Goal: Task Accomplishment & Management: Manage account settings

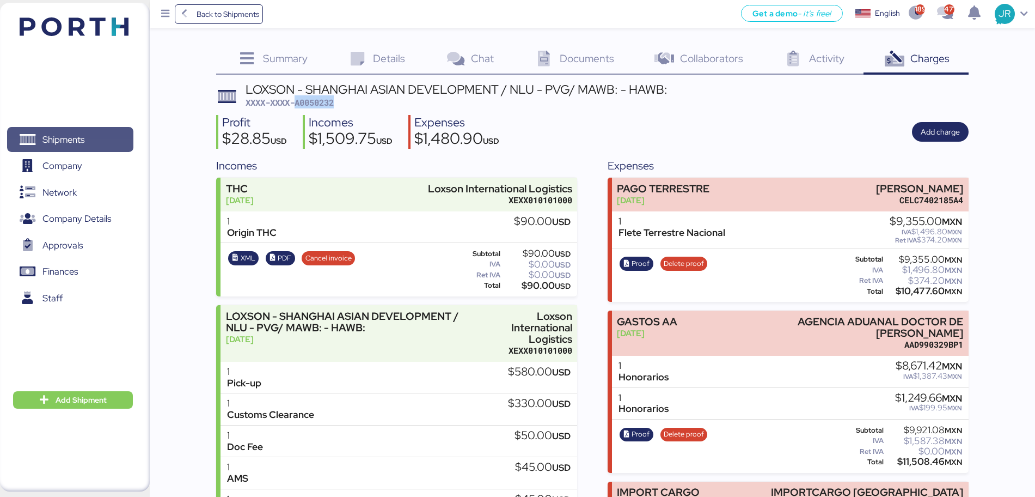
drag, startPoint x: 0, startPoint y: 0, endPoint x: 78, endPoint y: 137, distance: 158.1
click at [78, 137] on span "Shipments" at bounding box center [63, 140] width 42 height 16
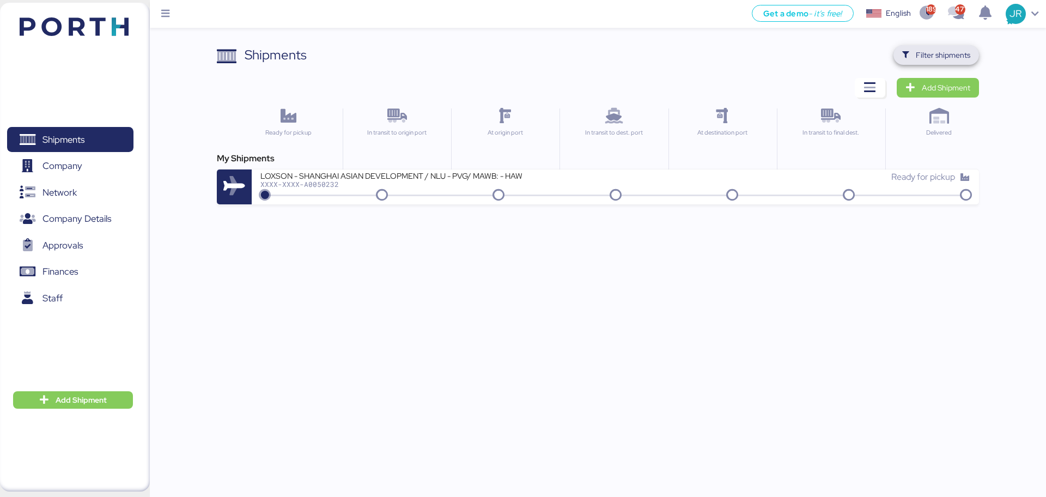
click at [932, 57] on span "Filter shipments" at bounding box center [942, 54] width 54 height 13
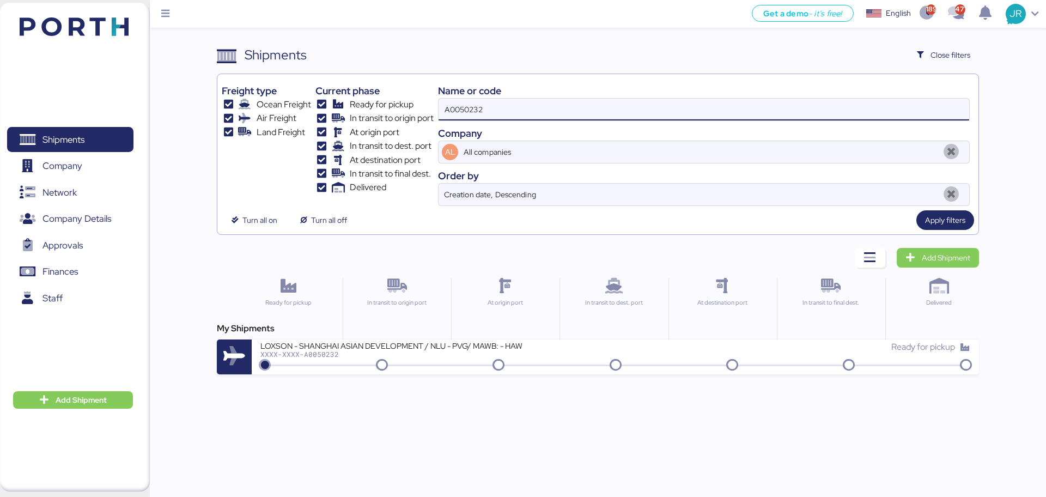
drag, startPoint x: 578, startPoint y: 114, endPoint x: 454, endPoint y: 111, distance: 124.2
click at [454, 111] on input "A0050232" at bounding box center [703, 110] width 530 height 22
paste input "O0051913"
type input "A"
paste input "O0051913"
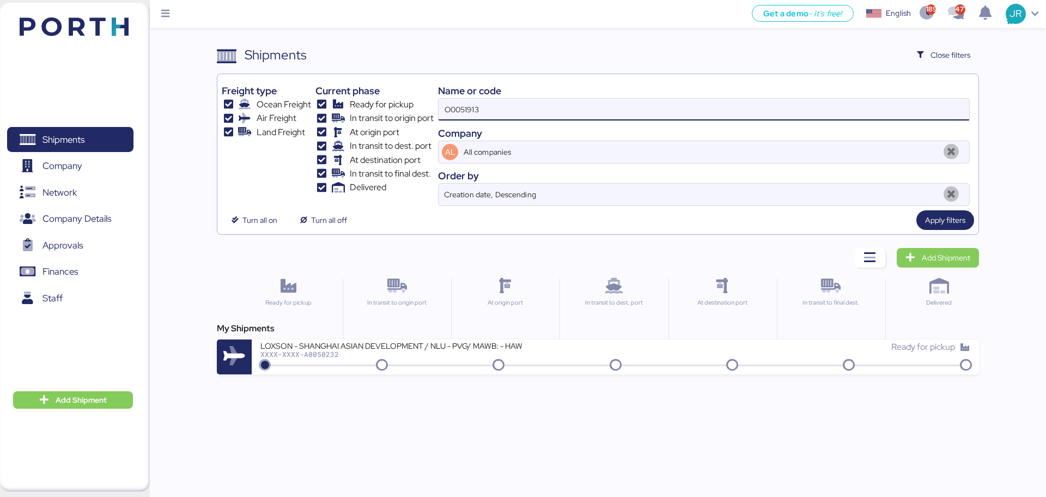
type input "O0051913"
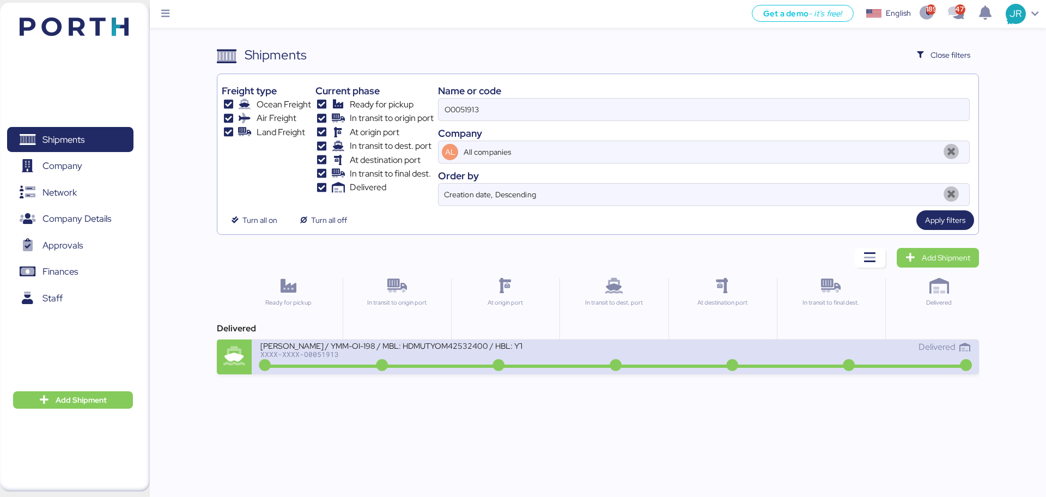
click at [338, 352] on div "XXXX-XXXX-O0051913" at bounding box center [390, 354] width 261 height 8
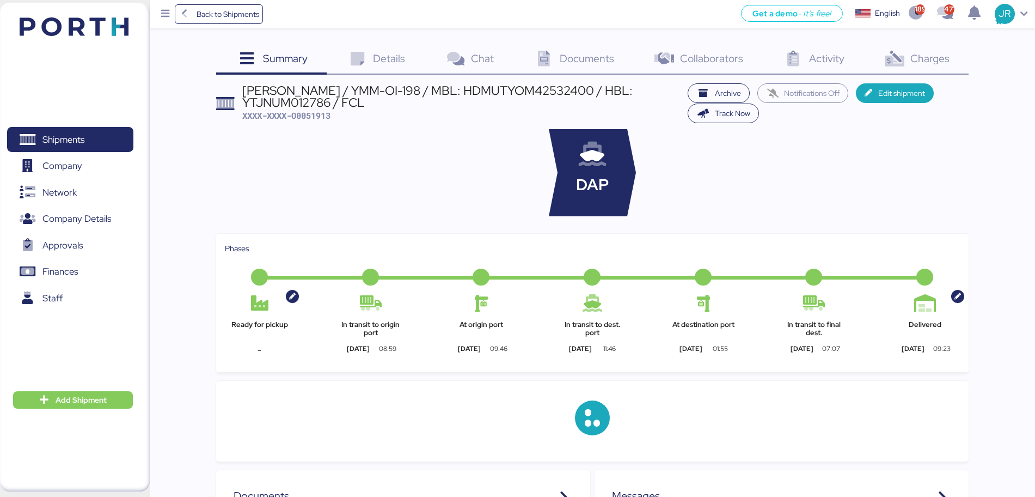
click at [911, 60] on span "Charges" at bounding box center [930, 58] width 39 height 14
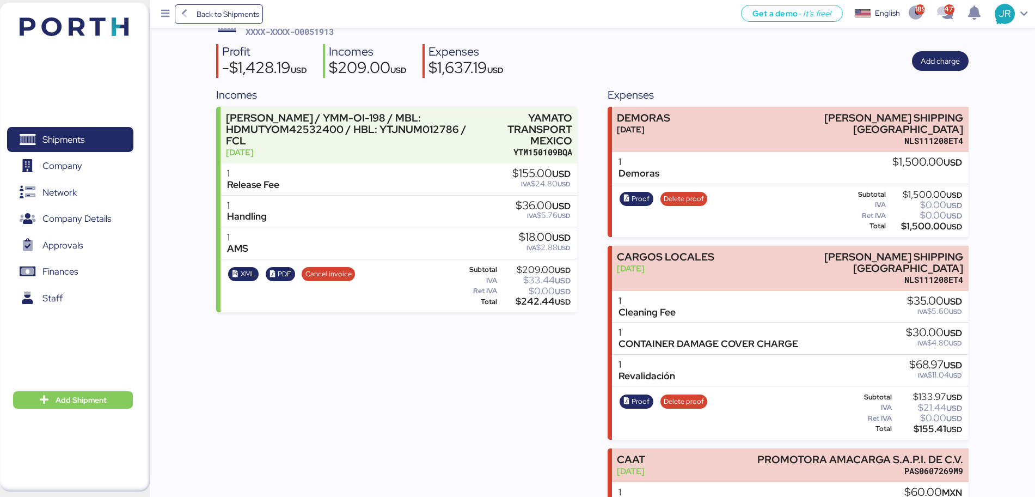
scroll to position [127, 0]
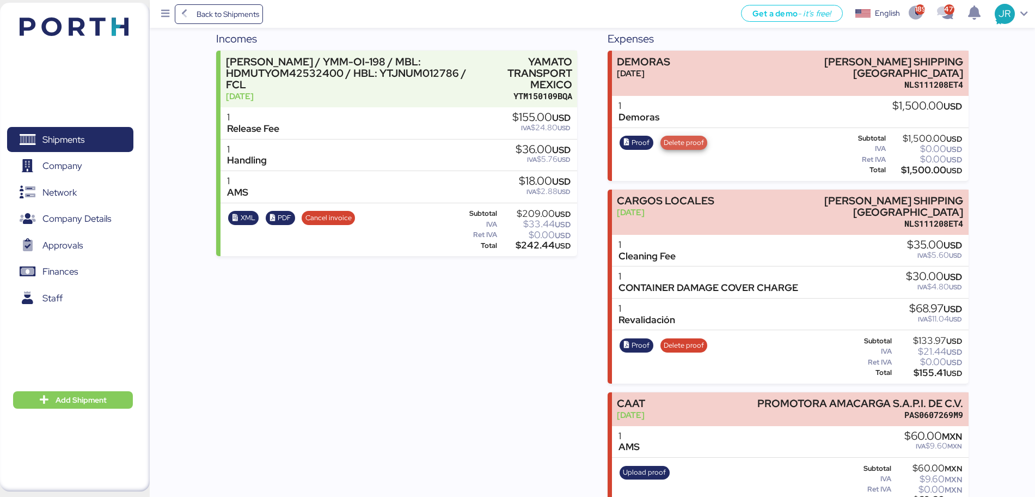
click at [686, 137] on span "Delete proof" at bounding box center [684, 143] width 40 height 12
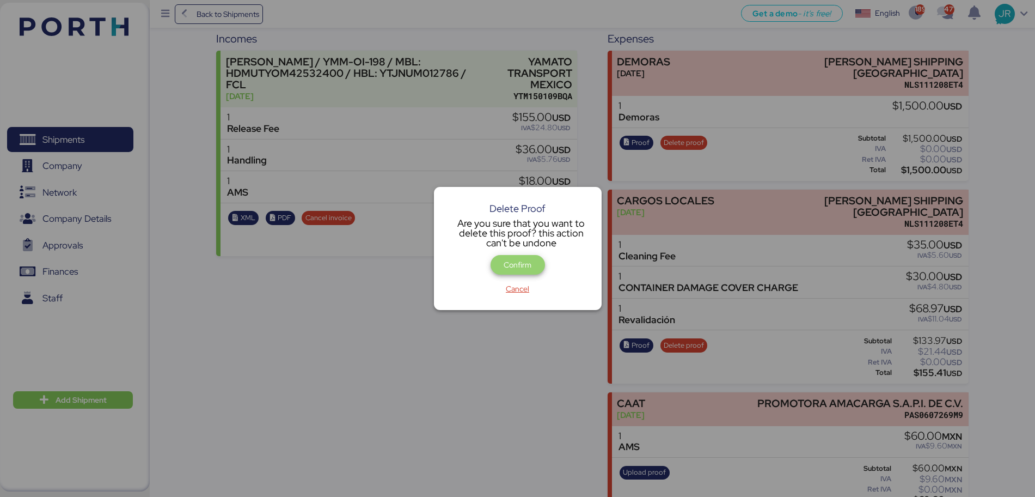
click at [539, 263] on span "Confirm" at bounding box center [518, 265] width 54 height 20
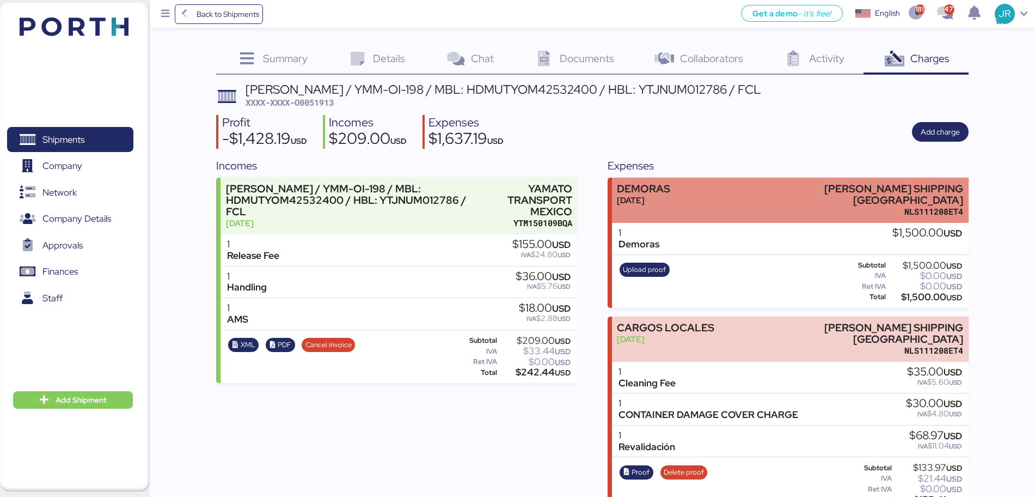
click at [800, 206] on div "NLS111208ET4" at bounding box center [860, 211] width 208 height 11
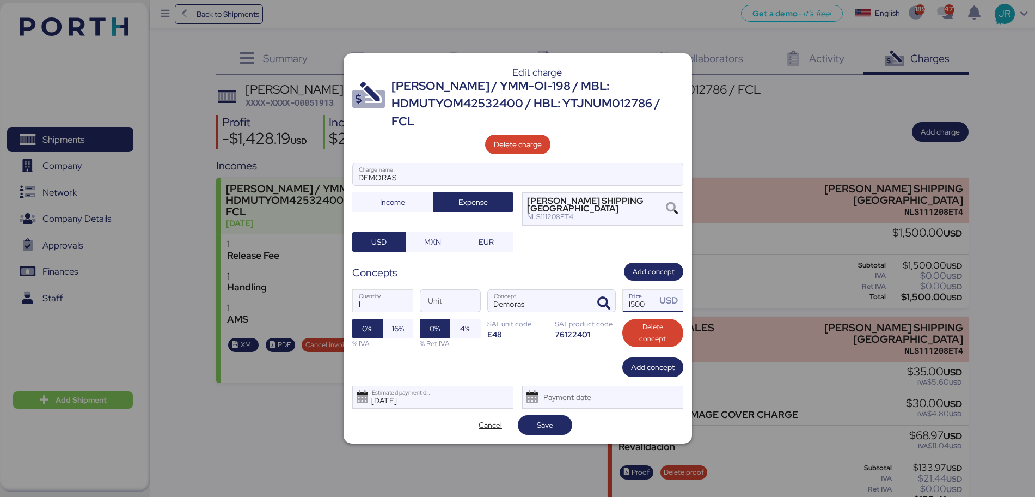
drag, startPoint x: 625, startPoint y: 295, endPoint x: 689, endPoint y: 303, distance: 64.8
click at [683, 303] on div "1 Quantity Unit Demoras Concept 1500 Price USD 0% 16% % IVA 0% 4% % Ret IVA SAT…" at bounding box center [517, 318] width 331 height 77
type input "1980"
click at [396, 322] on span "16%" at bounding box center [398, 328] width 12 height 13
click at [529, 417] on span "Save" at bounding box center [545, 424] width 37 height 15
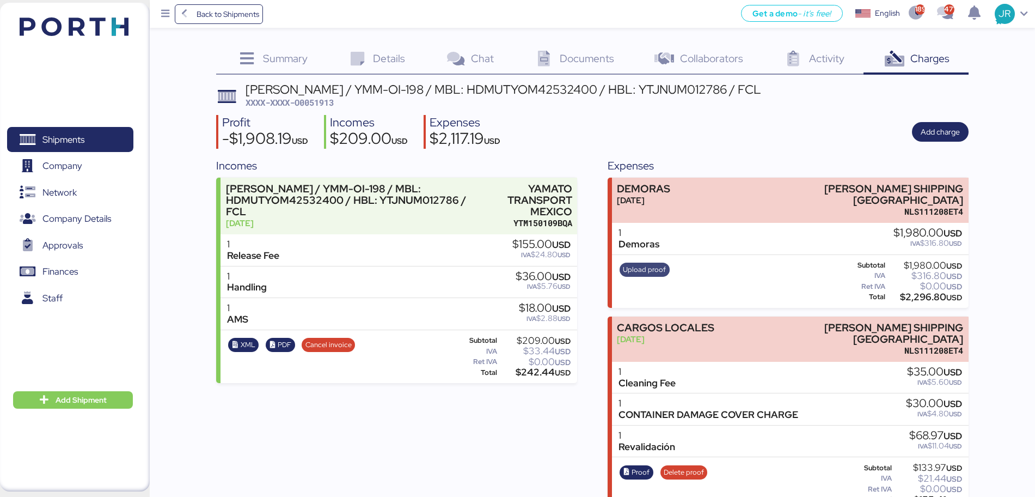
click at [644, 264] on span "Upload proof" at bounding box center [644, 270] width 43 height 12
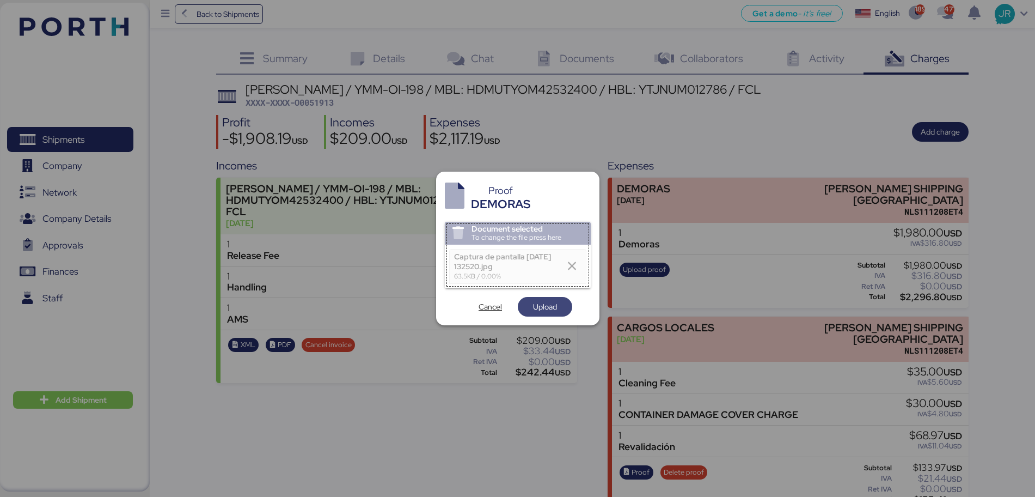
click at [529, 302] on span "Upload" at bounding box center [545, 306] width 37 height 15
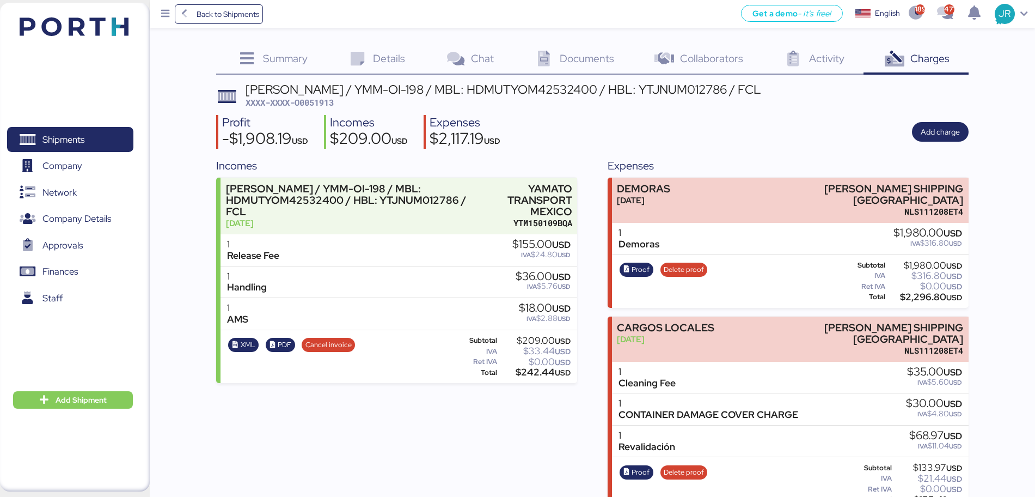
click at [310, 104] on span "XXXX-XXXX-O0051913" at bounding box center [290, 102] width 88 height 11
copy span "O0051913"
click at [83, 136] on span "Shipments" at bounding box center [63, 140] width 42 height 16
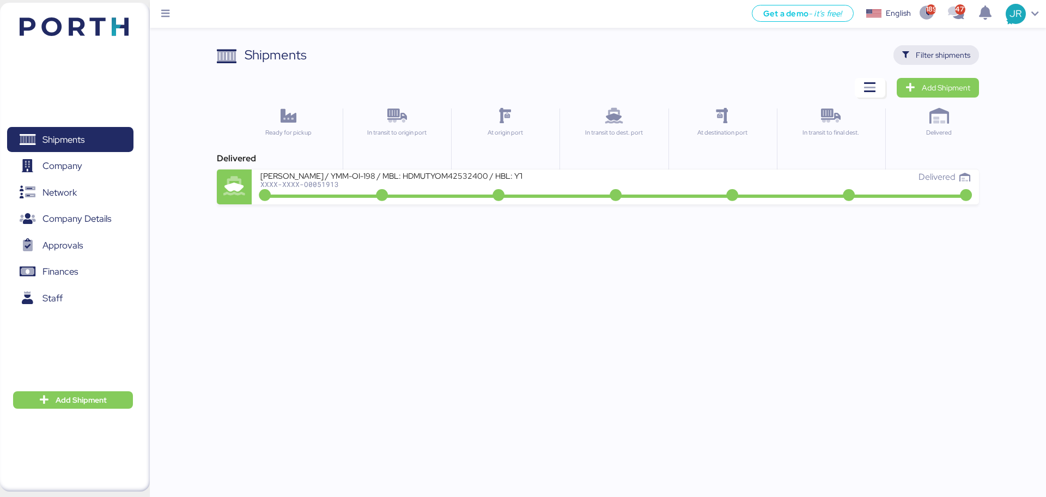
click at [927, 52] on span "Filter shipments" at bounding box center [942, 54] width 54 height 13
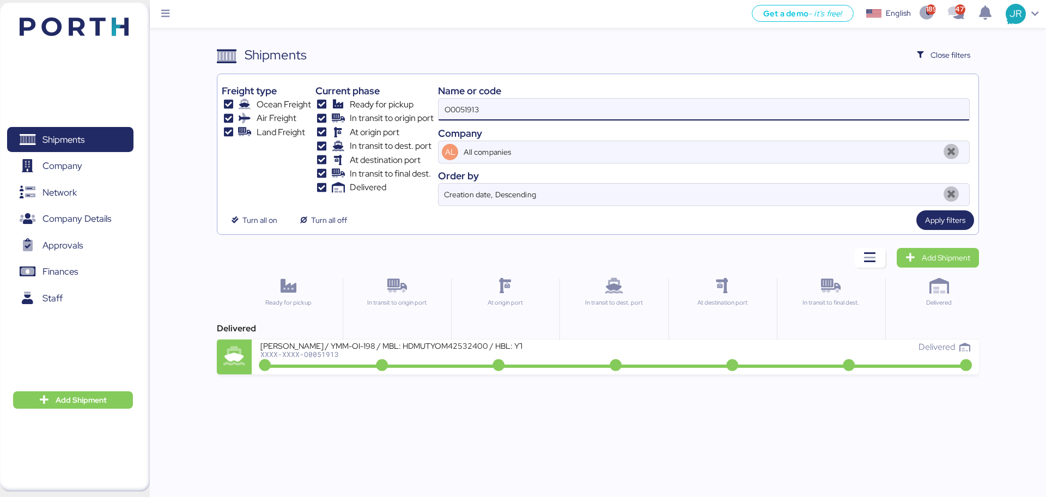
drag, startPoint x: 471, startPoint y: 111, endPoint x: 339, endPoint y: 111, distance: 131.8
click at [339, 111] on div "Freight type Ocean Freight Air Freight Land Freight Current phase Ready for pic…" at bounding box center [598, 141] width 752 height 127
paste input "EMIVCHNSHG019895"
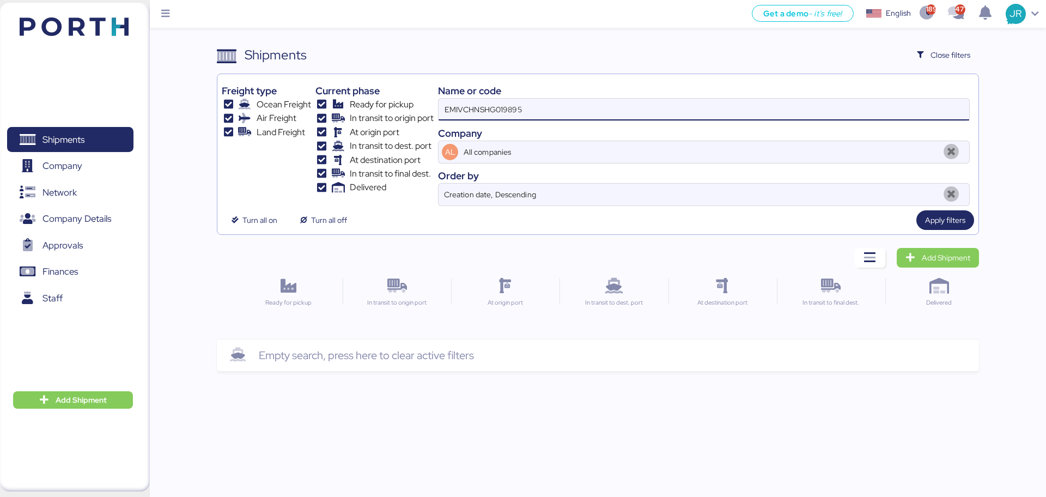
drag, startPoint x: 534, startPoint y: 105, endPoint x: 361, endPoint y: 105, distance: 173.2
click at [361, 105] on div "Freight type Ocean Freight Air Freight Land Freight Current phase Ready for pic…" at bounding box center [598, 141] width 752 height 127
paste input "O005200"
type input "O0052005"
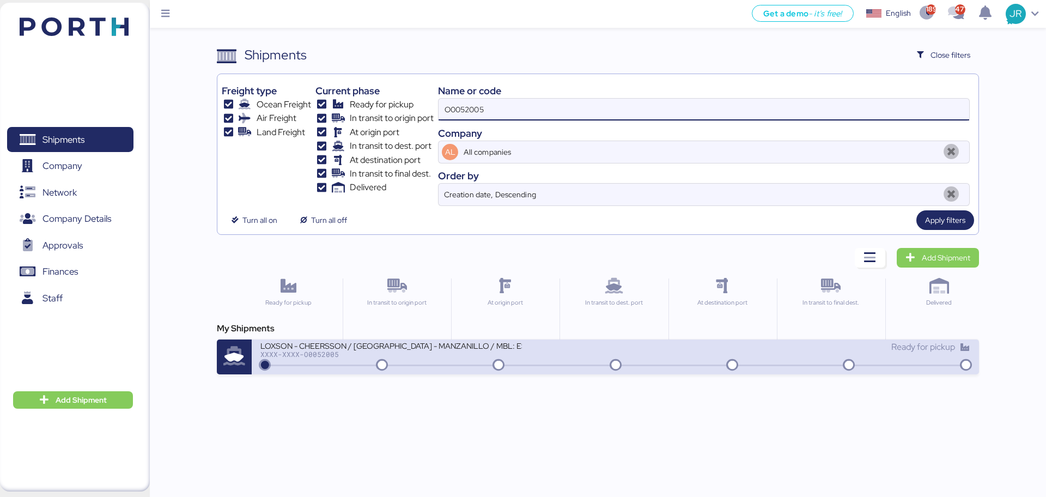
click at [313, 358] on div "LOXSON - CHEERSSON / [GEOGRAPHIC_DATA] - MANZANILLO / MBL: ESLCHNSHG042282 - HB…" at bounding box center [437, 351] width 355 height 23
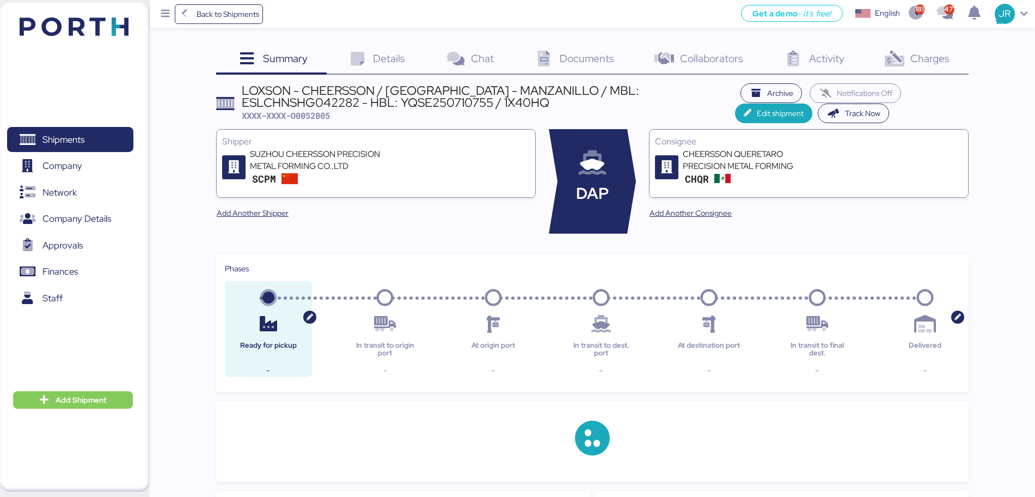
click at [904, 54] on icon at bounding box center [894, 59] width 23 height 16
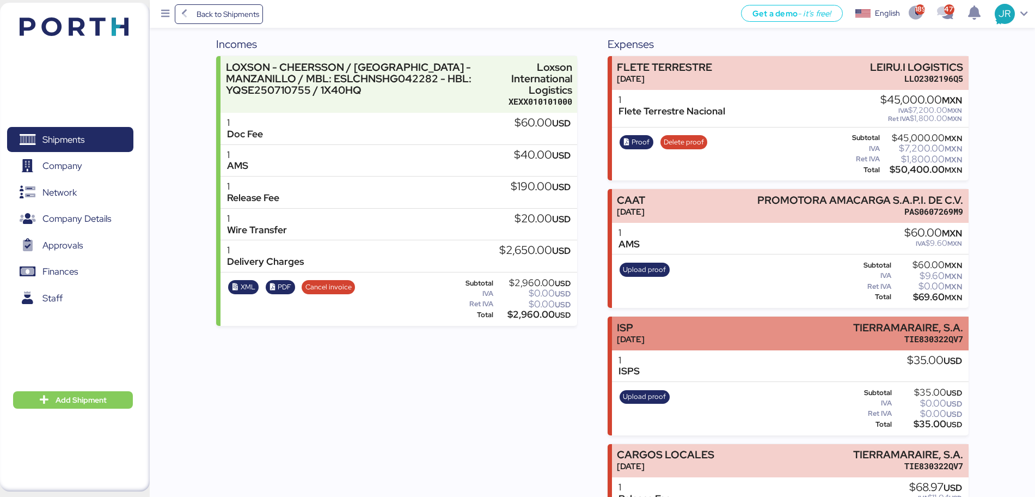
scroll to position [228, 0]
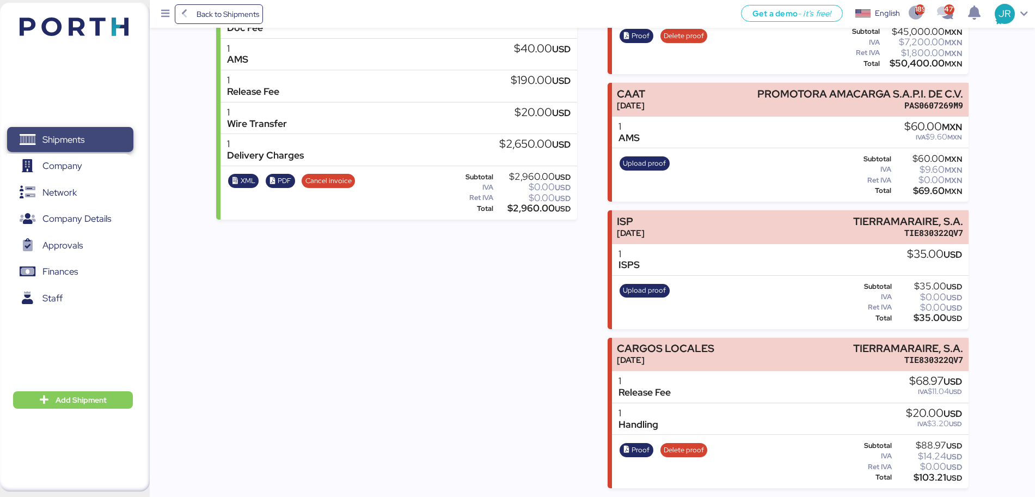
click at [93, 148] on span "Shipments" at bounding box center [69, 140] width 117 height 16
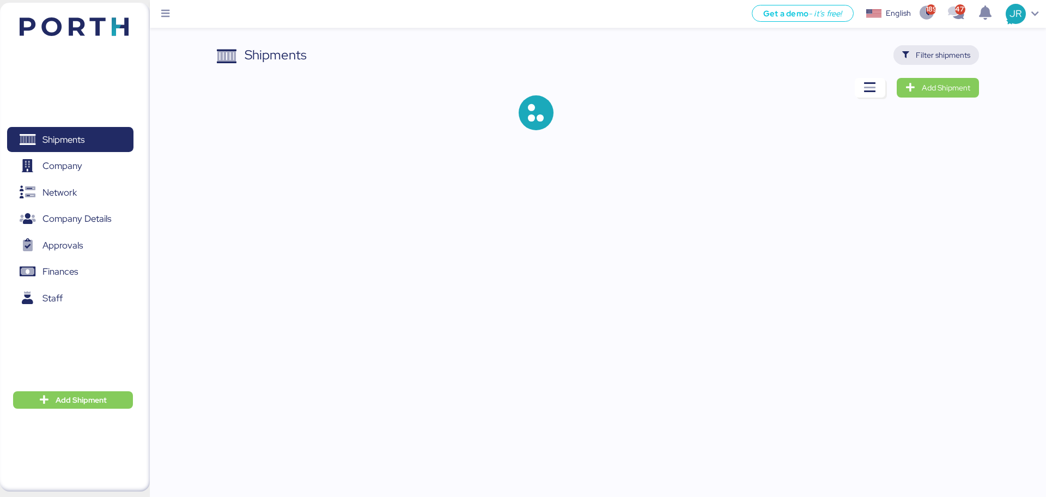
click at [921, 58] on span "Filter shipments" at bounding box center [942, 54] width 54 height 13
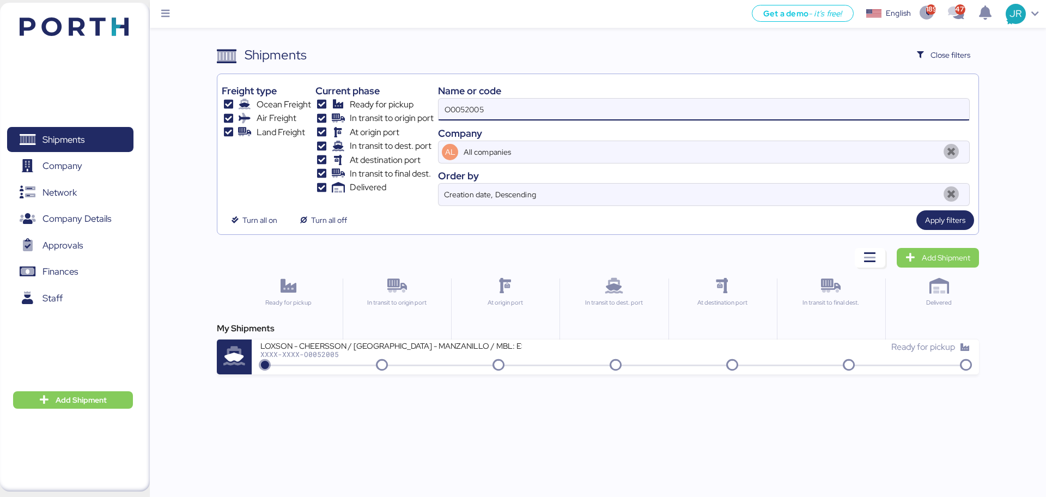
drag, startPoint x: 551, startPoint y: 106, endPoint x: 345, endPoint y: 111, distance: 205.9
click at [346, 111] on div "Freight type Ocean Freight Air Freight Land Freight Current phase Ready for pic…" at bounding box center [598, 141] width 752 height 127
paste input "1423"
type input "O0051423"
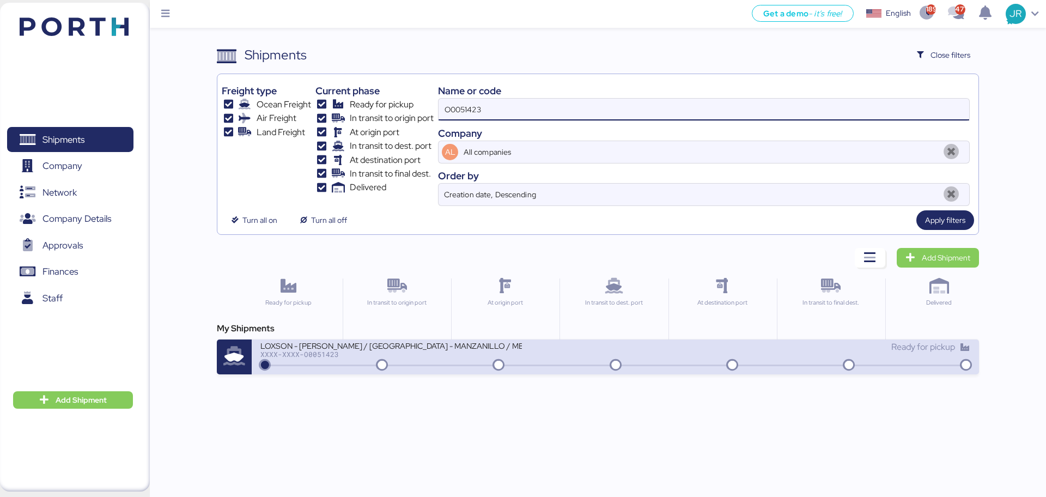
click at [300, 364] on div at bounding box center [614, 365] width 705 height 2
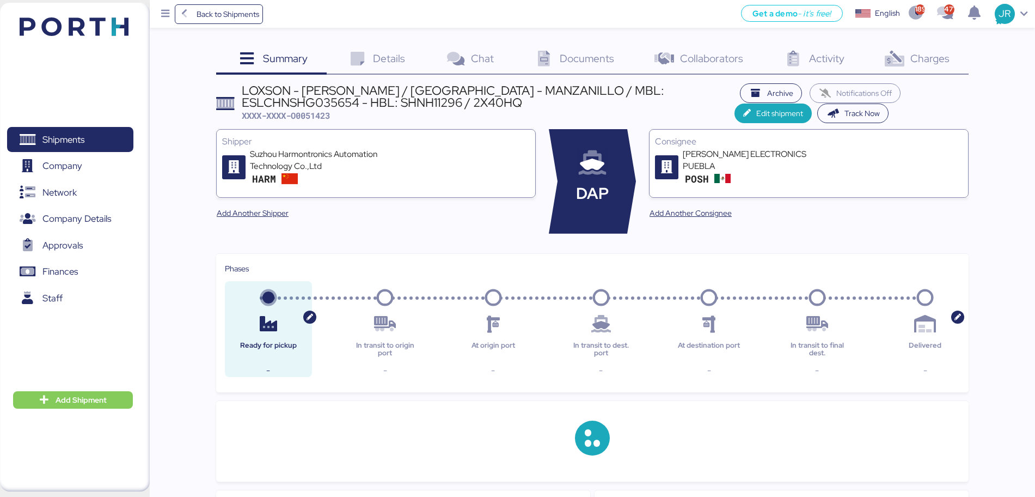
click at [891, 60] on icon at bounding box center [894, 59] width 23 height 16
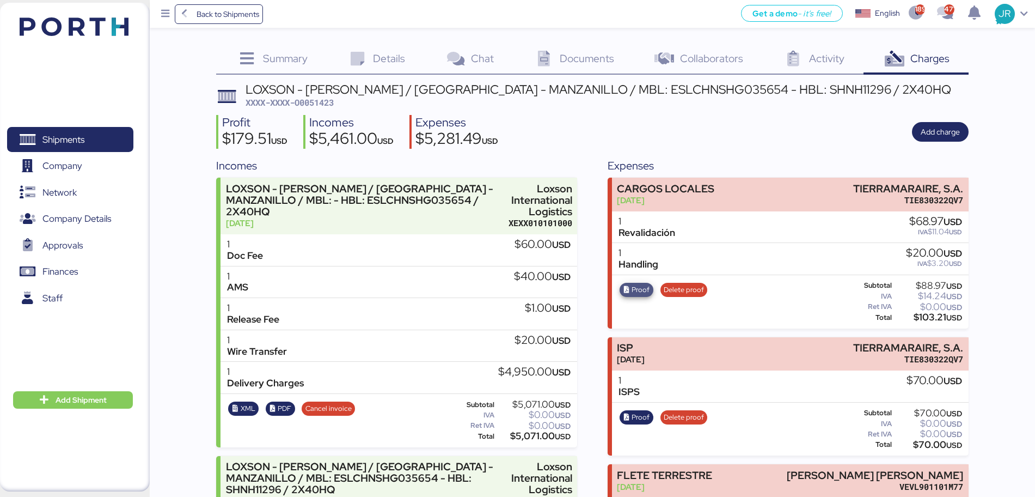
click at [632, 286] on span "Proof" at bounding box center [641, 290] width 18 height 12
click at [80, 141] on span "Shipments" at bounding box center [63, 140] width 42 height 16
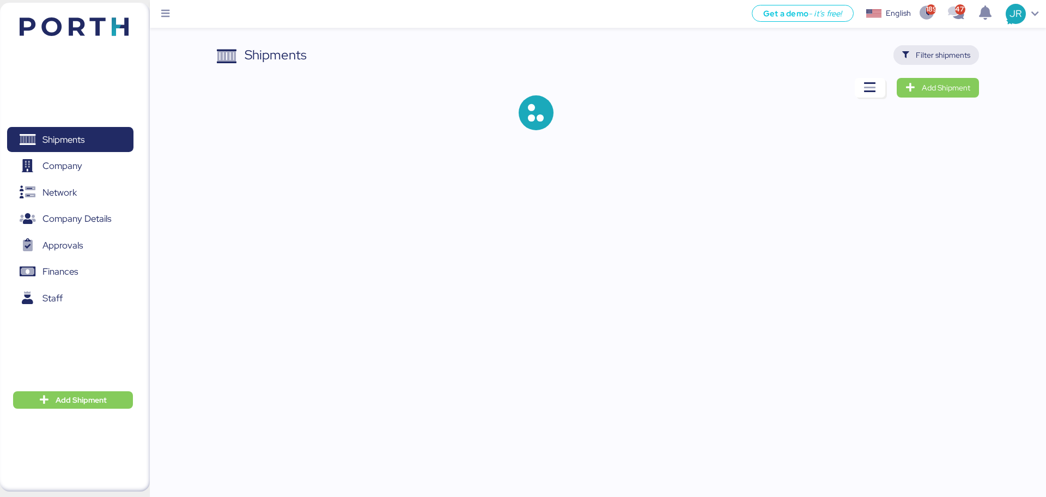
click at [929, 51] on span "Filter shipments" at bounding box center [942, 54] width 54 height 13
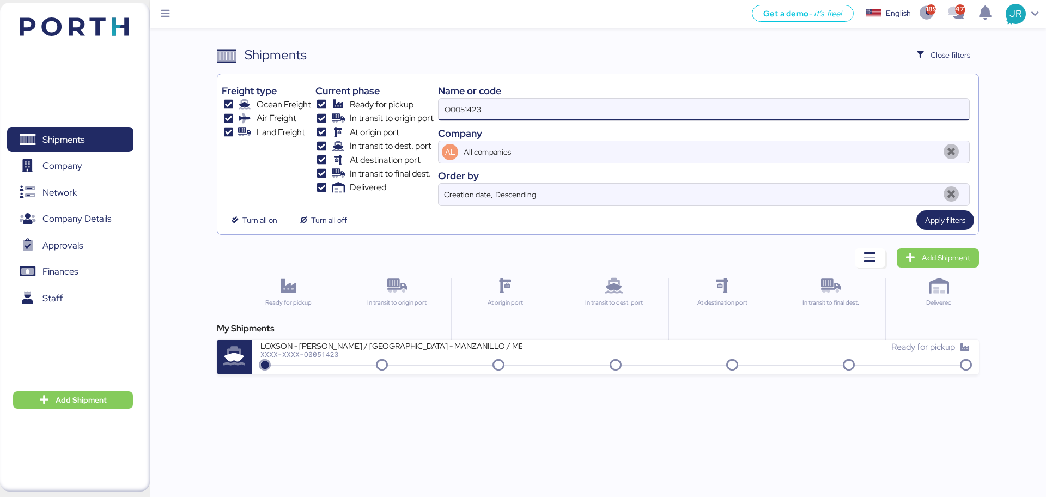
drag, startPoint x: 409, startPoint y: 108, endPoint x: 336, endPoint y: 107, distance: 73.0
click at [337, 108] on div "Freight type Ocean Freight Air Freight Land Freight Current phase Ready for pic…" at bounding box center [598, 141] width 752 height 127
paste input "992"
type input "O0051992"
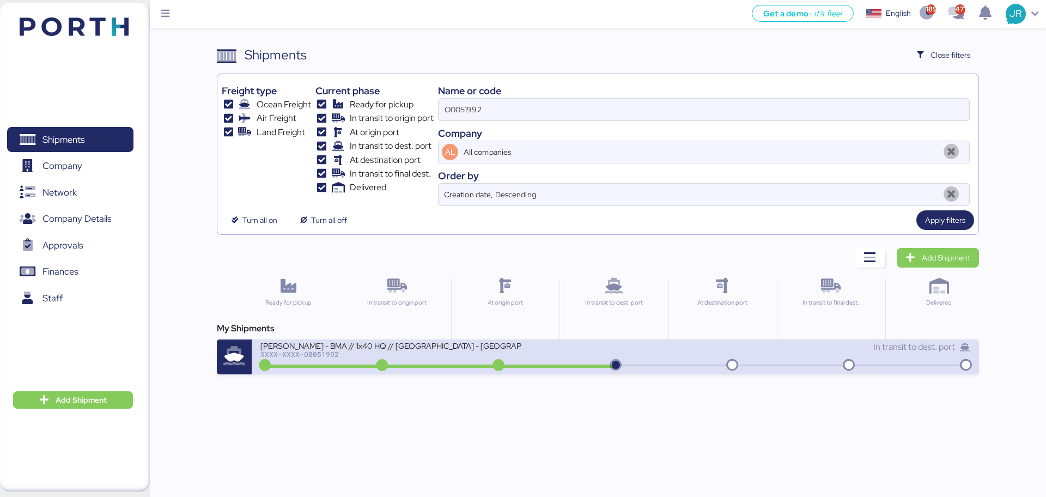
click at [316, 348] on div "[PERSON_NAME] - BMA // 1x40 HQ // [GEOGRAPHIC_DATA] - [GEOGRAPHIC_DATA] // MBL:…" at bounding box center [390, 344] width 261 height 9
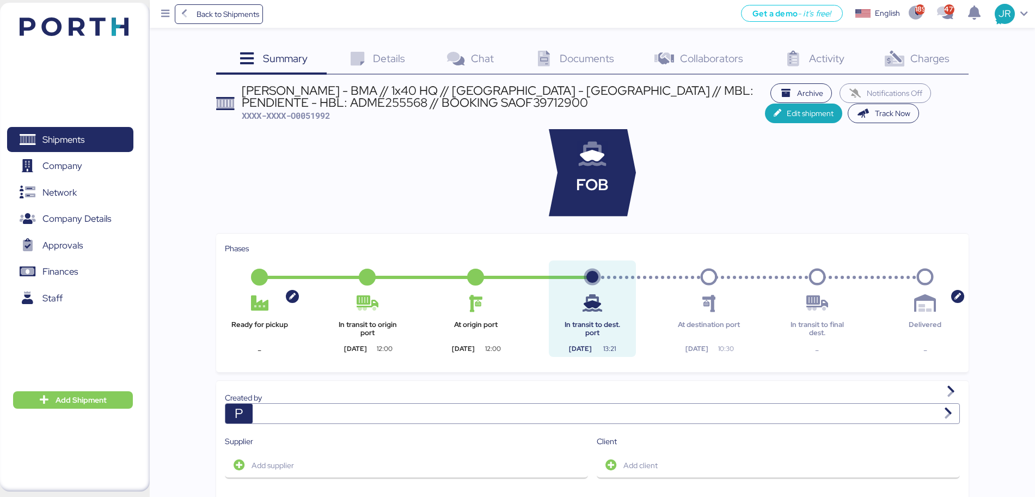
click at [917, 59] on span "Charges" at bounding box center [930, 58] width 39 height 14
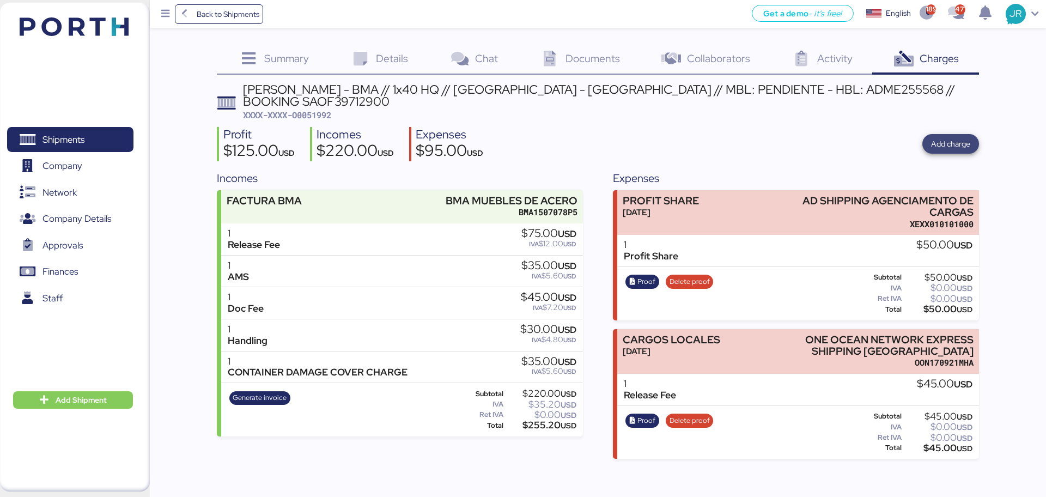
click at [941, 137] on span "Add charge" at bounding box center [950, 143] width 39 height 13
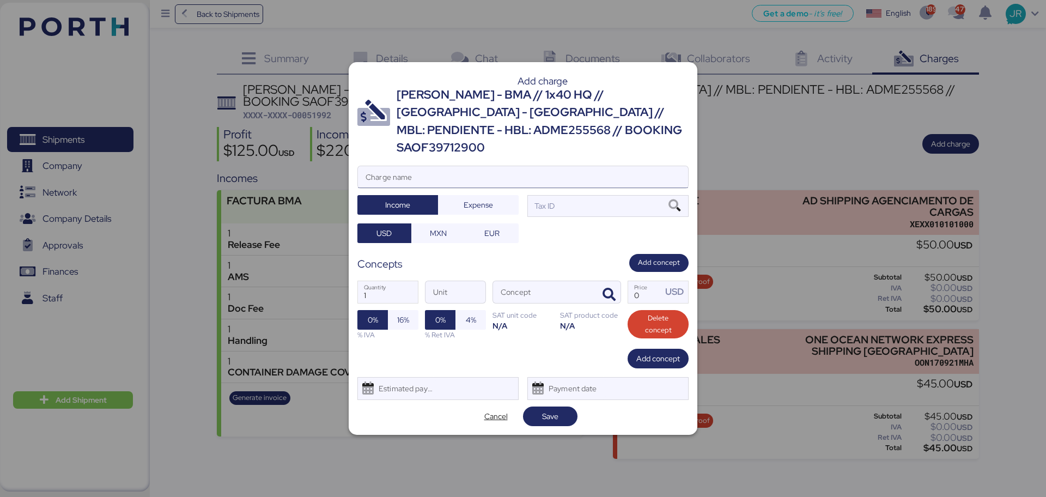
click at [437, 171] on input "Charge name" at bounding box center [523, 177] width 330 height 22
type input "CAAT"
click at [459, 198] on span "Expense" at bounding box center [478, 204] width 63 height 15
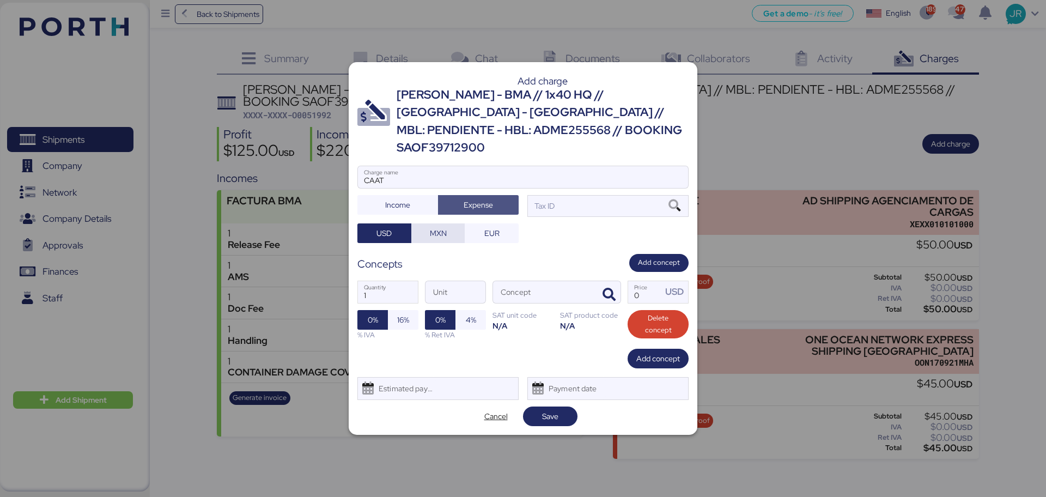
click at [450, 225] on span "MXN" at bounding box center [438, 232] width 36 height 15
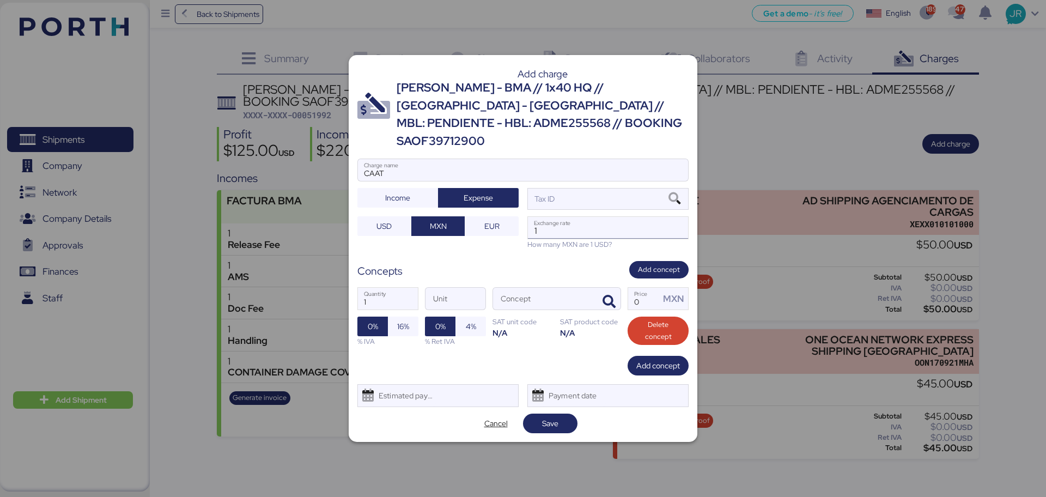
click at [582, 217] on input "1" at bounding box center [608, 228] width 160 height 22
paste input "18.6913"
type input "18.6913"
click at [669, 194] on icon at bounding box center [674, 199] width 19 height 12
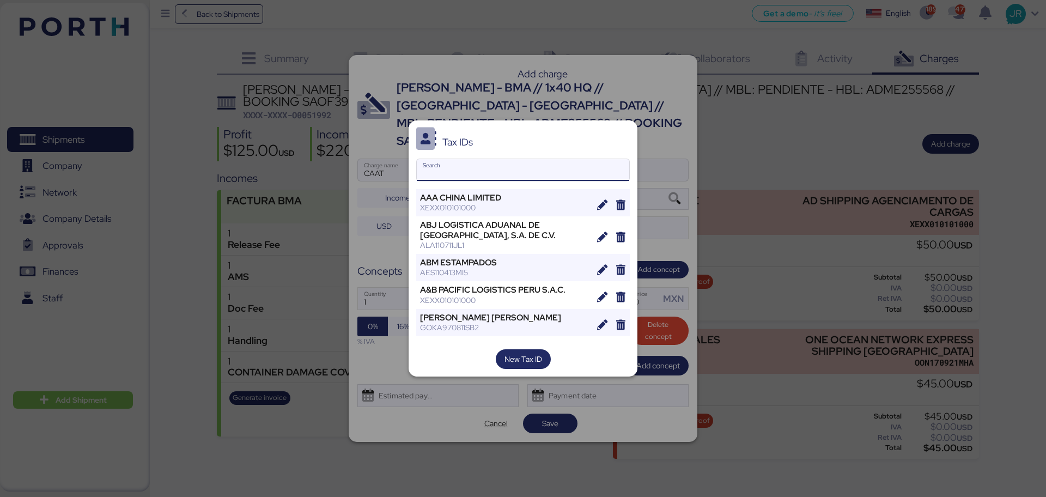
click at [435, 169] on input "Search" at bounding box center [523, 170] width 212 height 22
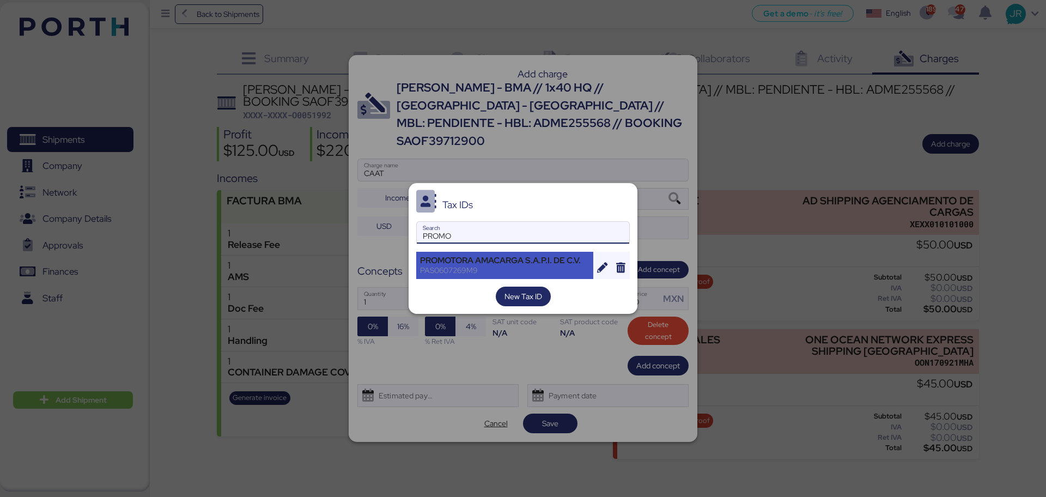
type input "PROMO"
click at [444, 260] on div "PROMOTORA AMACARGA S.A.P.I. DE C.V." at bounding box center [504, 260] width 169 height 10
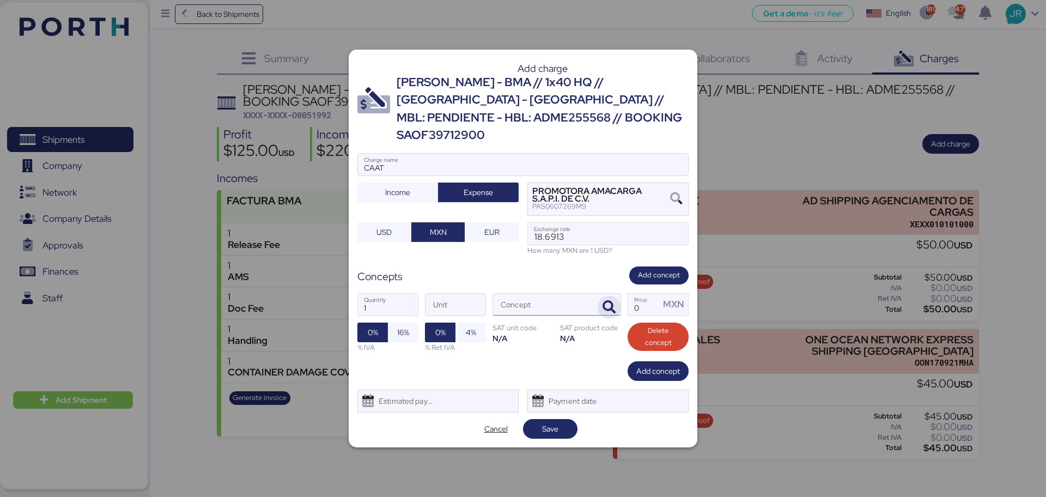
click at [606, 301] on icon "button" at bounding box center [608, 307] width 13 height 13
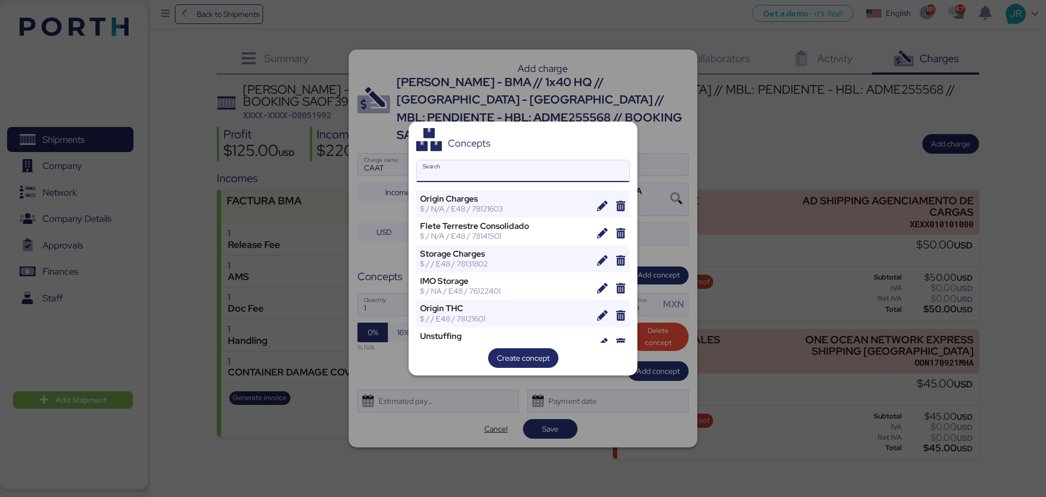
click at [454, 168] on input "Search" at bounding box center [523, 171] width 212 height 22
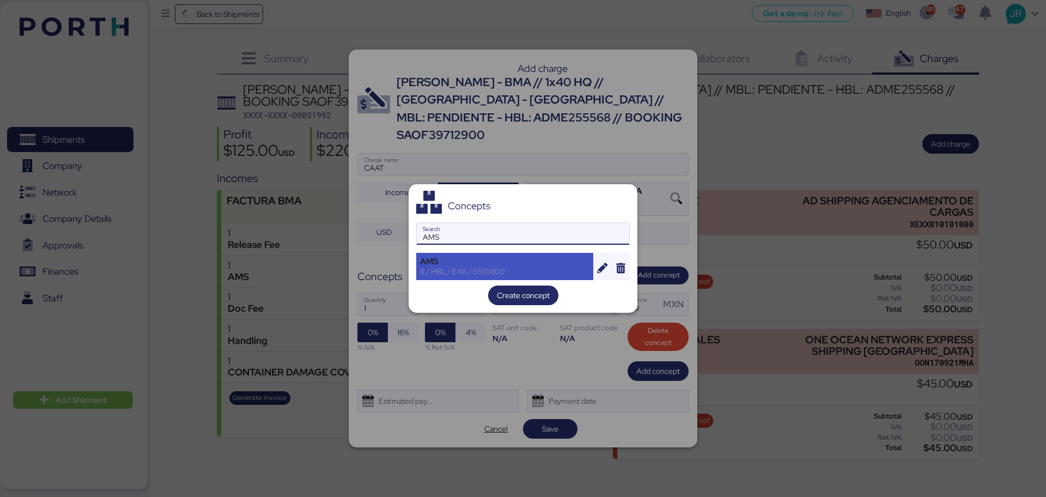
type input "AMS"
click at [456, 270] on div "$ / HBL / E48 / 55121800" at bounding box center [504, 271] width 169 height 10
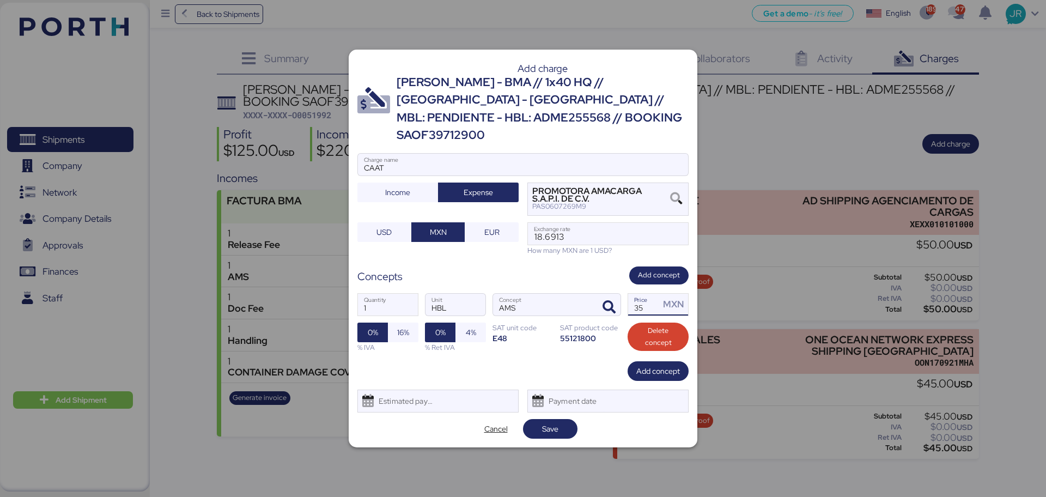
click at [637, 294] on input "35" at bounding box center [644, 305] width 32 height 22
drag, startPoint x: 656, startPoint y: 300, endPoint x: 613, endPoint y: 300, distance: 43.0
click at [613, 300] on div "1 Quantity HBL Unit AMS Concept 35 Price MXN 0% 16% % IVA 0% 4% % Ret IVA SAT u…" at bounding box center [522, 322] width 331 height 77
type input "60"
click at [421, 322] on div "1 Quantity HBL Unit AMS Concept 60 Price MXN 0% 16% % IVA 0% 4% % Ret IVA SAT u…" at bounding box center [522, 322] width 331 height 77
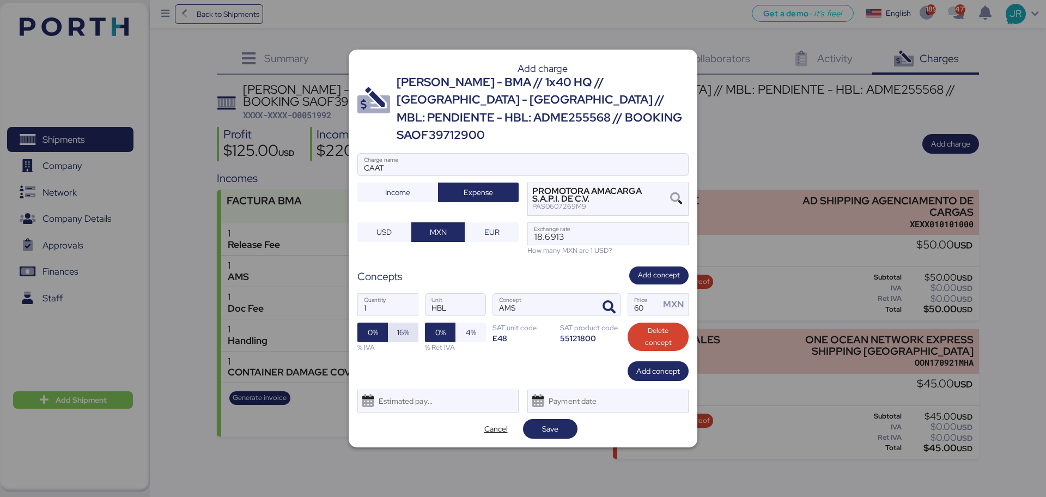
click at [412, 325] on span "16%" at bounding box center [403, 332] width 30 height 20
click at [406, 400] on div "Estimated payment date" at bounding box center [403, 401] width 65 height 22
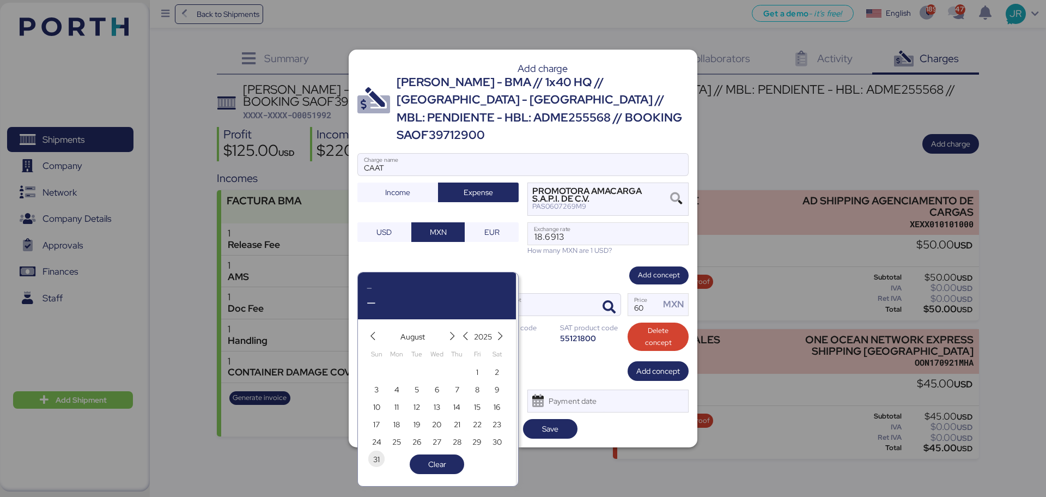
click at [375, 458] on span "31" at bounding box center [376, 459] width 7 height 13
type input "[DATE]"
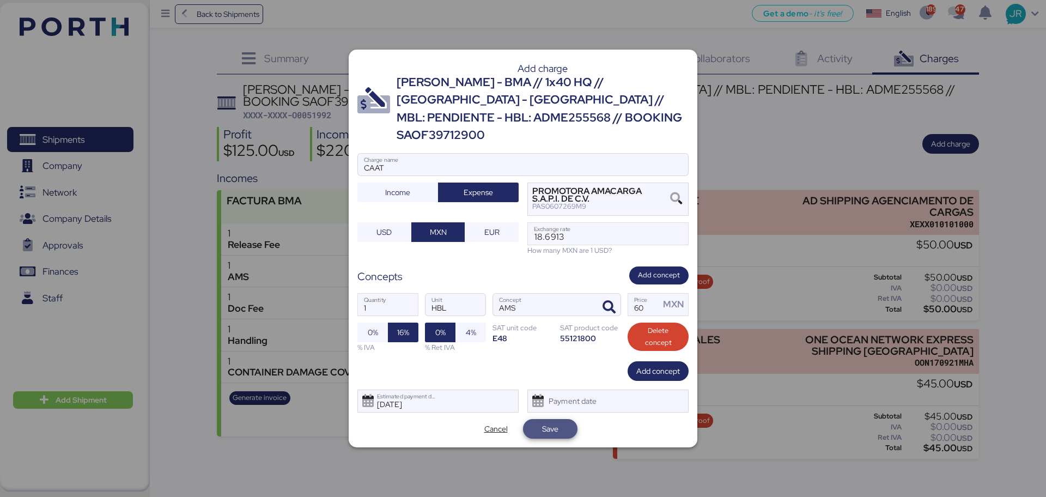
click at [534, 421] on span "Save" at bounding box center [550, 428] width 37 height 15
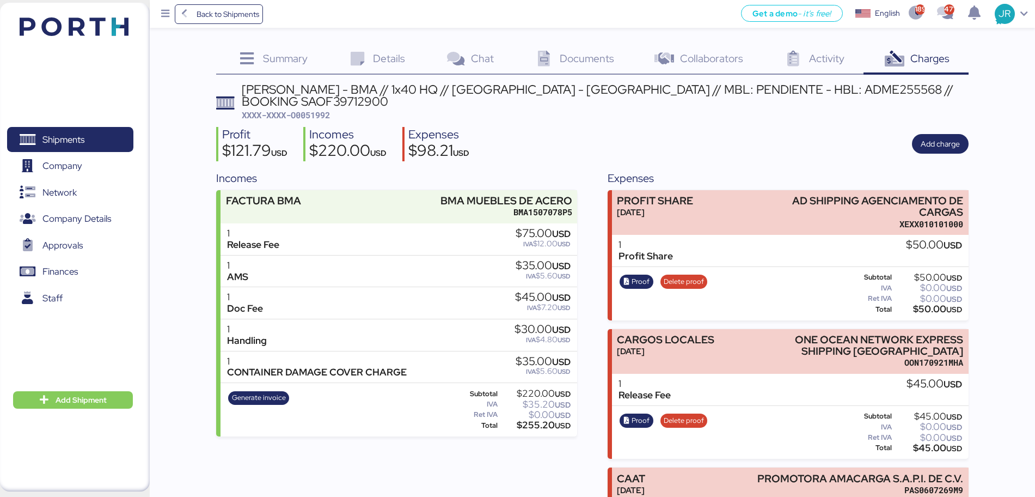
click at [589, 66] on div "Documents 0" at bounding box center [574, 59] width 120 height 29
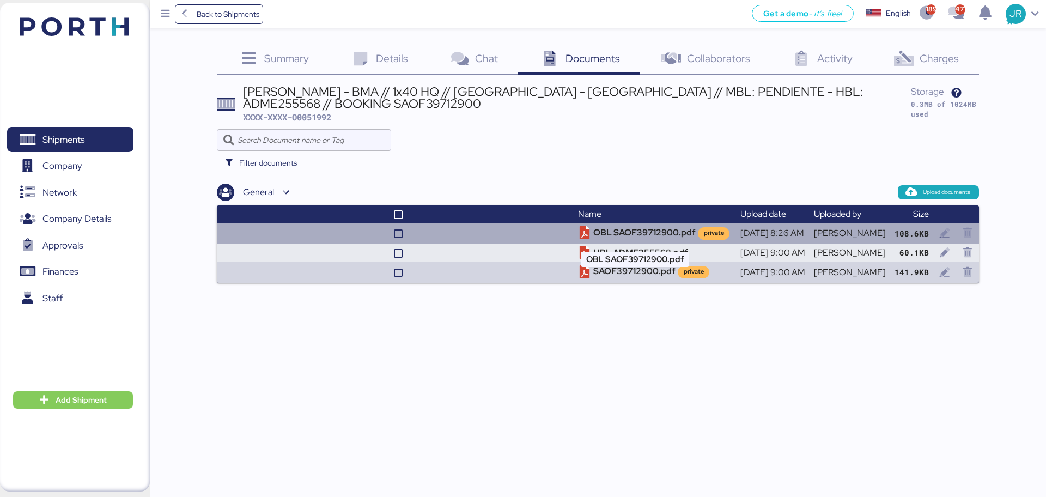
click at [578, 233] on icon at bounding box center [584, 233] width 13 height 13
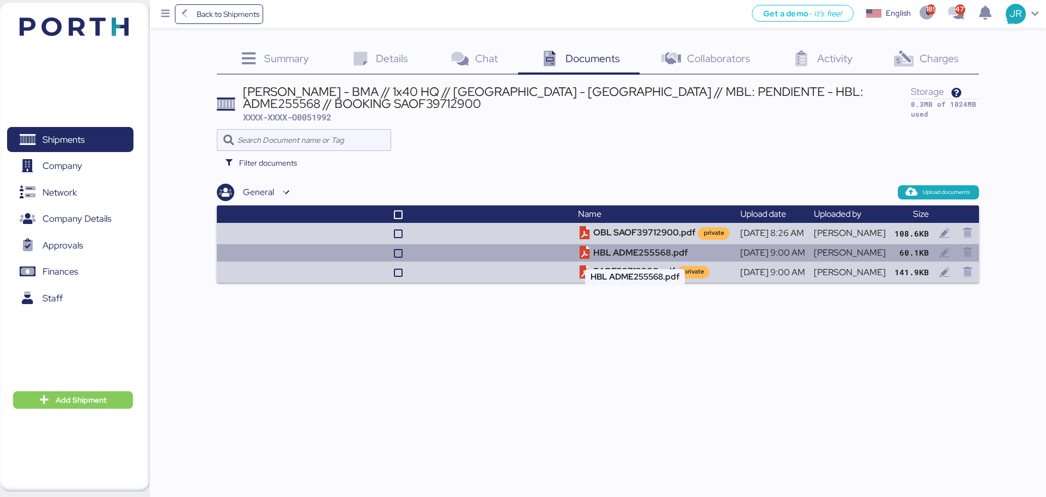
click at [596, 248] on td "HBL ADME255568.pdf" at bounding box center [654, 253] width 162 height 18
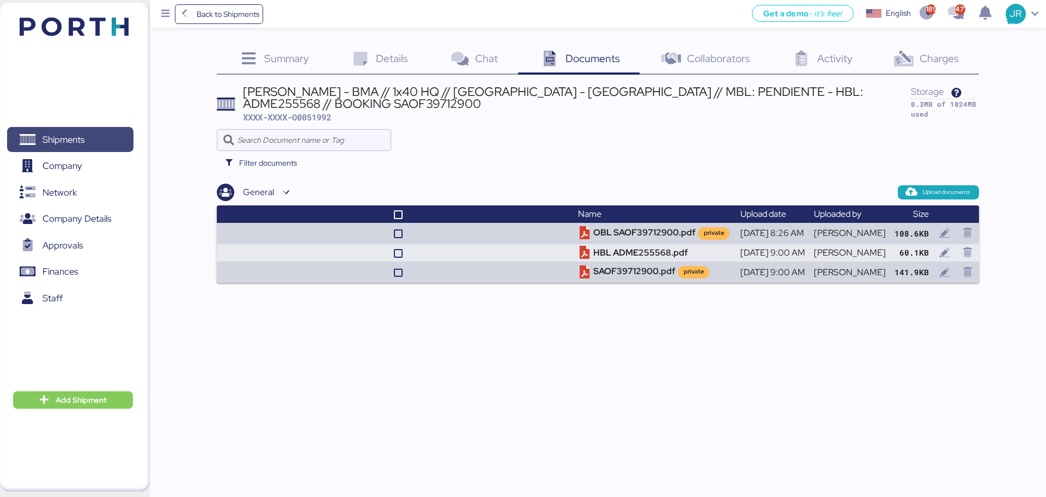
click at [81, 142] on span "Shipments" at bounding box center [63, 140] width 42 height 16
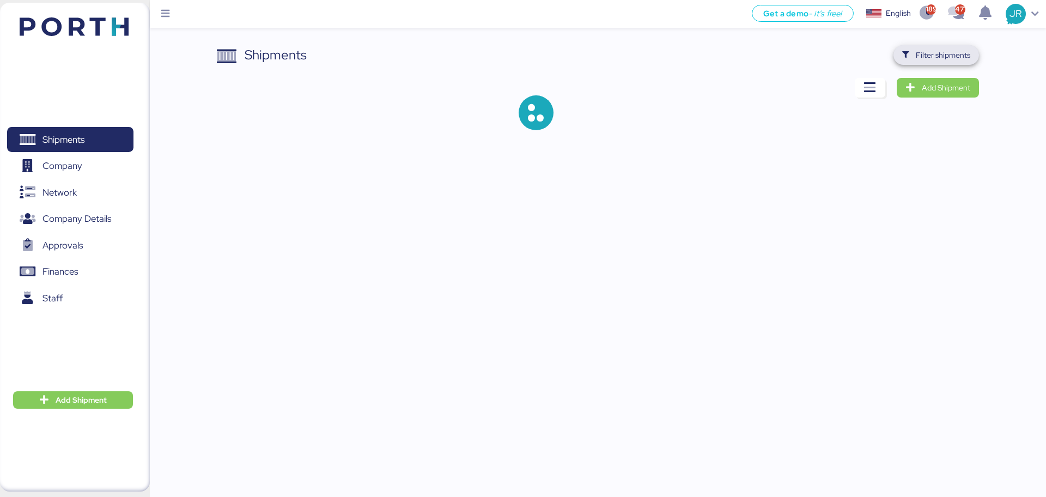
click at [944, 52] on span "Filter shipments" at bounding box center [942, 54] width 54 height 13
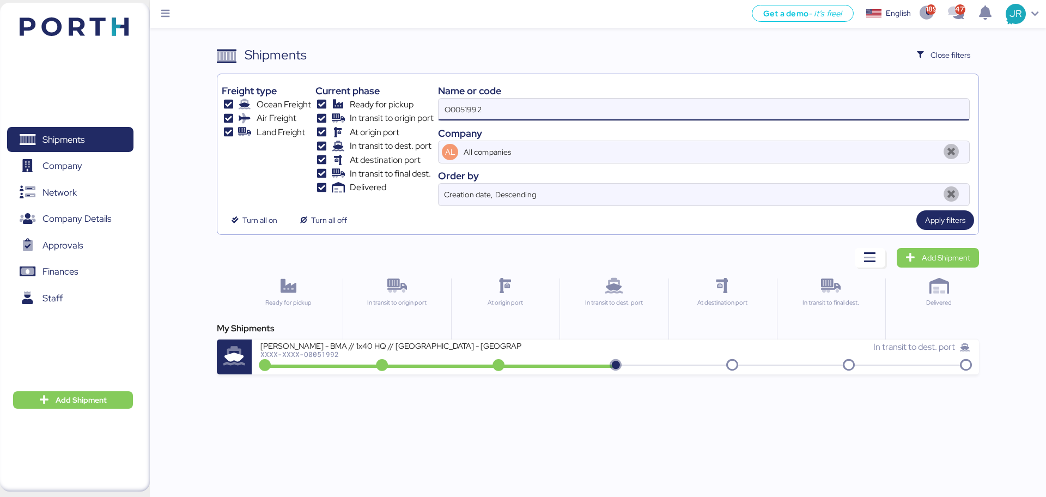
drag, startPoint x: 454, startPoint y: 117, endPoint x: 377, endPoint y: 119, distance: 76.8
click at [380, 120] on div "Freight type Ocean Freight Air Freight Land Freight Current phase Ready for pic…" at bounding box center [598, 141] width 752 height 127
paste input "59"
type input "O0051959"
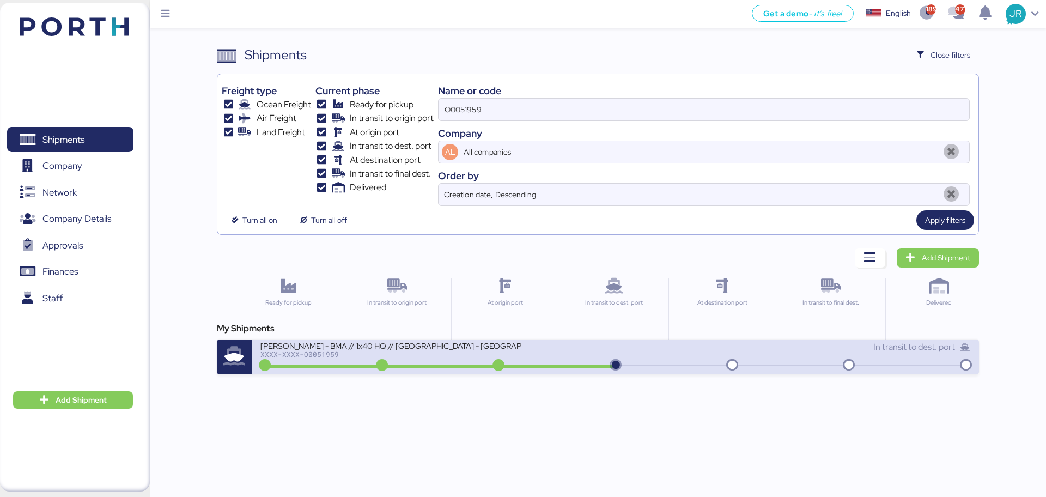
click at [296, 350] on div "XXXX-XXXX-O0051959" at bounding box center [390, 354] width 261 height 8
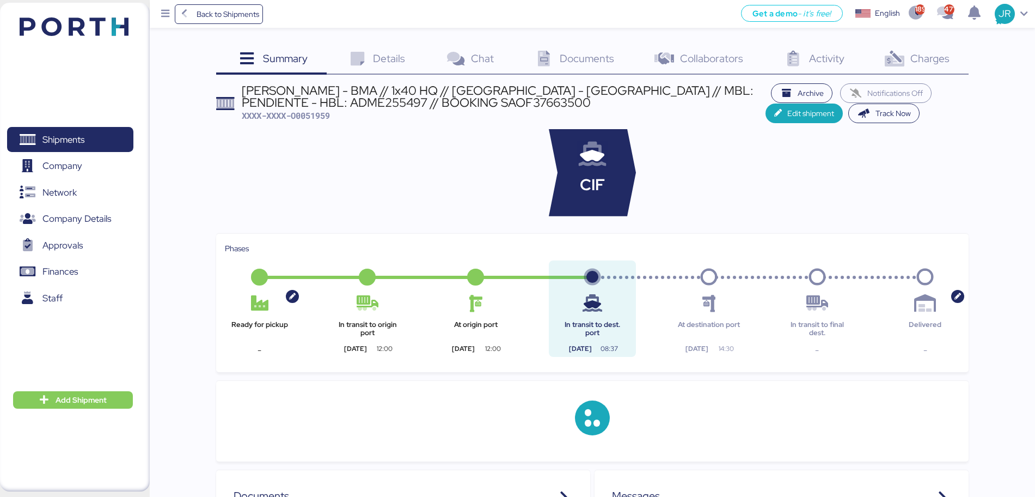
click at [922, 61] on span "Charges" at bounding box center [930, 58] width 39 height 14
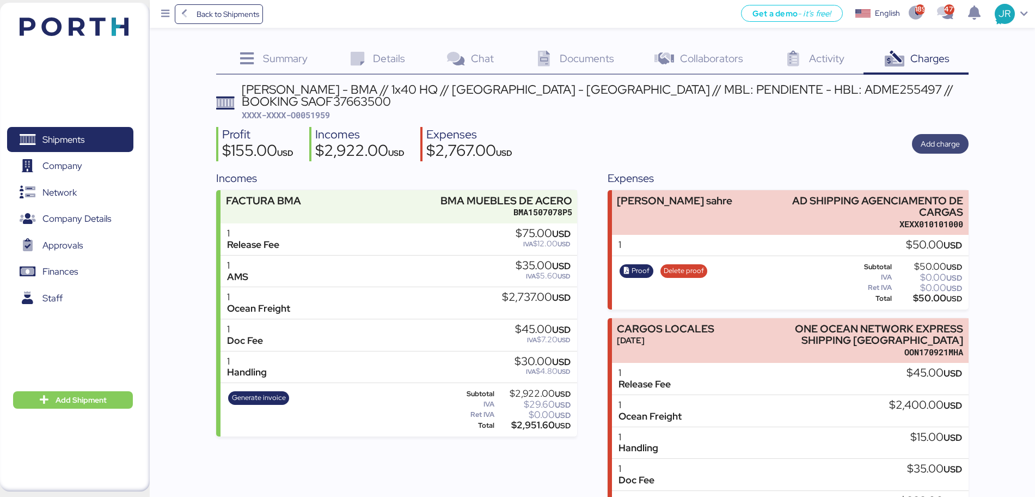
click at [938, 137] on span "Add charge" at bounding box center [940, 143] width 39 height 13
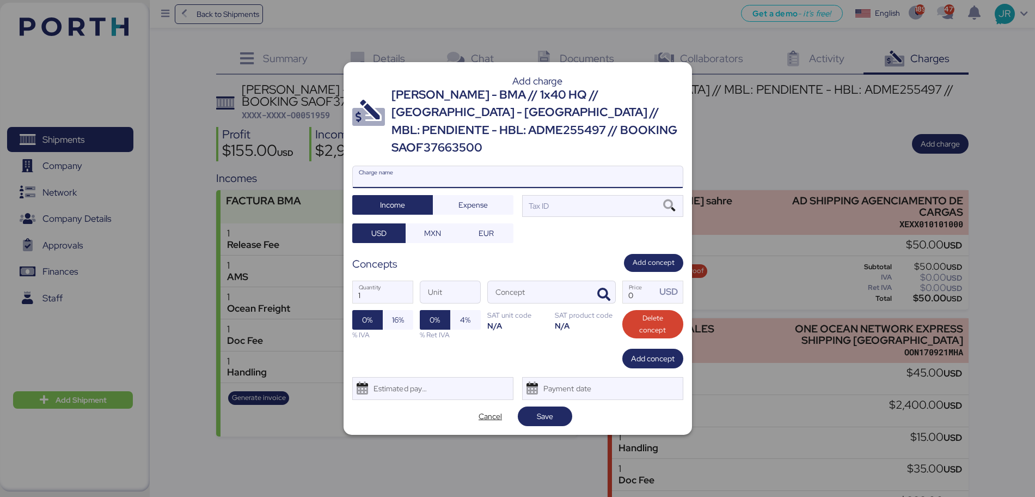
click at [413, 166] on input "Charge name" at bounding box center [518, 177] width 330 height 22
type input "CAAT"
click at [448, 197] on span "Expense" at bounding box center [473, 204] width 63 height 15
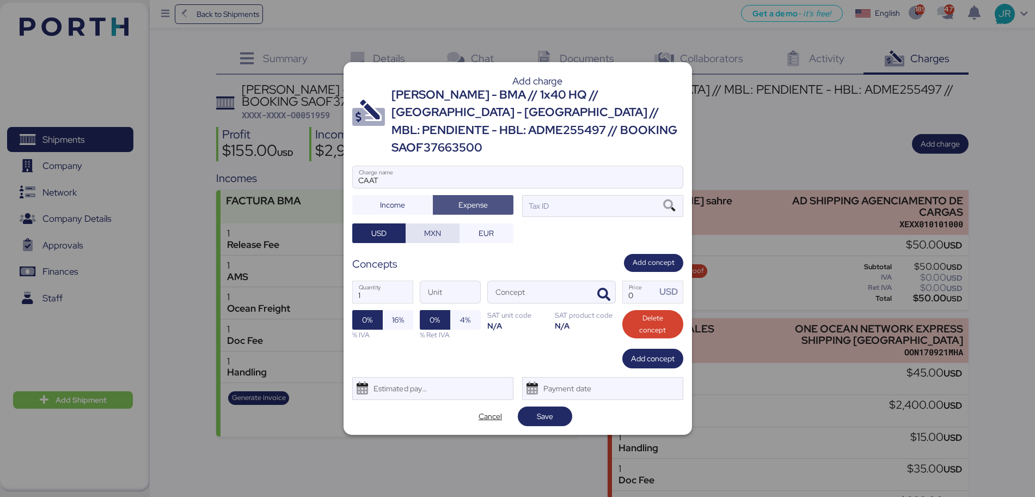
click at [433, 227] on span "MXN" at bounding box center [432, 233] width 17 height 13
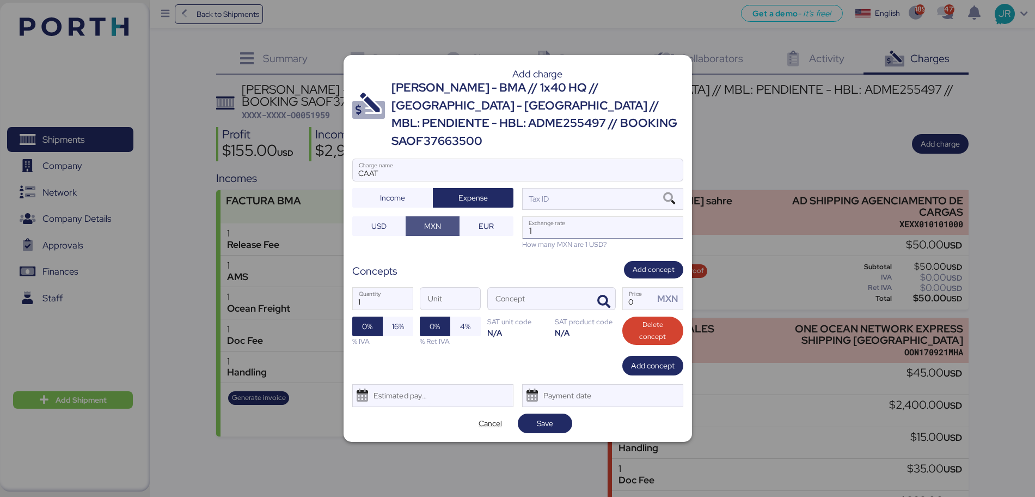
click at [572, 217] on input "1" at bounding box center [603, 228] width 160 height 22
paste input "18.6913"
type input "18.6913"
click at [603, 295] on icon "button" at bounding box center [603, 301] width 13 height 13
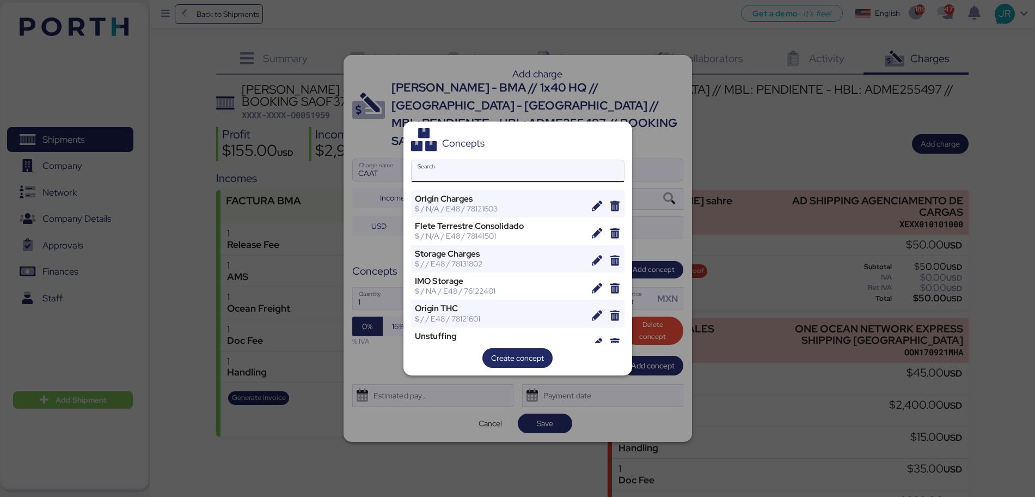
click at [486, 173] on input "Search" at bounding box center [518, 171] width 212 height 22
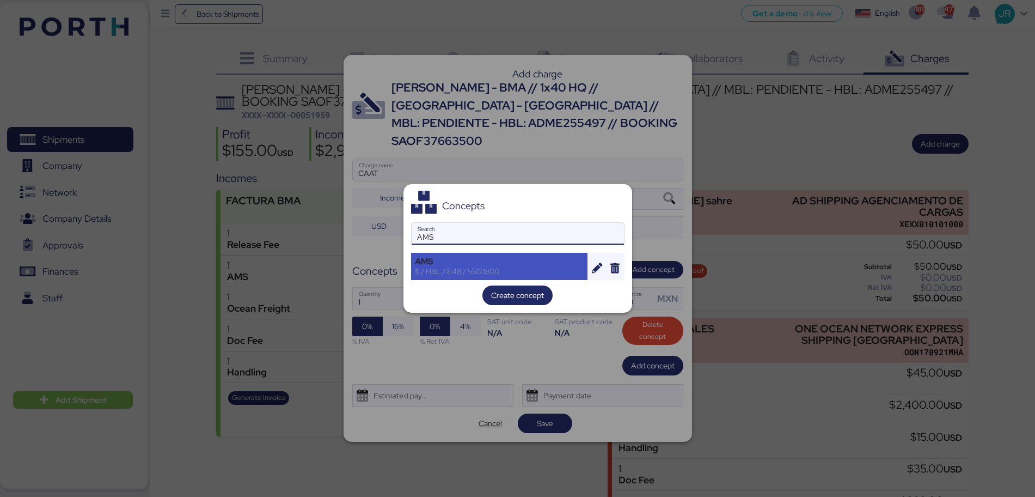
type input "AMS"
click at [439, 264] on div "AMS" at bounding box center [499, 261] width 169 height 10
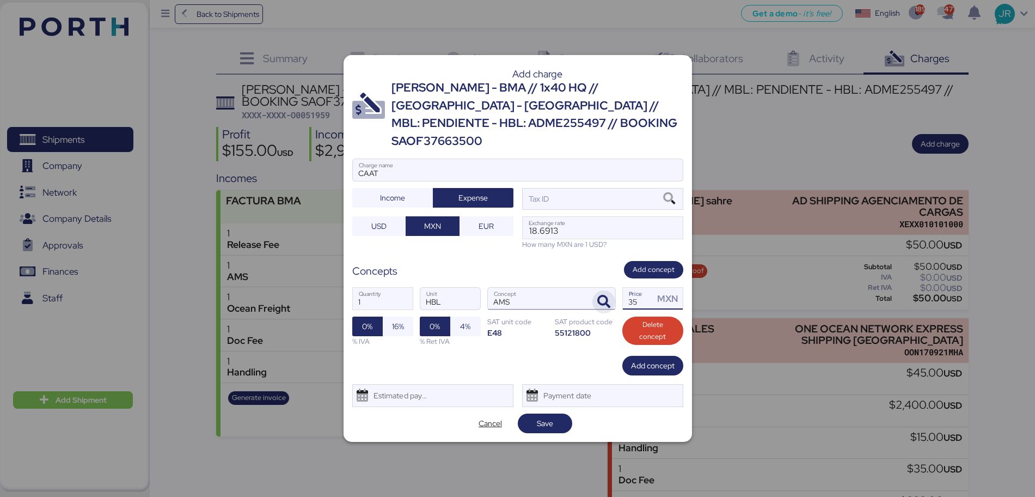
drag, startPoint x: 636, startPoint y: 288, endPoint x: 598, endPoint y: 288, distance: 37.6
click at [603, 293] on div "1 Quantity HBL Unit AMS Concept 35 Price MXN 0% 16% % IVA 0% 4% % Ret IVA SAT u…" at bounding box center [517, 316] width 331 height 77
type input "60"
click at [388, 325] on span "16%" at bounding box center [398, 326] width 30 height 20
click at [393, 387] on div "Estimated payment date" at bounding box center [398, 395] width 65 height 22
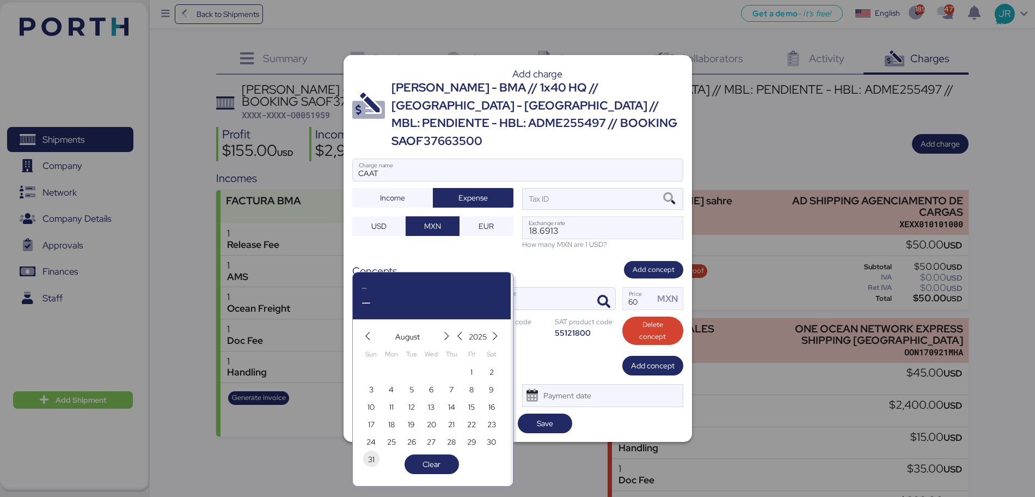
click at [374, 457] on span "31" at bounding box center [371, 459] width 7 height 13
type input "[DATE]"
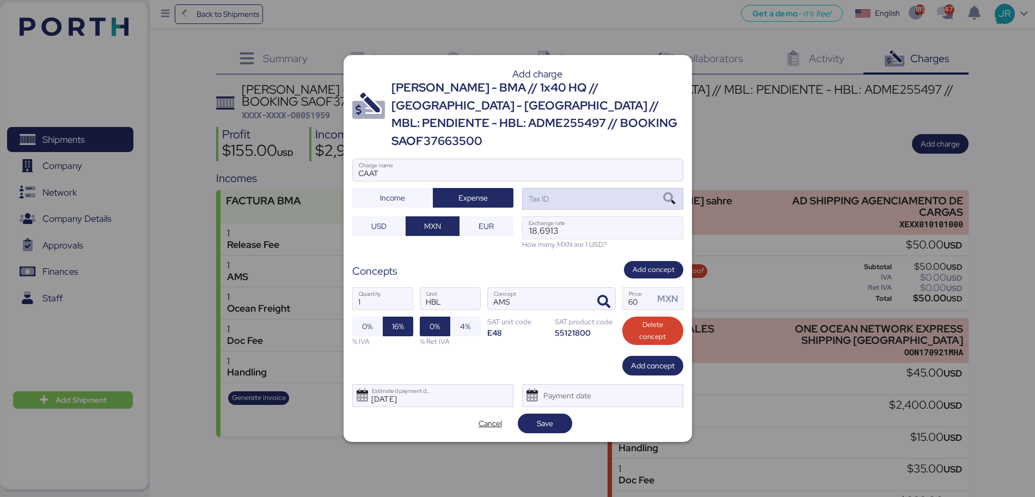
click at [668, 193] on icon at bounding box center [669, 199] width 19 height 12
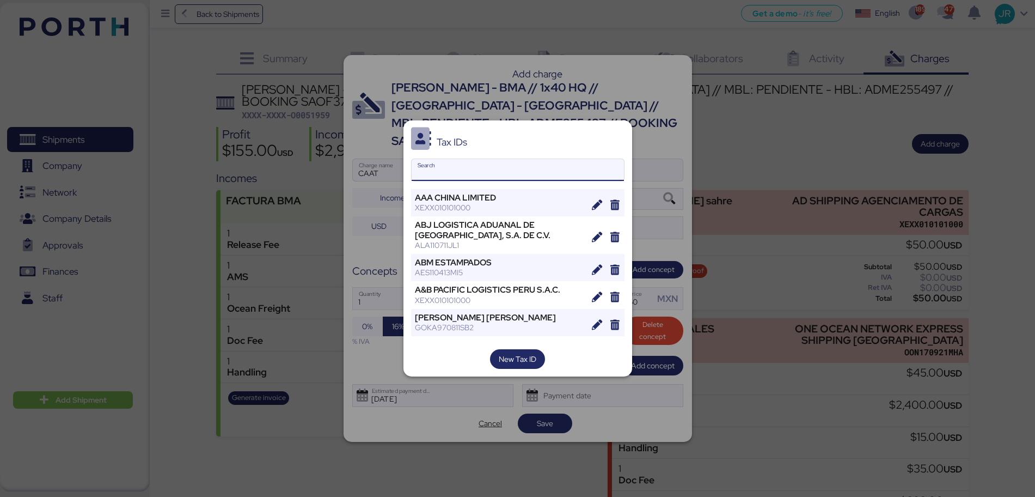
click at [428, 170] on input "Search" at bounding box center [518, 170] width 212 height 22
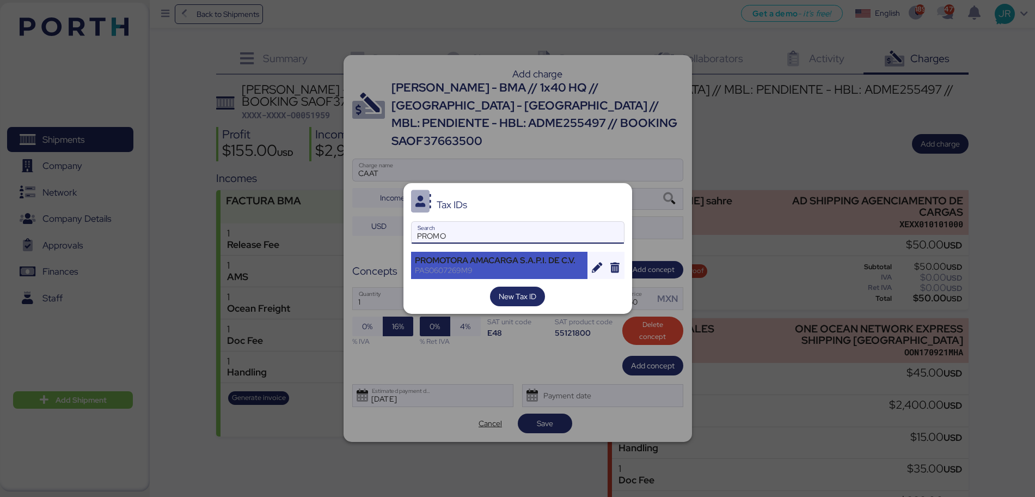
type input "PROMO"
click at [454, 255] on div "PROMOTORA AMACARGA S.A.P.I. DE C.V." at bounding box center [499, 260] width 169 height 10
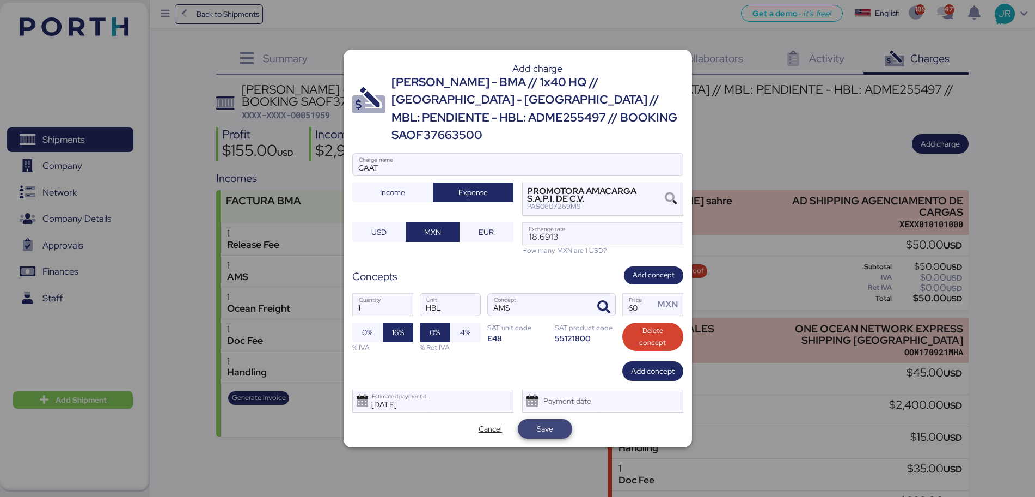
click at [547, 422] on span "Save" at bounding box center [545, 428] width 16 height 13
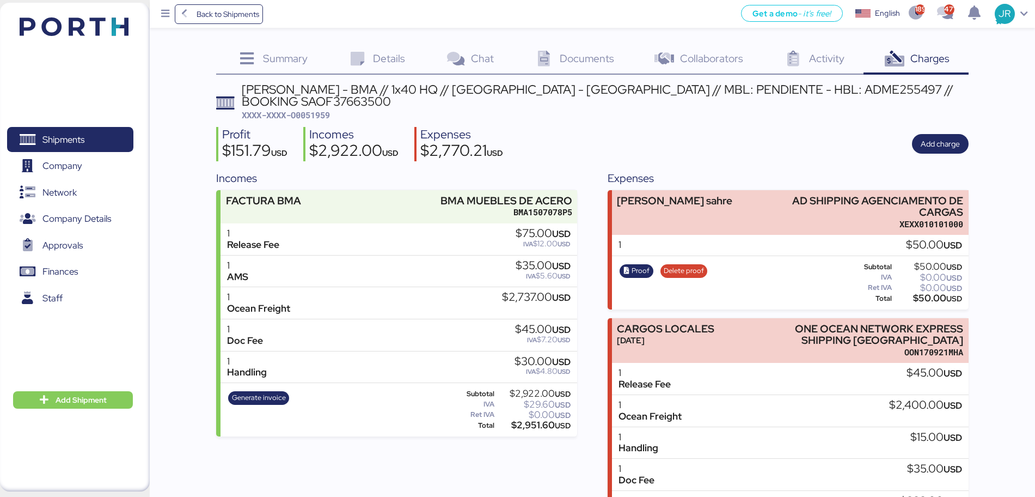
click at [558, 65] on div "Documents 0" at bounding box center [574, 59] width 120 height 29
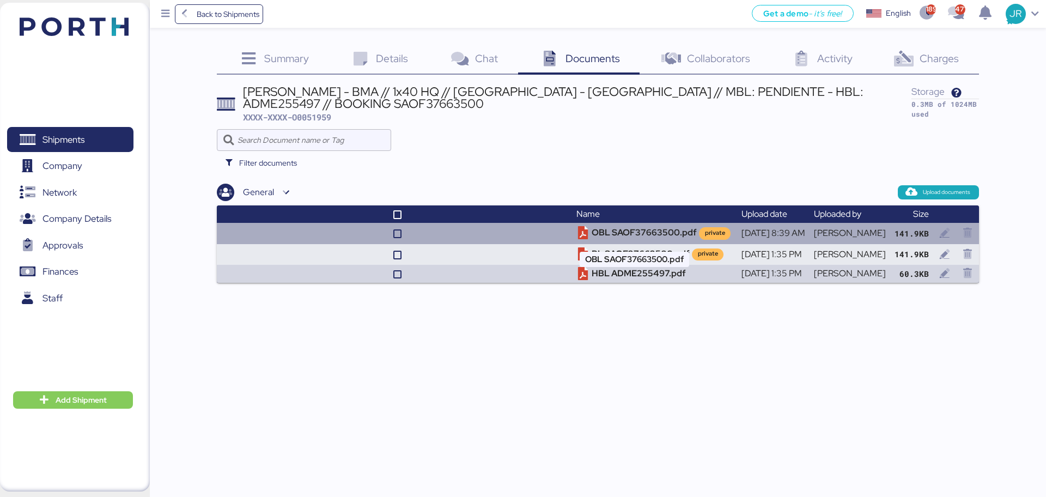
click at [592, 232] on td "OBL SAOF37663500.pdf private" at bounding box center [654, 233] width 164 height 21
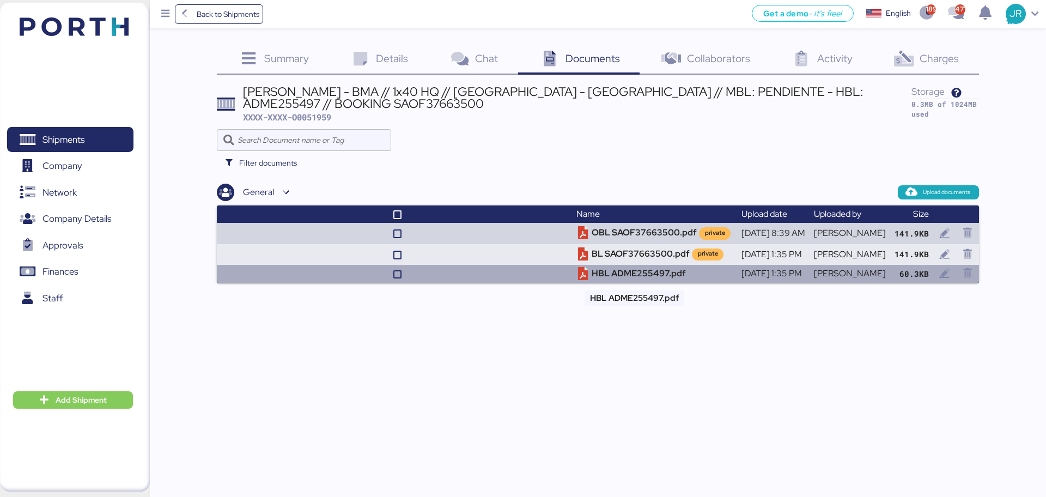
click at [610, 278] on td "HBL ADME255497.pdf" at bounding box center [654, 274] width 164 height 18
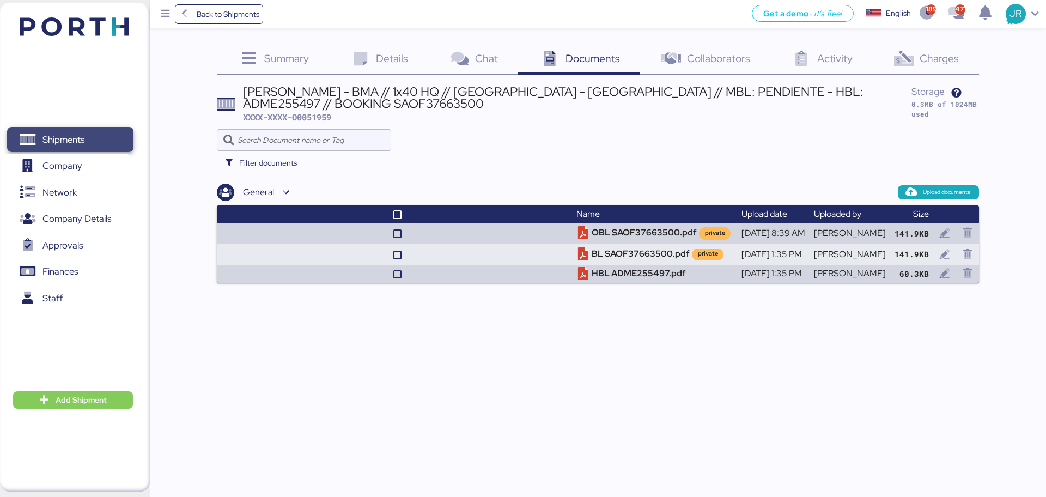
click at [47, 142] on span "Shipments" at bounding box center [63, 140] width 42 height 16
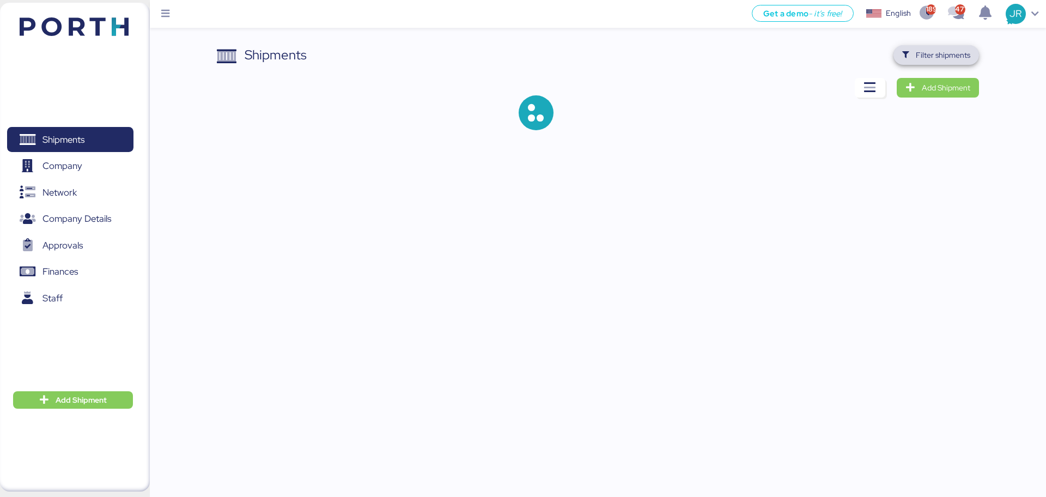
click at [920, 48] on span "Filter shipments" at bounding box center [942, 54] width 54 height 13
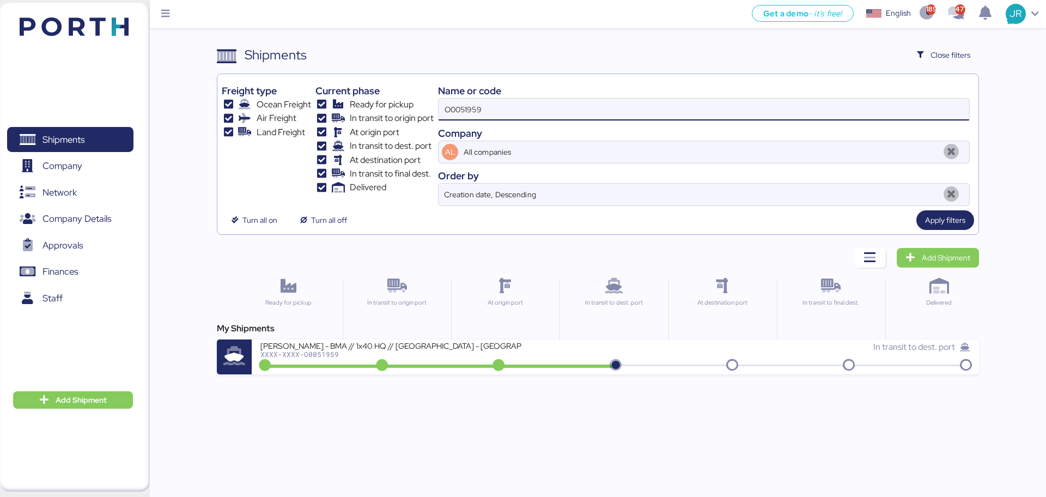
drag, startPoint x: 506, startPoint y: 109, endPoint x: 364, endPoint y: 109, distance: 142.1
click at [364, 109] on div "Freight type Ocean Freight Air Freight Land Freight Current phase Ready for pic…" at bounding box center [598, 141] width 752 height 127
paste input "1"
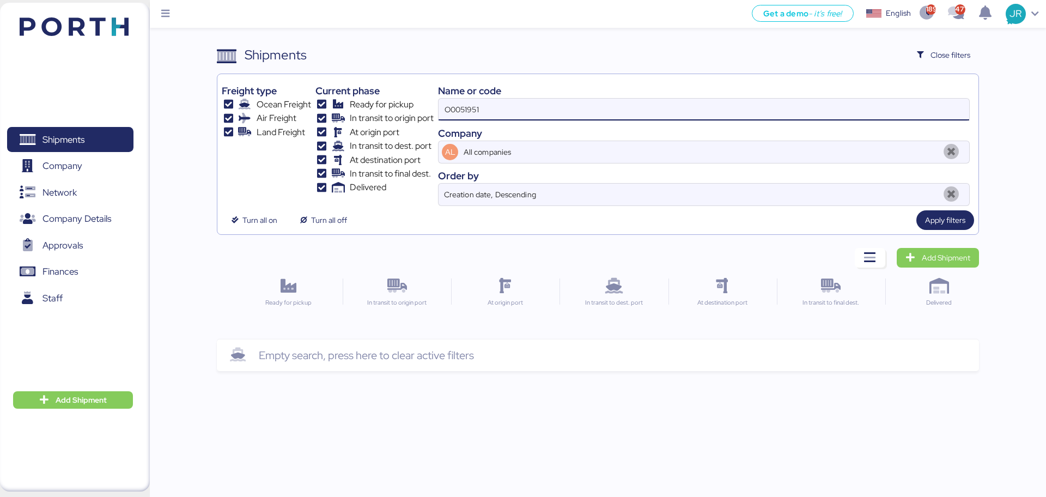
type input "O0051951"
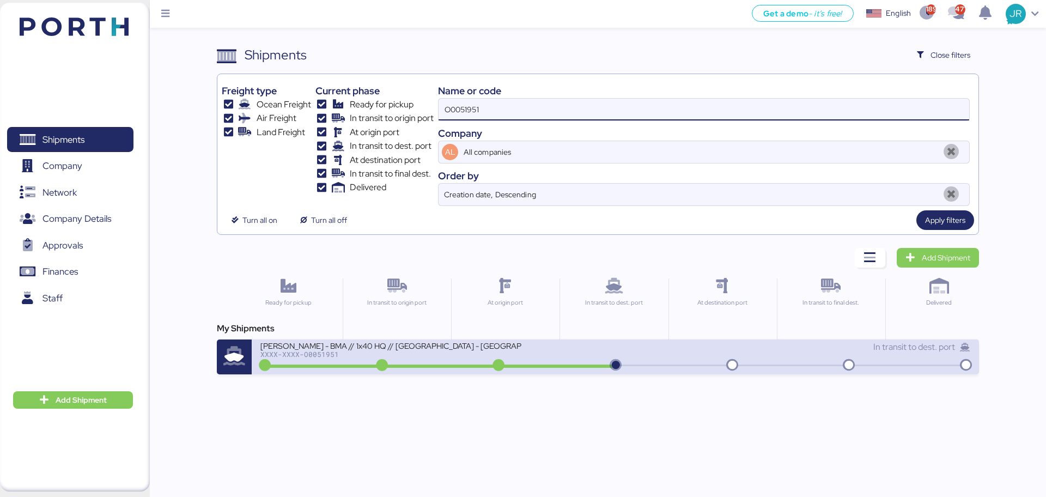
click at [322, 354] on div "XXXX-XXXX-O0051951" at bounding box center [390, 354] width 261 height 8
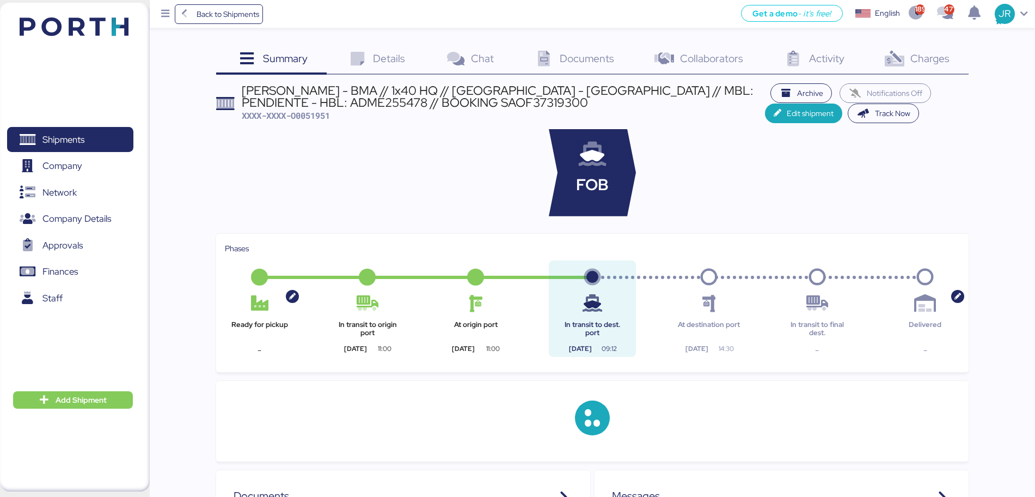
click at [573, 56] on span "Documents" at bounding box center [587, 58] width 54 height 14
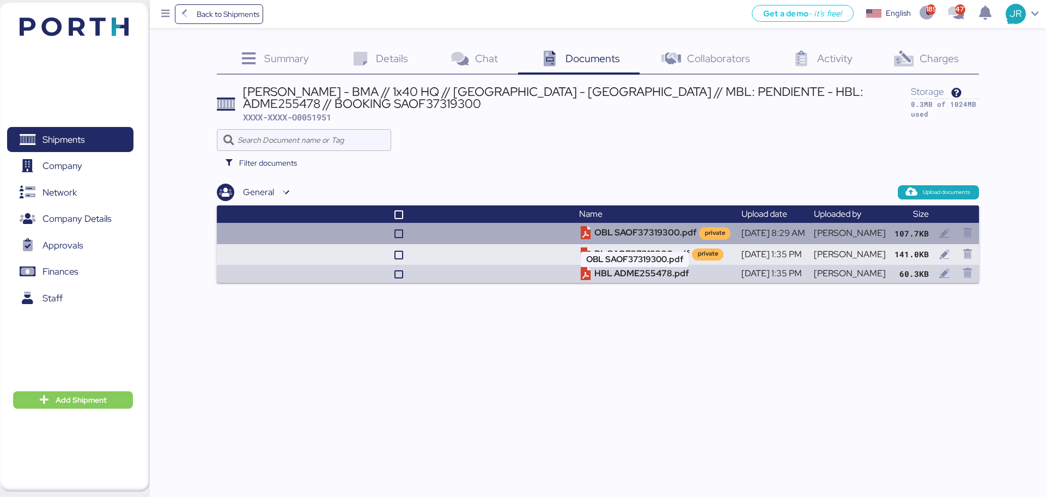
click at [597, 234] on td "OBL SAOF37319300.pdf private" at bounding box center [656, 233] width 162 height 21
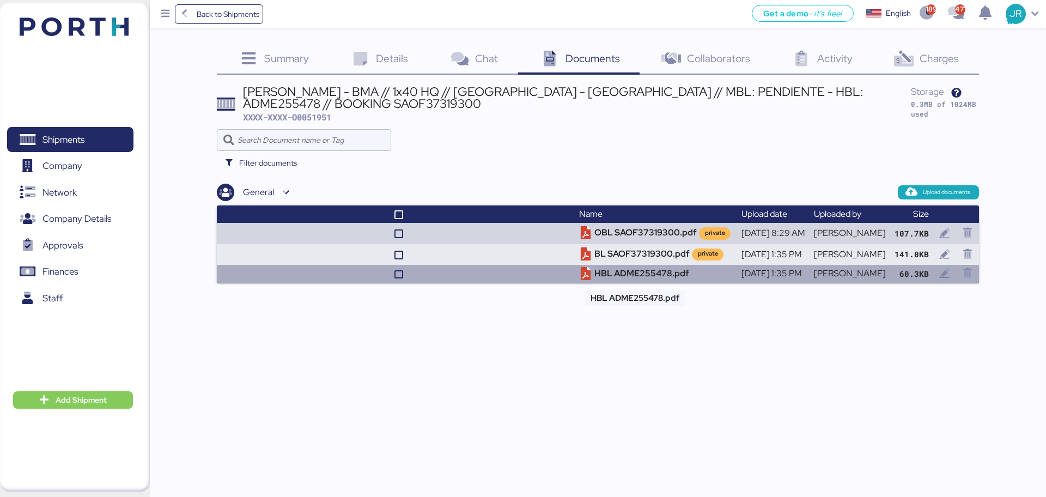
click at [603, 267] on td "HBL ADME255478.pdf" at bounding box center [656, 274] width 162 height 18
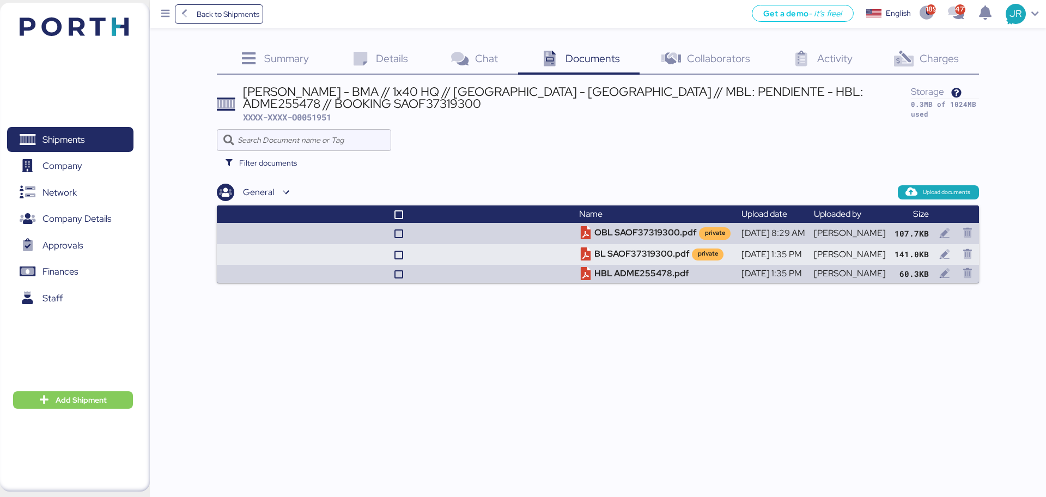
click at [923, 57] on span "Charges" at bounding box center [938, 58] width 39 height 14
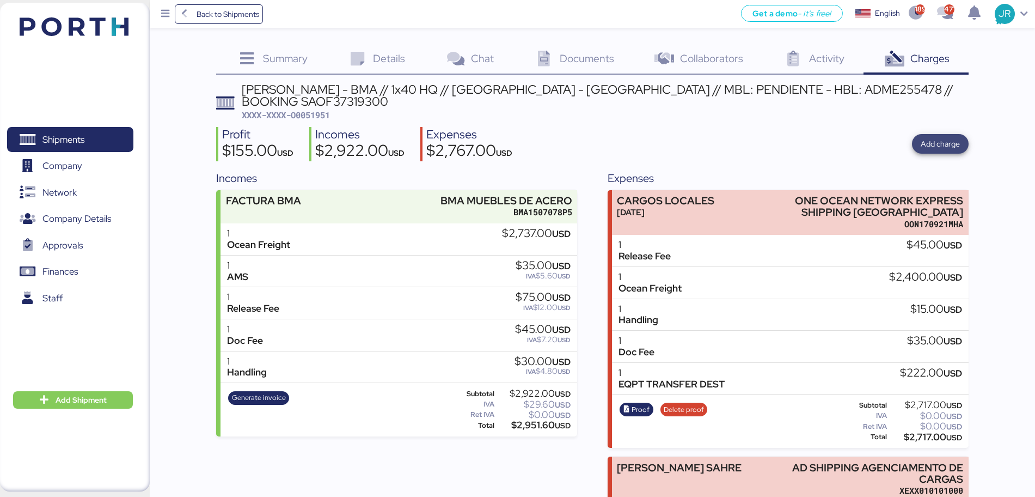
click at [924, 137] on span "Add charge" at bounding box center [940, 143] width 39 height 13
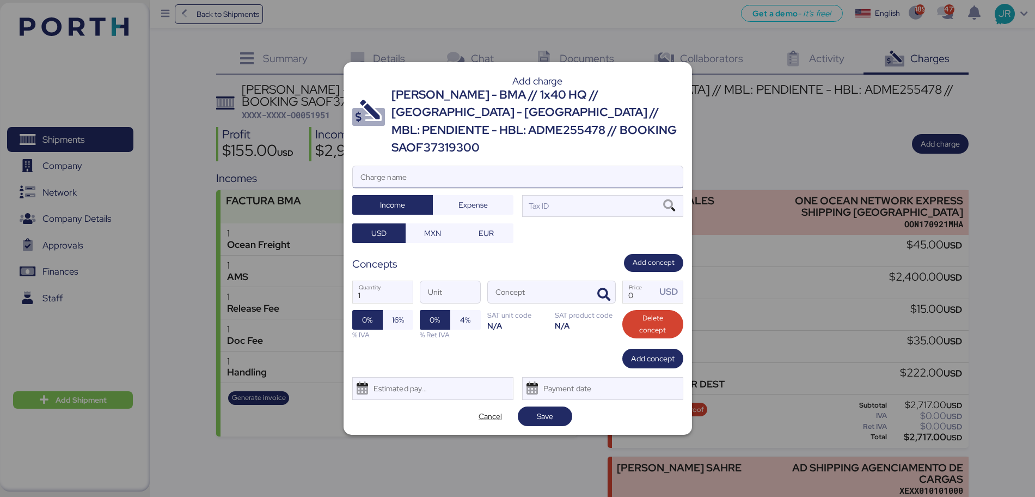
click at [438, 166] on input "Charge name" at bounding box center [518, 177] width 330 height 22
type input "CAAT"
click at [472, 198] on span "Expense" at bounding box center [473, 204] width 29 height 13
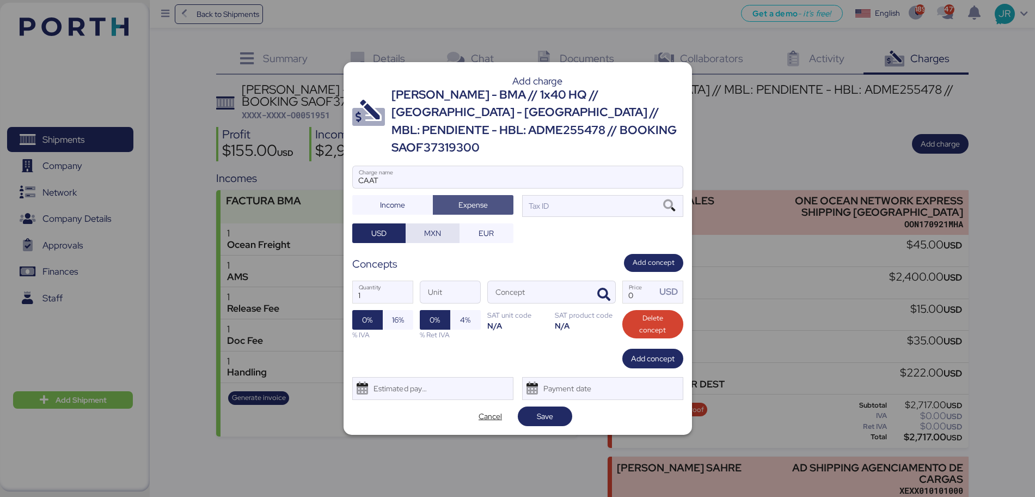
click at [432, 227] on span "MXN" at bounding box center [432, 233] width 17 height 13
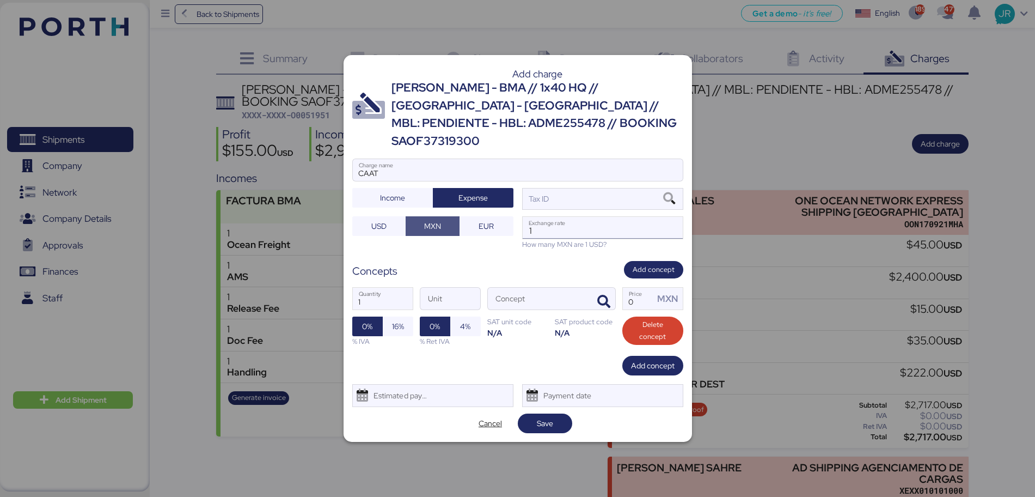
click at [578, 217] on input "1" at bounding box center [603, 228] width 160 height 22
paste input "18.6913"
type input "18.6913"
click at [670, 193] on icon at bounding box center [669, 199] width 19 height 12
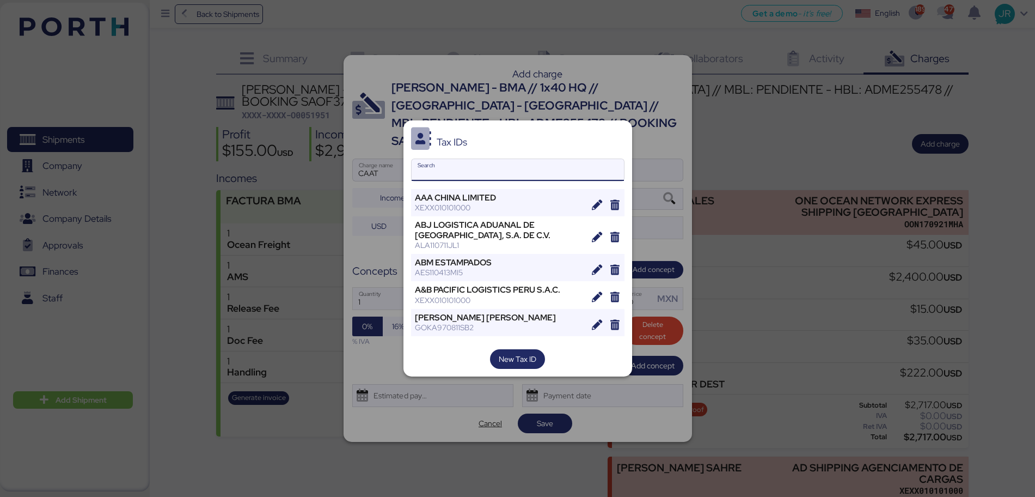
click at [496, 174] on input "Search" at bounding box center [518, 170] width 212 height 22
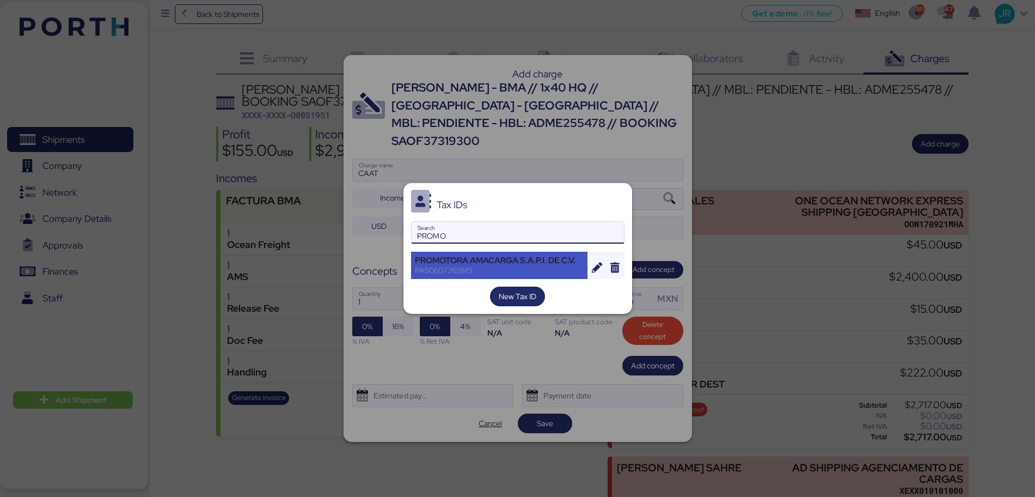
type input "PROMO"
click at [523, 268] on div "PAS0607269M9" at bounding box center [499, 270] width 169 height 10
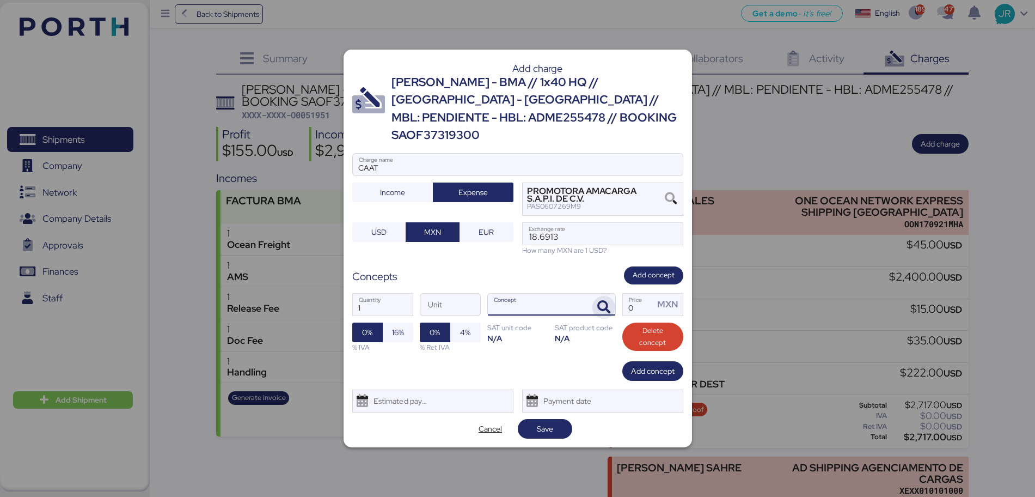
click at [604, 302] on icon "button" at bounding box center [603, 307] width 13 height 13
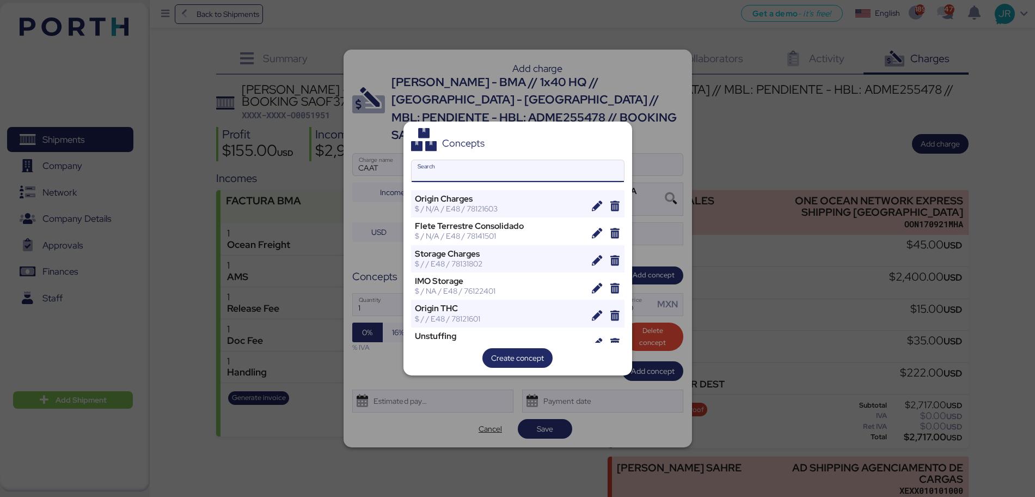
click at [486, 174] on input "Search" at bounding box center [518, 171] width 212 height 22
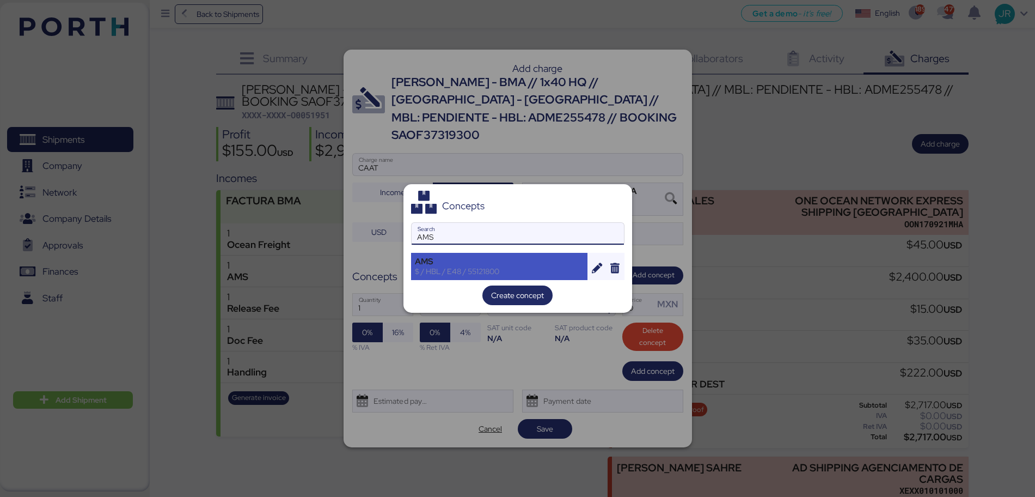
type input "AMS"
click at [455, 269] on div "$ / HBL / E48 / 55121800" at bounding box center [499, 271] width 169 height 10
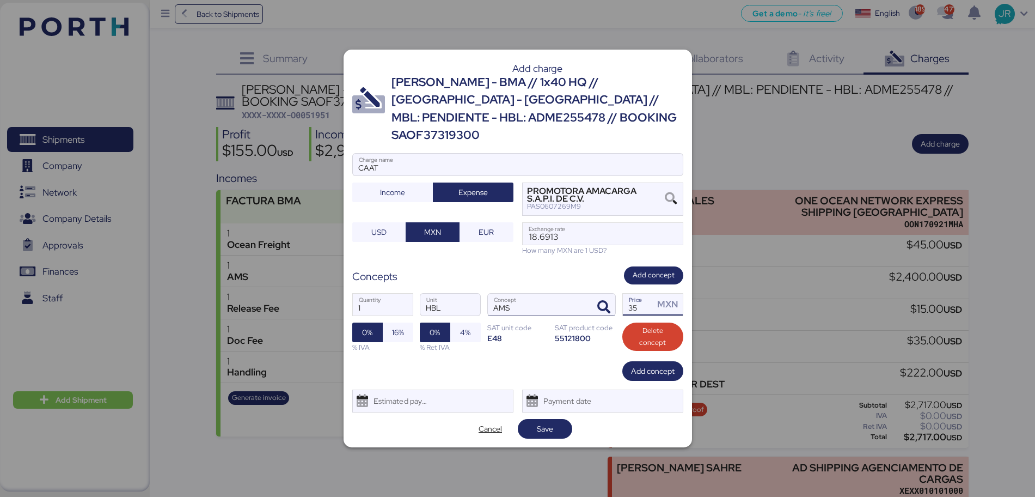
drag, startPoint x: 645, startPoint y: 304, endPoint x: 557, endPoint y: 298, distance: 88.4
click at [560, 304] on div "1 Quantity HBL Unit AMS Concept 35 Price MXN 0% 16% % IVA 0% 4% % Ret IVA SAT u…" at bounding box center [517, 322] width 331 height 77
type input "60"
click at [401, 329] on span "16%" at bounding box center [398, 332] width 12 height 13
click at [392, 399] on div "Estimated payment date" at bounding box center [398, 401] width 65 height 22
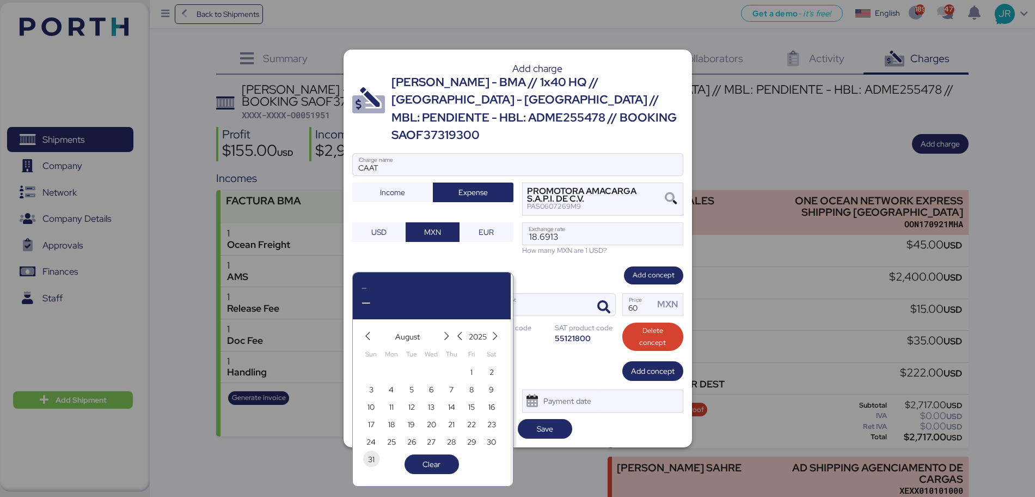
click at [371, 458] on span "31" at bounding box center [371, 459] width 7 height 13
type input "[DATE]"
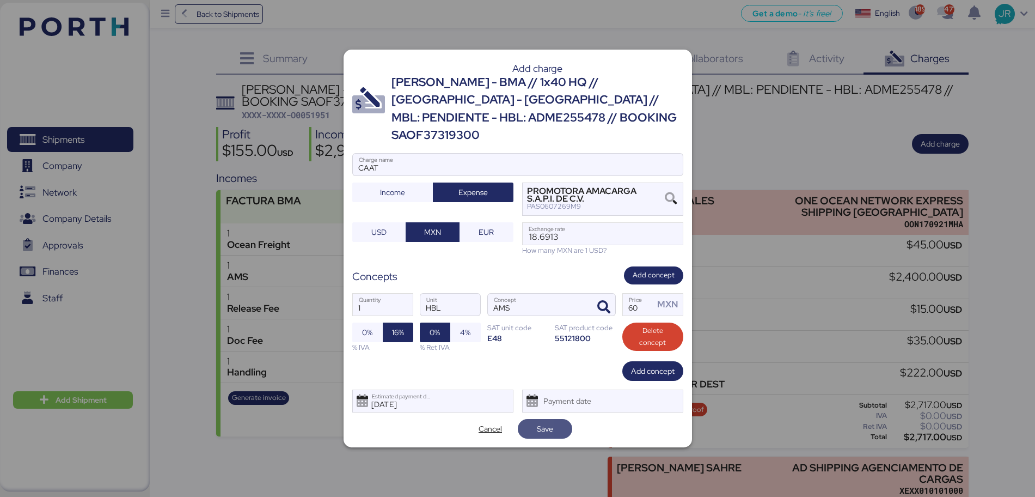
click at [543, 422] on span "Save" at bounding box center [545, 428] width 16 height 13
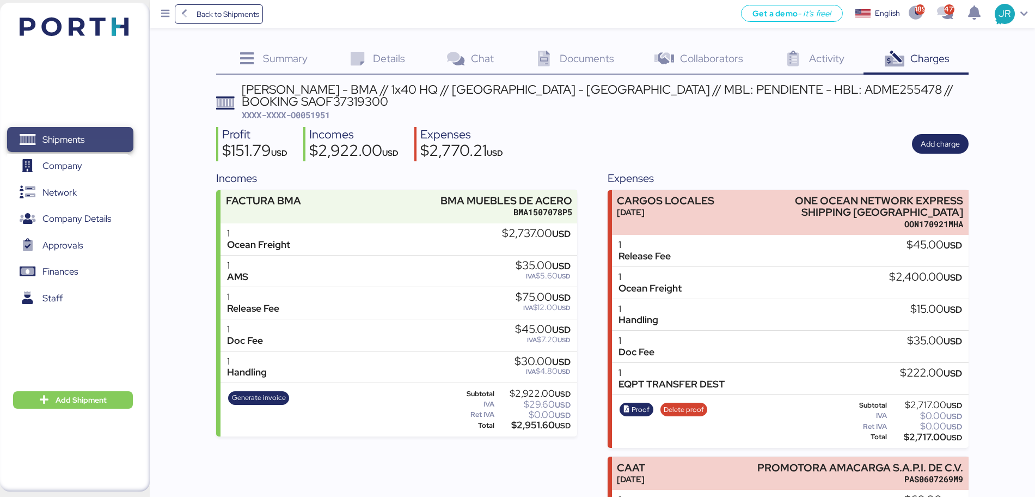
click at [81, 133] on span "Shipments" at bounding box center [63, 140] width 42 height 16
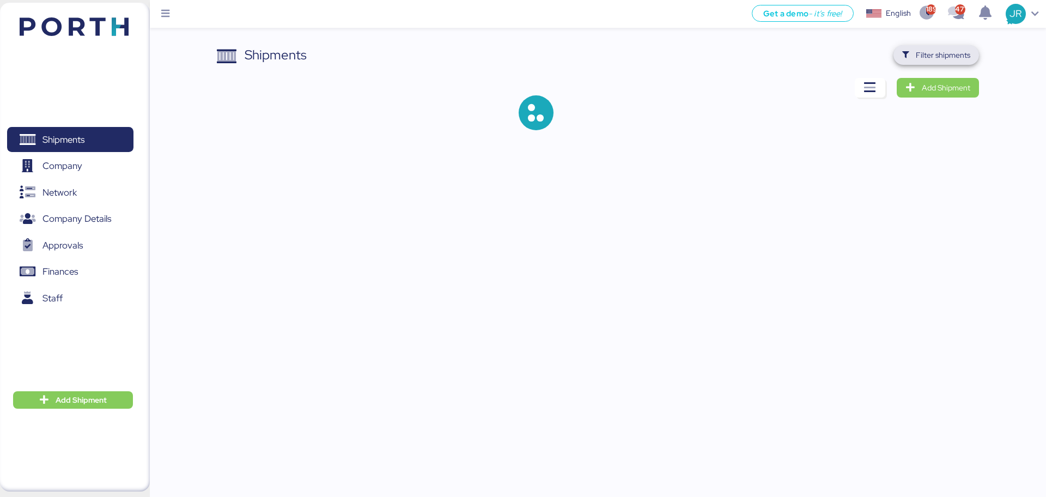
click at [934, 62] on span "Filter shipments" at bounding box center [936, 54] width 68 height 15
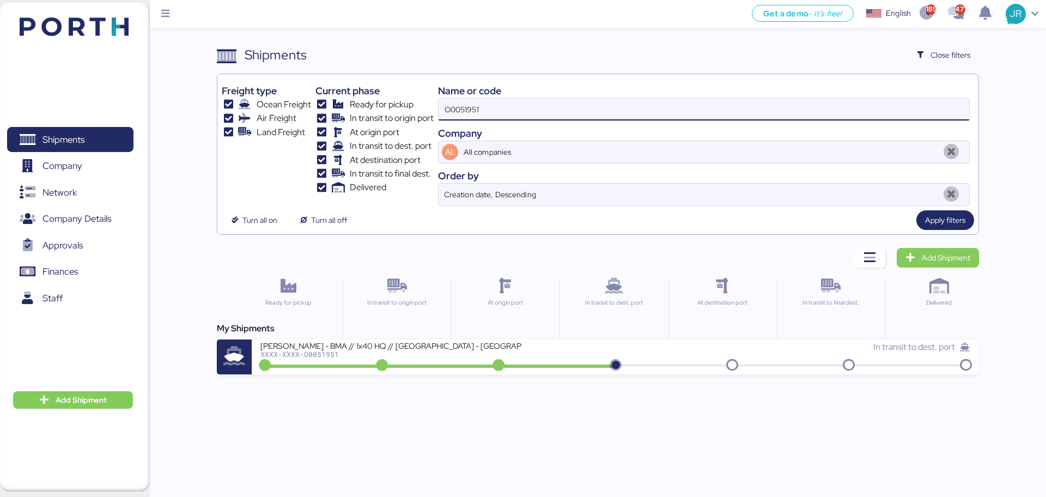
drag, startPoint x: 514, startPoint y: 110, endPoint x: 347, endPoint y: 123, distance: 167.1
click at [349, 124] on div "Freight type Ocean Freight Air Freight Land Freight Current phase Ready for pic…" at bounding box center [598, 141] width 752 height 127
paste input "0"
type input "O0051950"
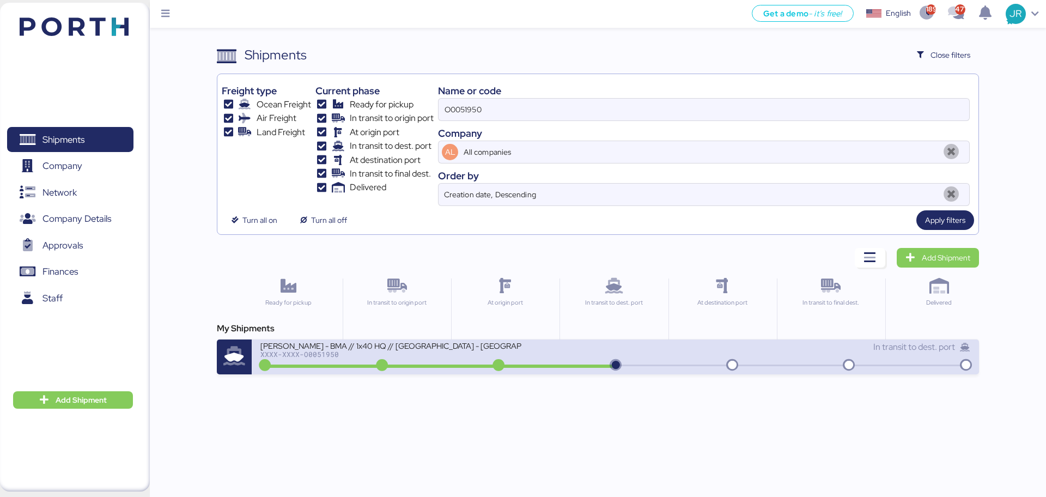
click at [310, 344] on div "[PERSON_NAME] - BMA // 1x40 HQ // [GEOGRAPHIC_DATA] - [GEOGRAPHIC_DATA] // MBL:…" at bounding box center [390, 344] width 261 height 9
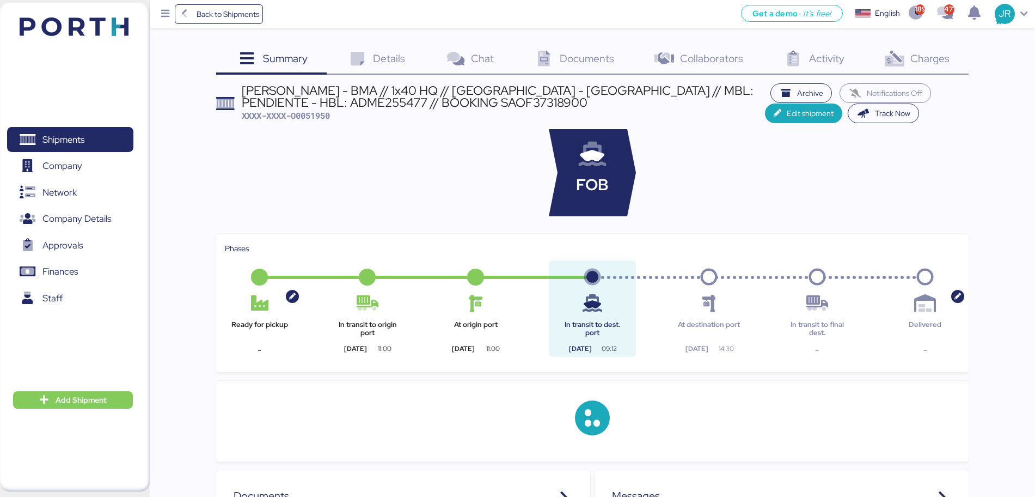
click at [915, 60] on span "Charges" at bounding box center [930, 58] width 39 height 14
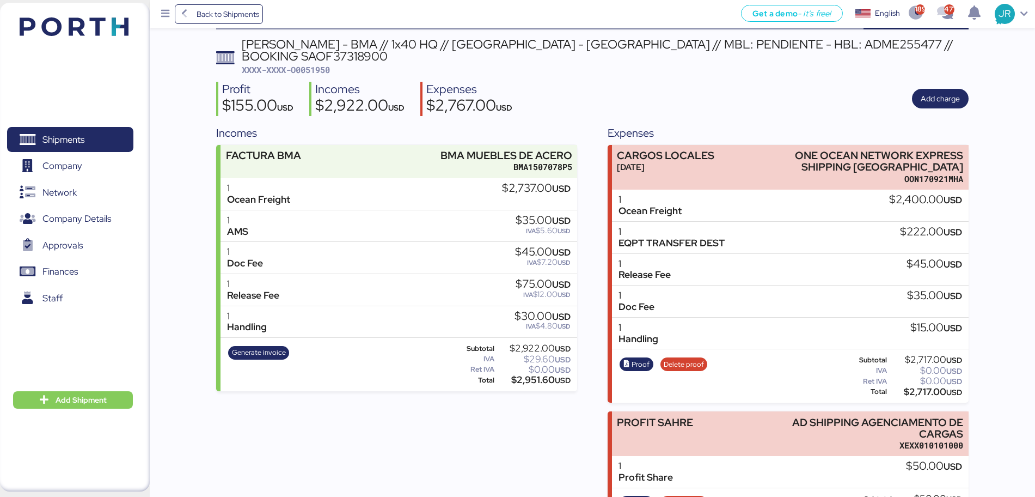
scroll to position [86, 0]
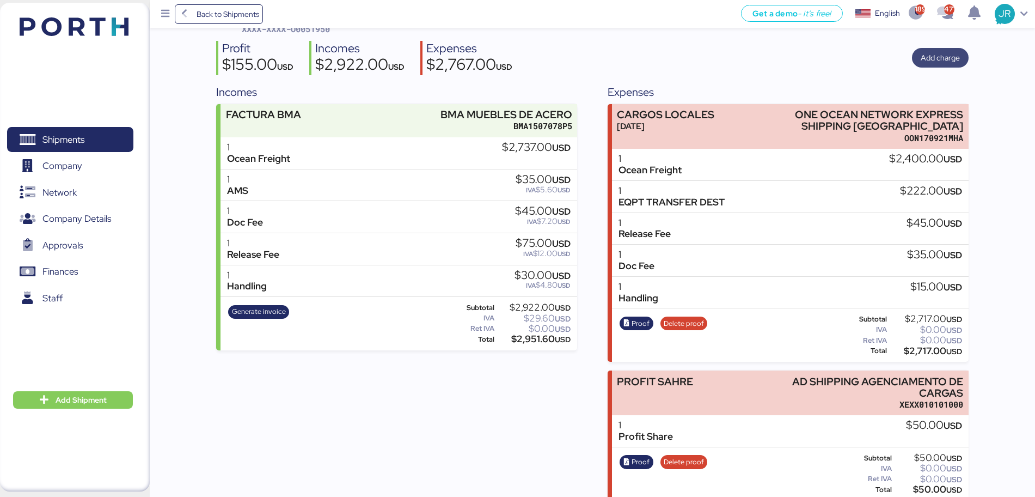
click at [924, 51] on span "Add charge" at bounding box center [940, 57] width 39 height 13
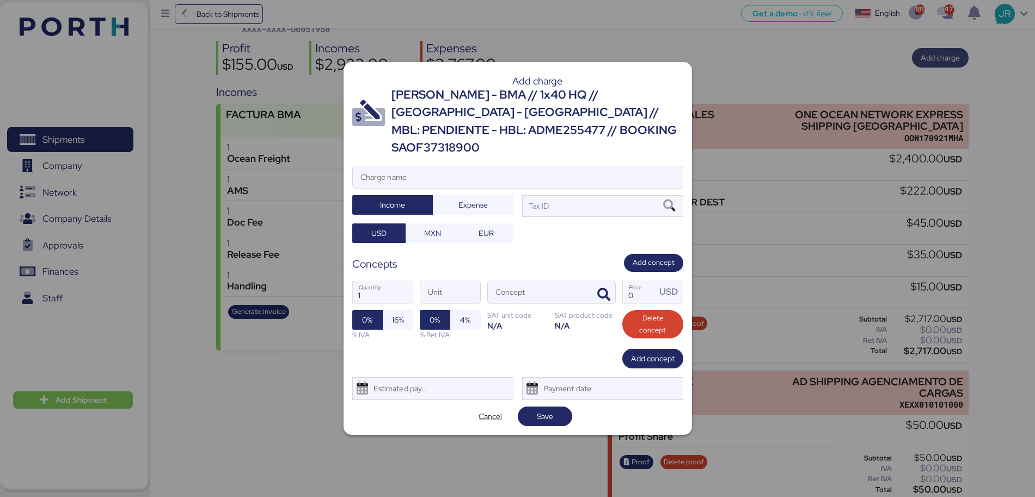
scroll to position [0, 0]
click at [425, 168] on input "Charge name" at bounding box center [518, 177] width 330 height 22
type input "CAAT"
click at [460, 198] on span "Expense" at bounding box center [473, 204] width 29 height 13
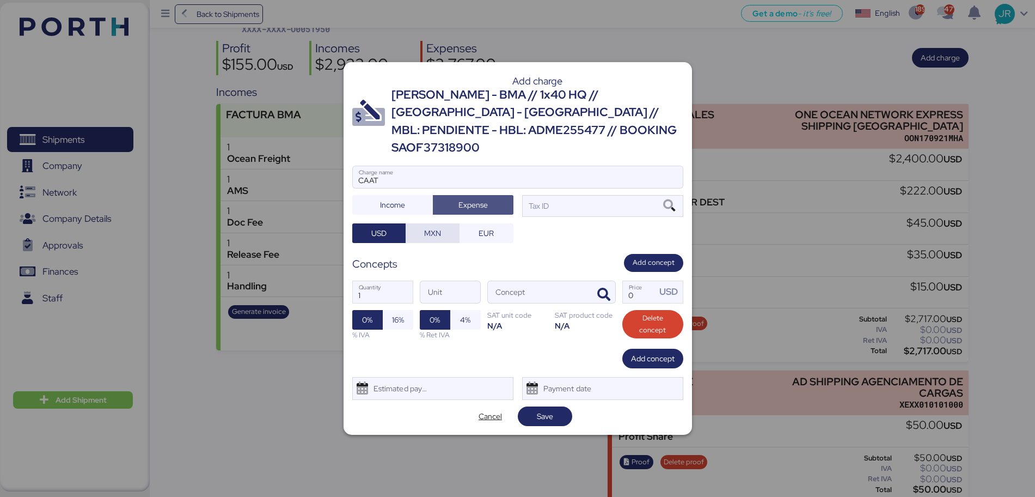
click at [414, 227] on span "MXN" at bounding box center [433, 233] width 54 height 20
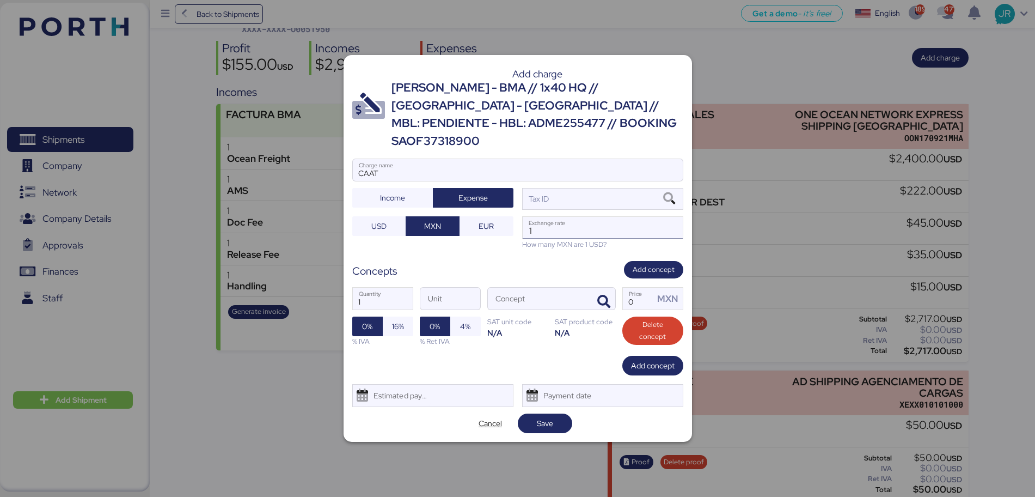
click at [560, 220] on input "1" at bounding box center [603, 228] width 160 height 22
paste input "18.6913"
type input "18.6913"
click at [671, 193] on icon at bounding box center [669, 199] width 19 height 12
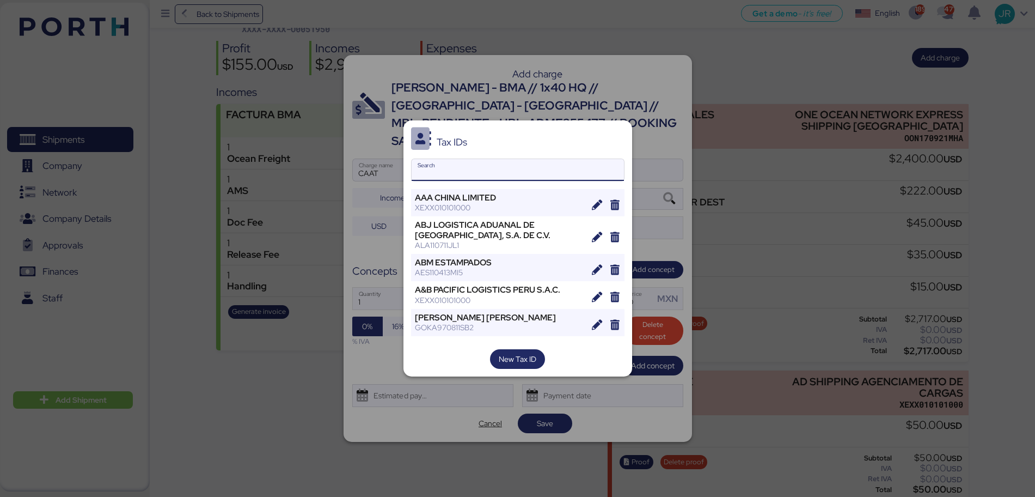
click at [466, 178] on input "Search" at bounding box center [518, 170] width 212 height 22
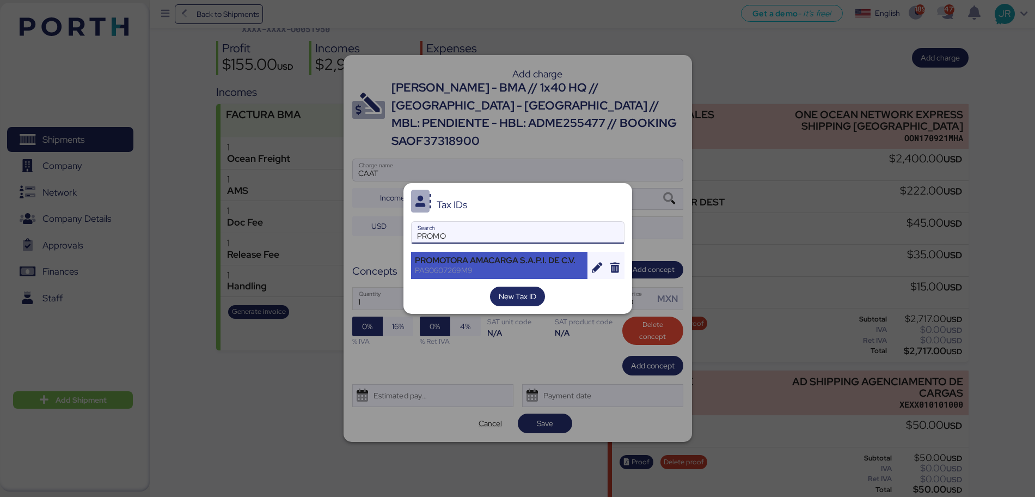
type input "PROMO"
click at [471, 258] on div "PROMOTORA AMACARGA S.A.P.I. DE C.V." at bounding box center [499, 260] width 169 height 10
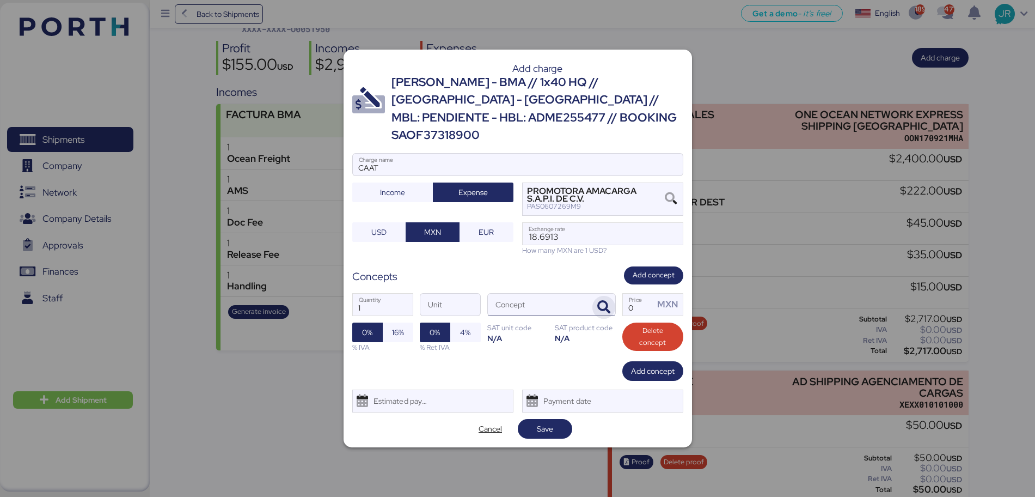
click at [600, 303] on icon "button" at bounding box center [603, 307] width 13 height 13
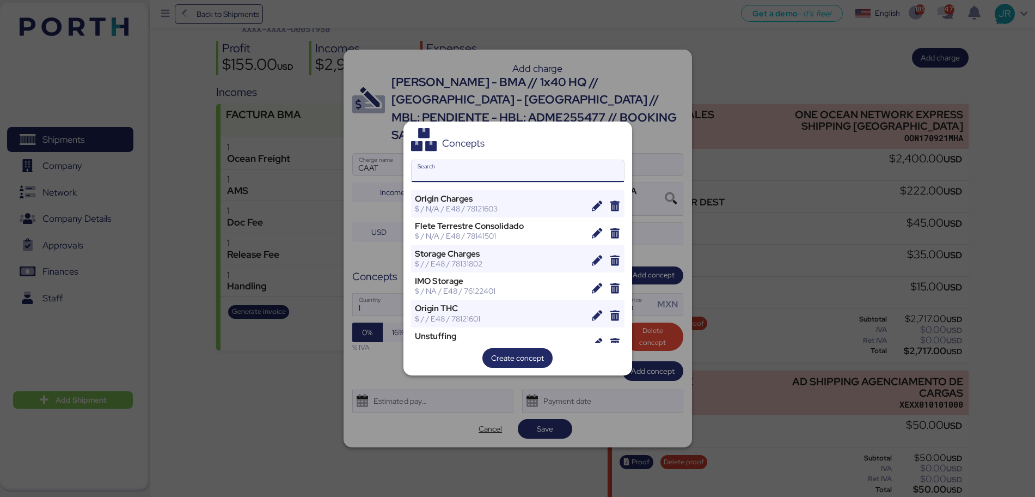
click at [453, 170] on input "Search" at bounding box center [518, 171] width 212 height 22
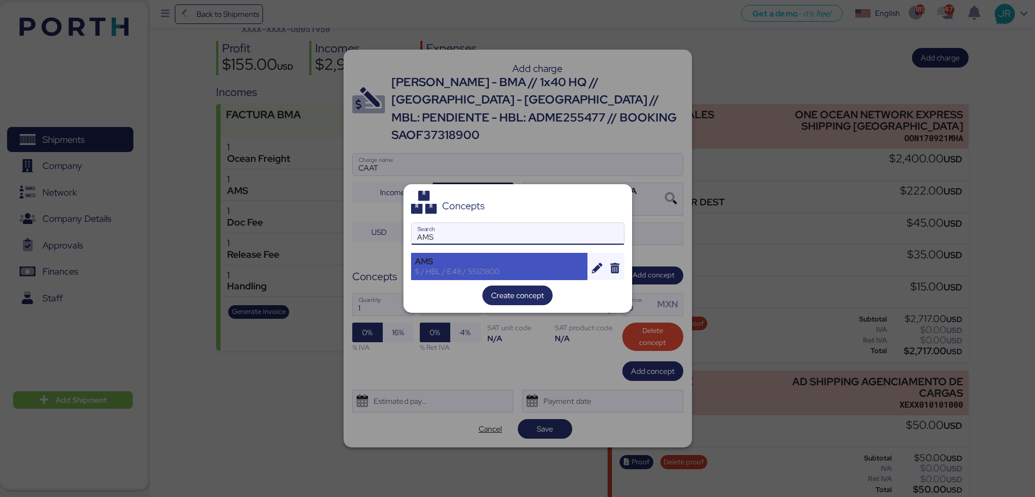
type input "AMS"
click at [428, 265] on div "AMS" at bounding box center [499, 261] width 169 height 10
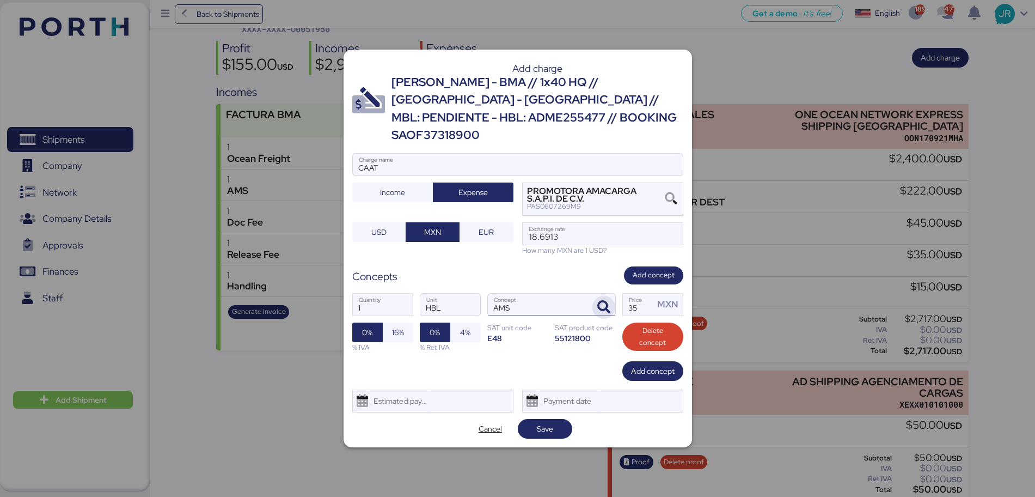
click at [616, 298] on div "1 Quantity HBL Unit AMS Concept 35 Price MXN 0% 16% % IVA 0% 4% % Ret IVA SAT u…" at bounding box center [517, 322] width 331 height 77
type input "60"
drag, startPoint x: 394, startPoint y: 323, endPoint x: 394, endPoint y: 332, distance: 8.7
click at [393, 326] on span "16%" at bounding box center [398, 332] width 12 height 13
click at [406, 391] on div "Estimated payment date" at bounding box center [398, 401] width 65 height 22
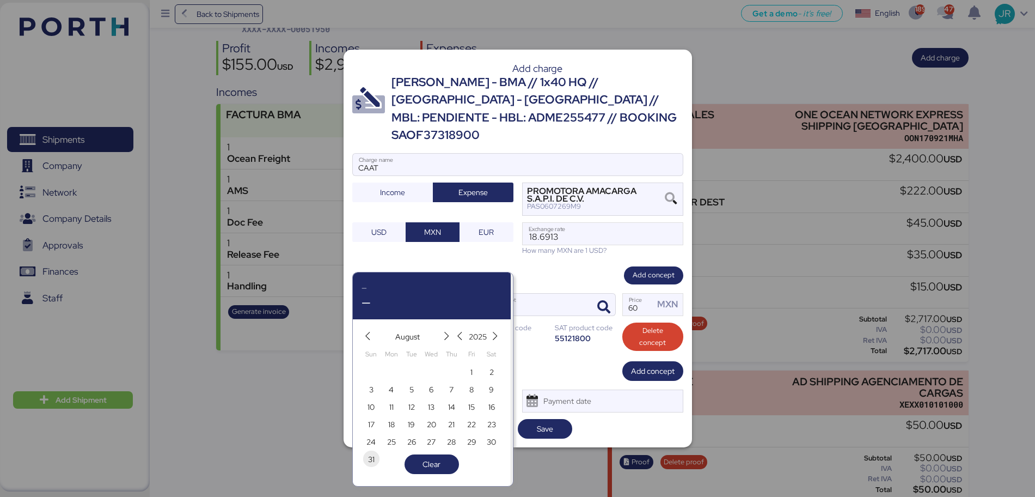
click at [370, 461] on span "31" at bounding box center [371, 459] width 7 height 13
type input "[DATE]"
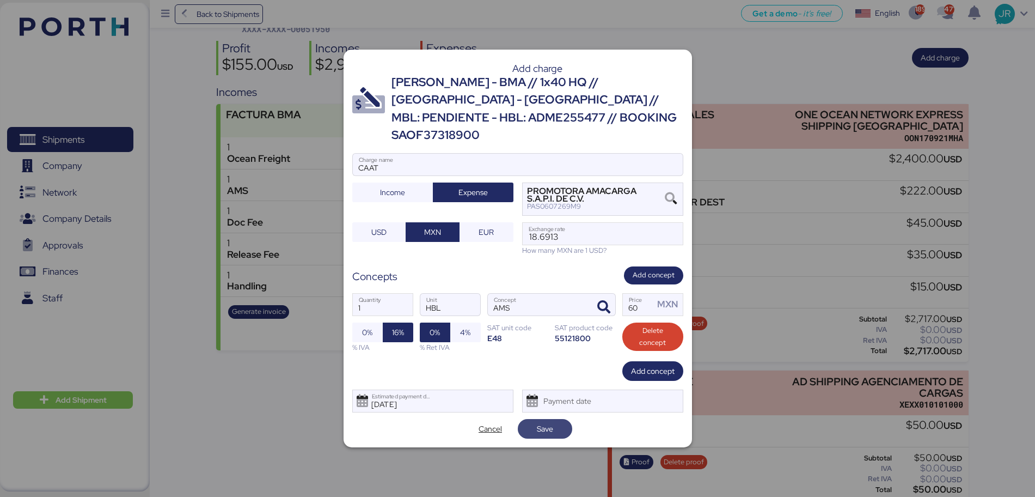
click at [545, 422] on span "Save" at bounding box center [545, 428] width 16 height 13
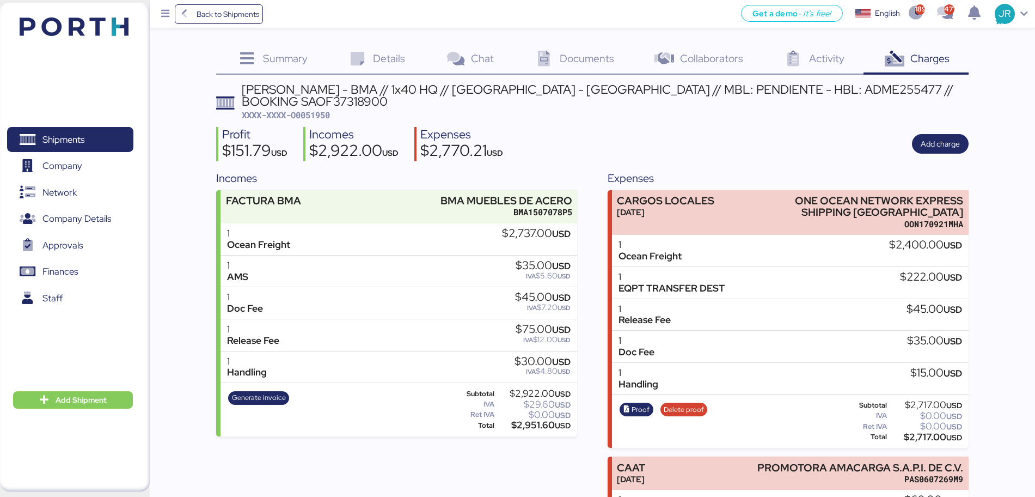
click at [558, 60] on div "Documents 0" at bounding box center [574, 59] width 120 height 29
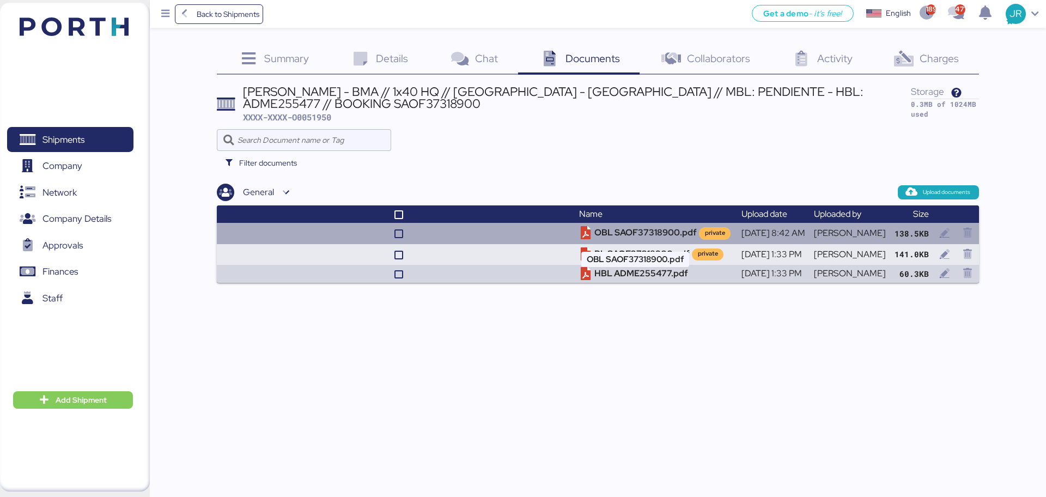
click at [607, 233] on td "OBL SAOF37318900.pdf private" at bounding box center [656, 233] width 162 height 21
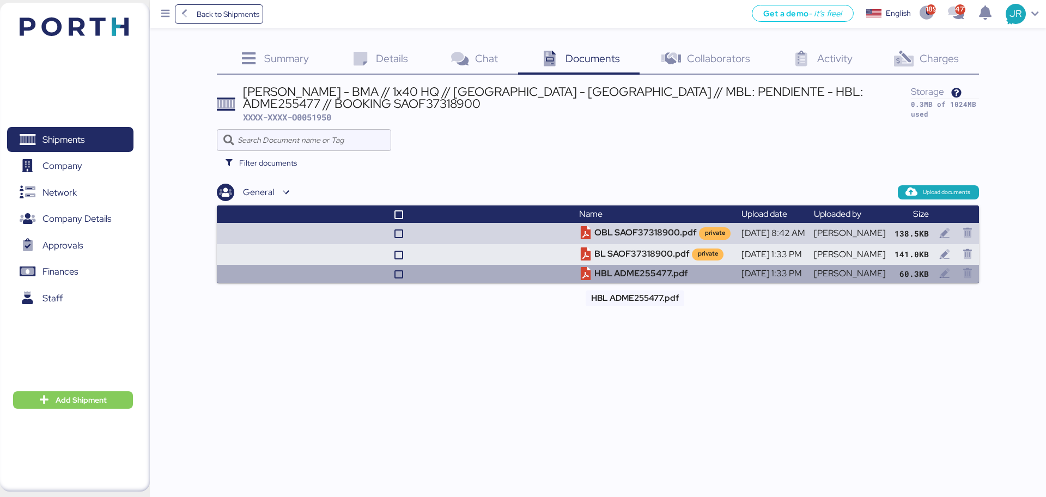
click at [613, 277] on td "HBL ADME255477.pdf" at bounding box center [656, 274] width 162 height 18
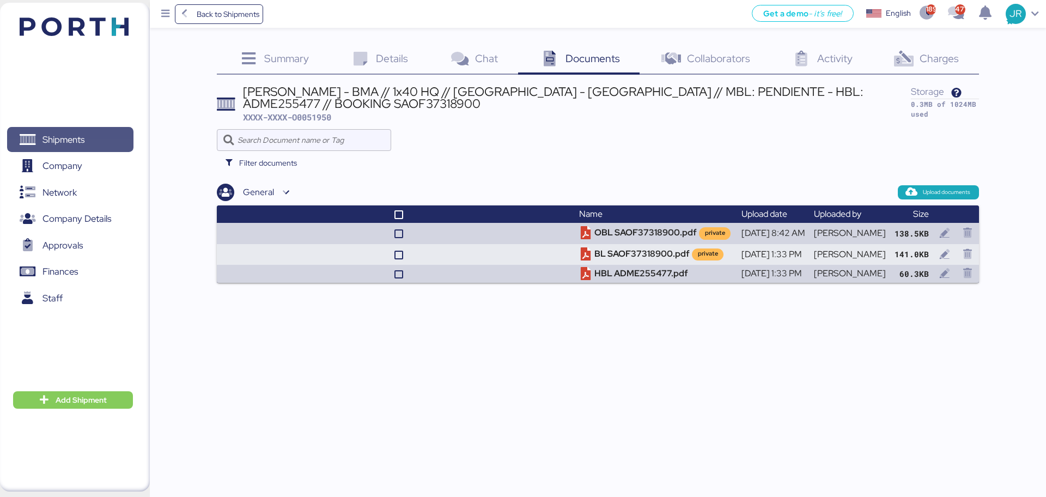
drag, startPoint x: 77, startPoint y: 145, endPoint x: 78, endPoint y: 137, distance: 8.8
click at [77, 145] on span "Shipments" at bounding box center [63, 140] width 42 height 16
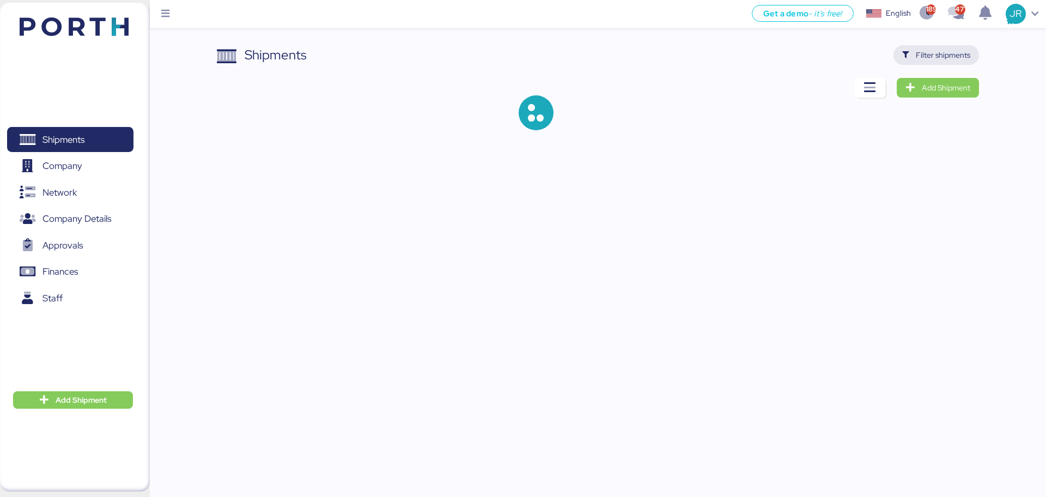
click at [919, 52] on span "Filter shipments" at bounding box center [942, 54] width 54 height 13
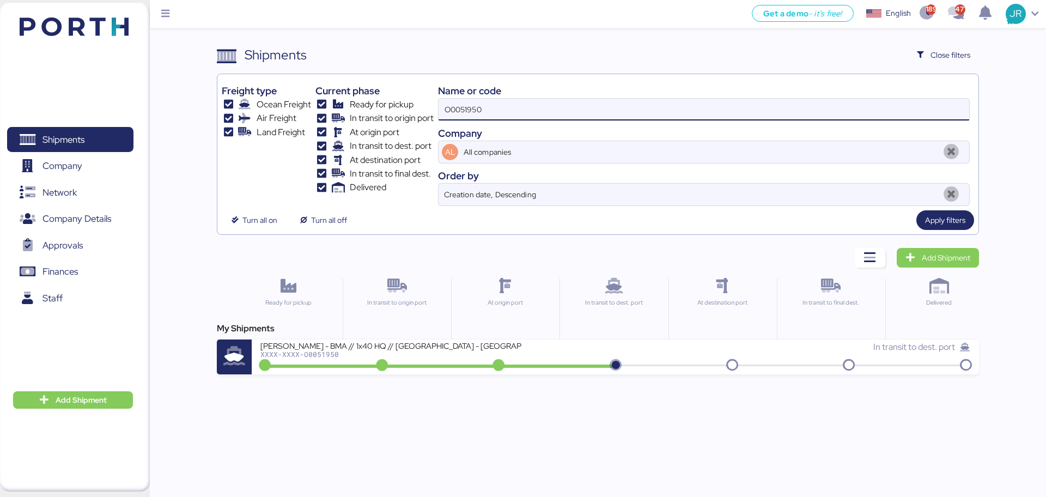
drag, startPoint x: 503, startPoint y: 112, endPoint x: 306, endPoint y: 111, distance: 196.6
click at [306, 111] on div "Freight type Ocean Freight Air Freight Land Freight Current phase Ready for pic…" at bounding box center [598, 141] width 752 height 127
paste input "899"
type input "O0051899"
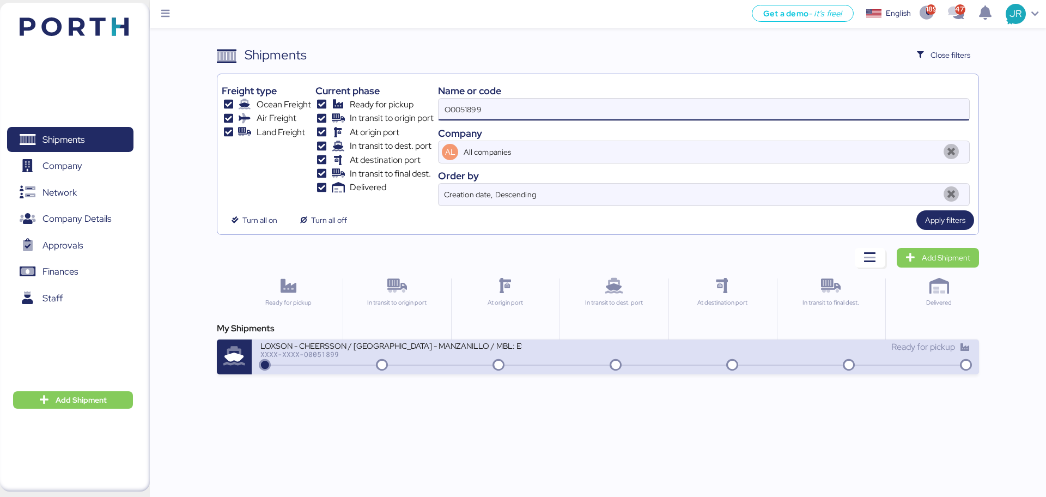
click at [305, 347] on div "LOXSON - CHEERSSON / [GEOGRAPHIC_DATA] - MANZANILLO / MBL: ESLCHNSHG038927 - HB…" at bounding box center [390, 344] width 261 height 9
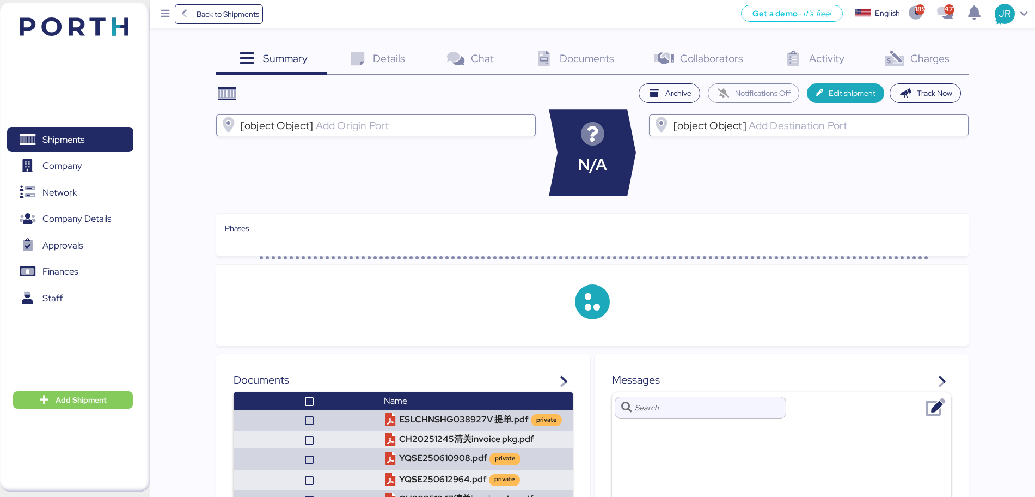
drag, startPoint x: 935, startPoint y: 54, endPoint x: 925, endPoint y: 54, distance: 10.3
click at [925, 54] on span "Charges" at bounding box center [930, 58] width 39 height 14
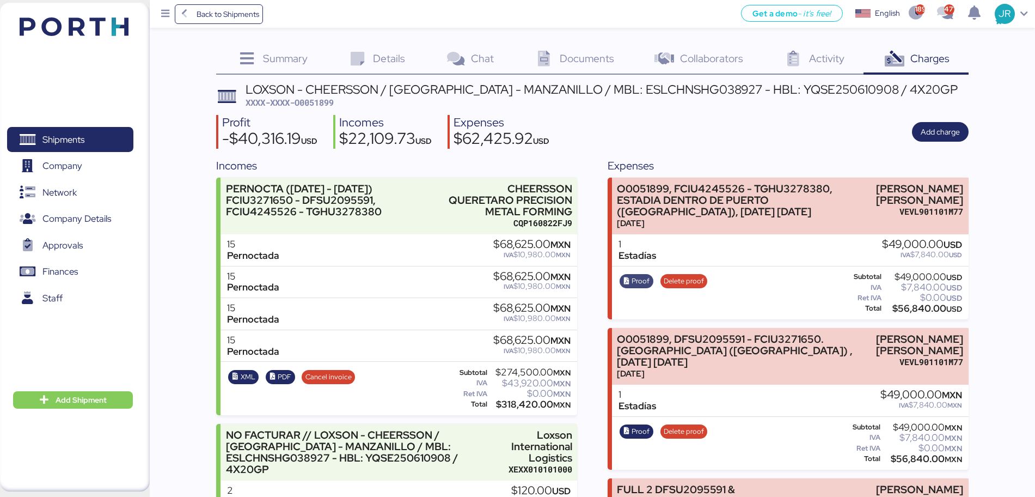
click at [633, 277] on span "Proof" at bounding box center [641, 281] width 18 height 12
click at [680, 280] on span "Delete proof" at bounding box center [684, 281] width 40 height 12
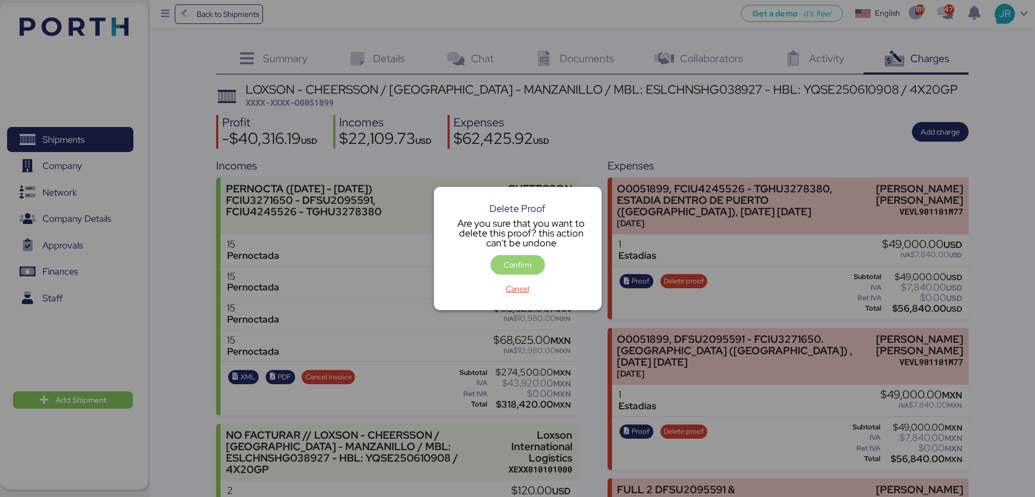
click at [523, 266] on span "Confirm" at bounding box center [518, 264] width 28 height 13
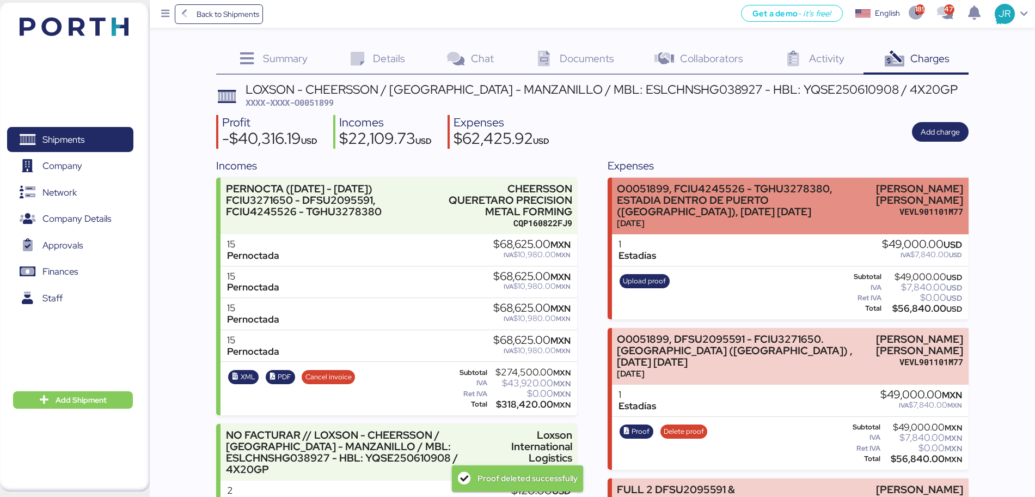
click at [708, 207] on div "O0051899, FCIU4245526 - TGHU3278380, ESTADIA DENTRO DE PUERTO ([GEOGRAPHIC_DATA…" at bounding box center [744, 200] width 254 height 34
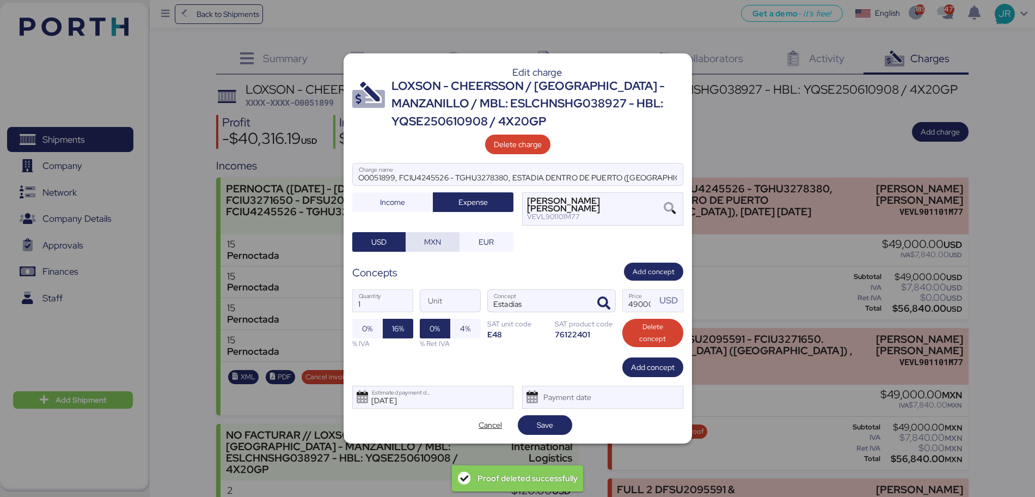
click at [432, 247] on span "MXN" at bounding box center [432, 241] width 17 height 13
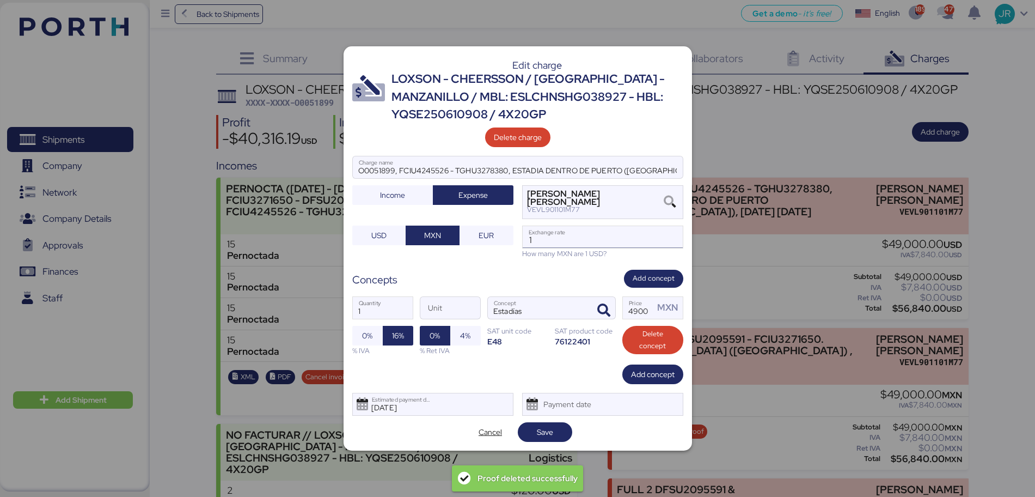
click at [559, 235] on input "1" at bounding box center [603, 237] width 160 height 22
paste input "18.6913"
type input "18.6913"
click at [557, 433] on span "Save" at bounding box center [545, 431] width 37 height 15
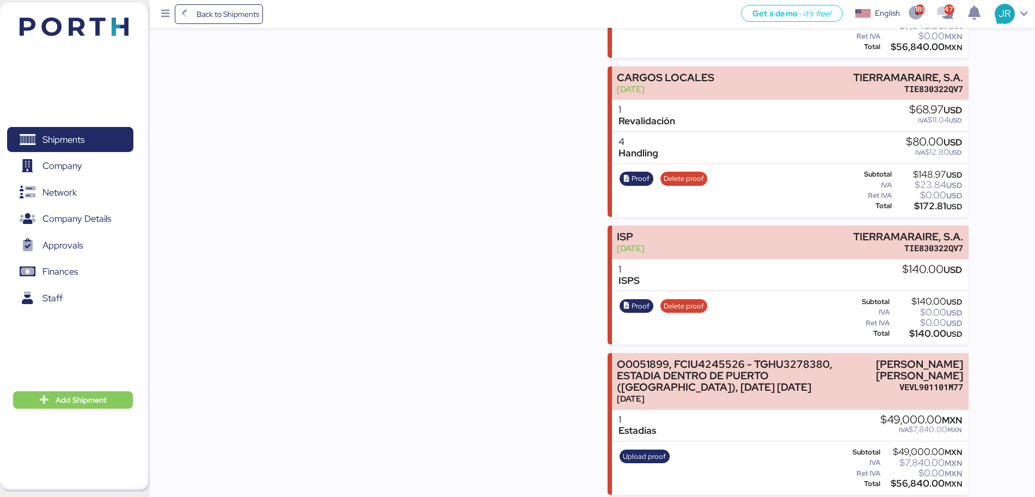
scroll to position [762, 0]
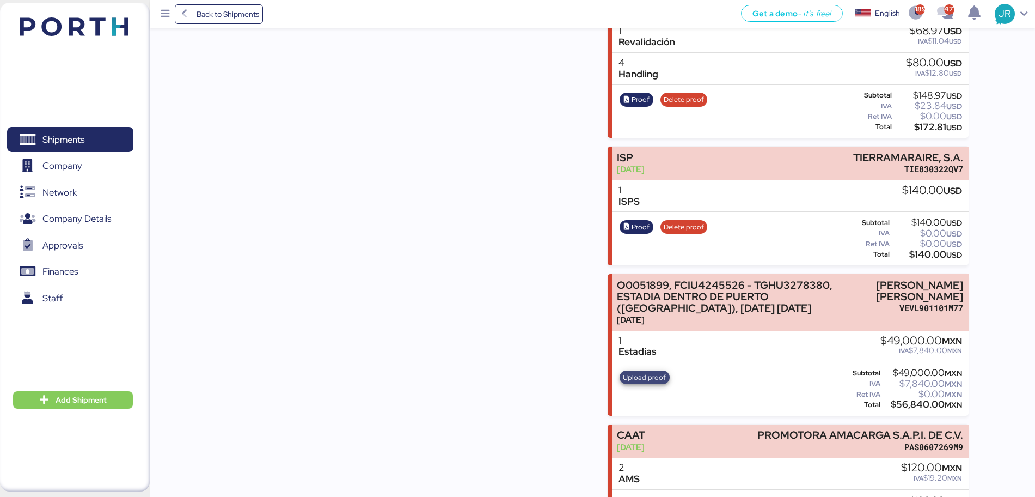
click at [624, 376] on span "Upload proof" at bounding box center [644, 377] width 43 height 12
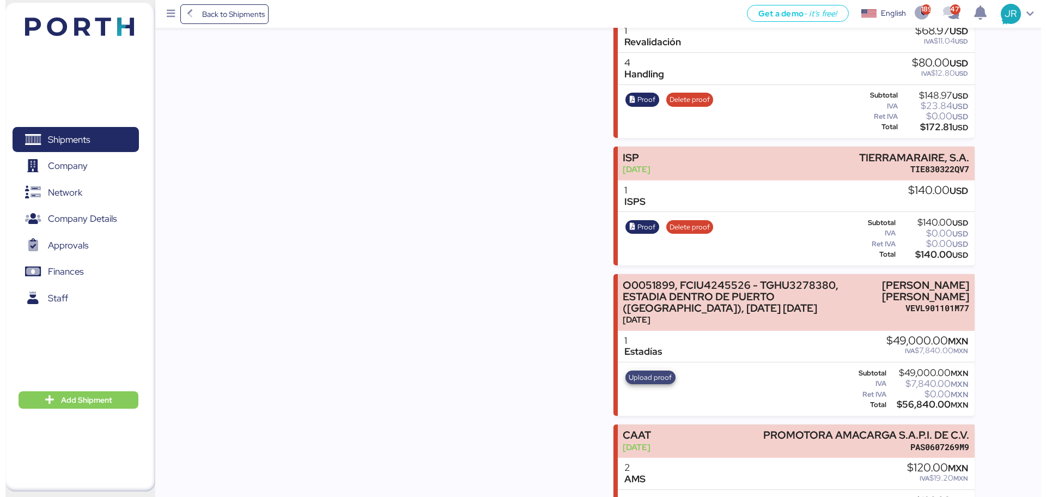
scroll to position [0, 0]
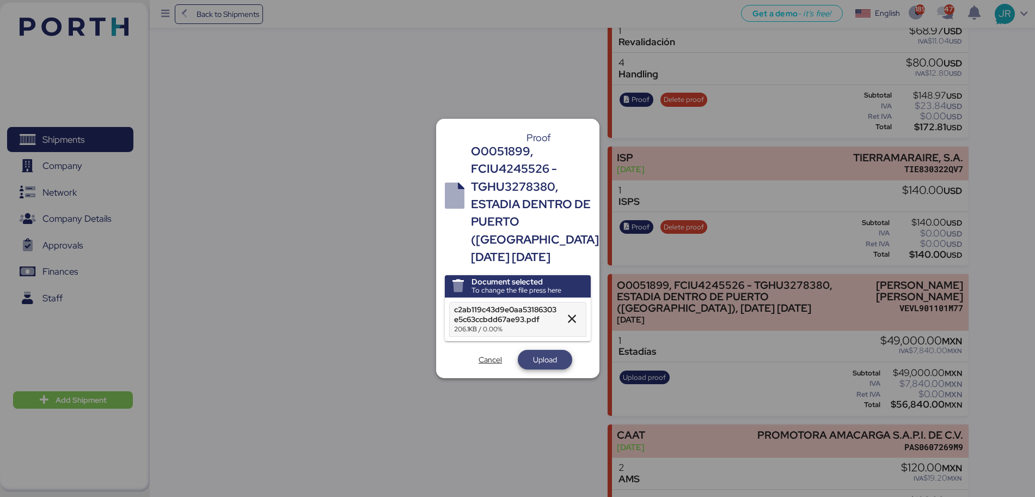
click at [536, 353] on span "Upload" at bounding box center [545, 359] width 24 height 13
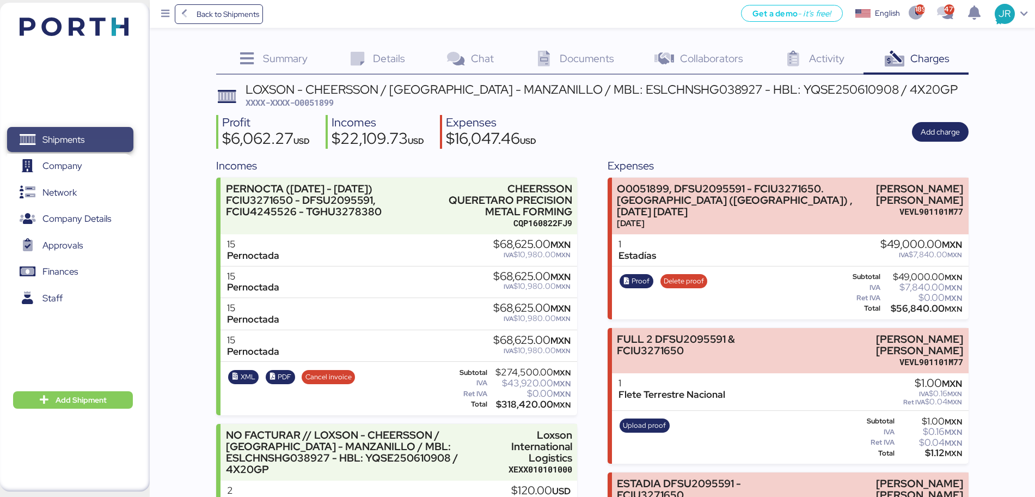
click at [81, 132] on span "Shipments" at bounding box center [69, 140] width 117 height 16
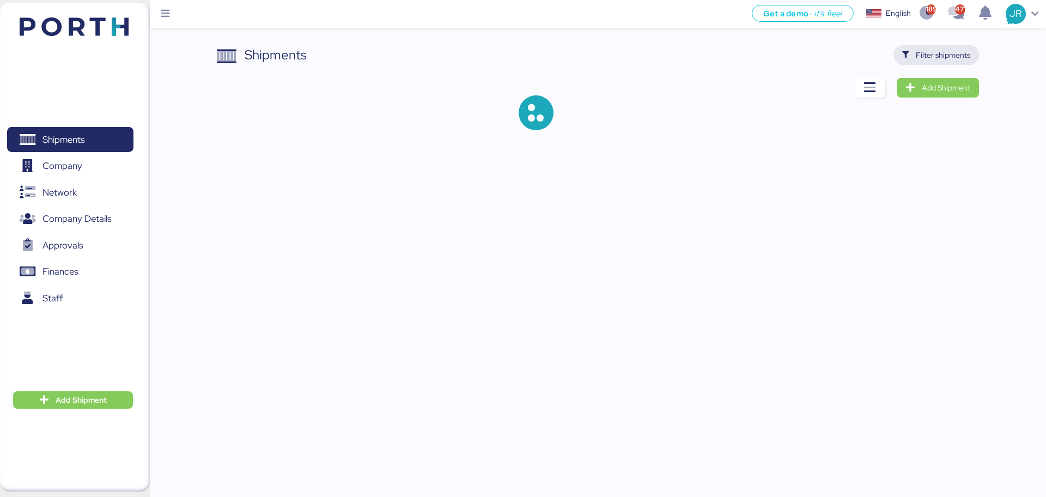
click at [921, 62] on span "Filter shipments" at bounding box center [936, 54] width 68 height 15
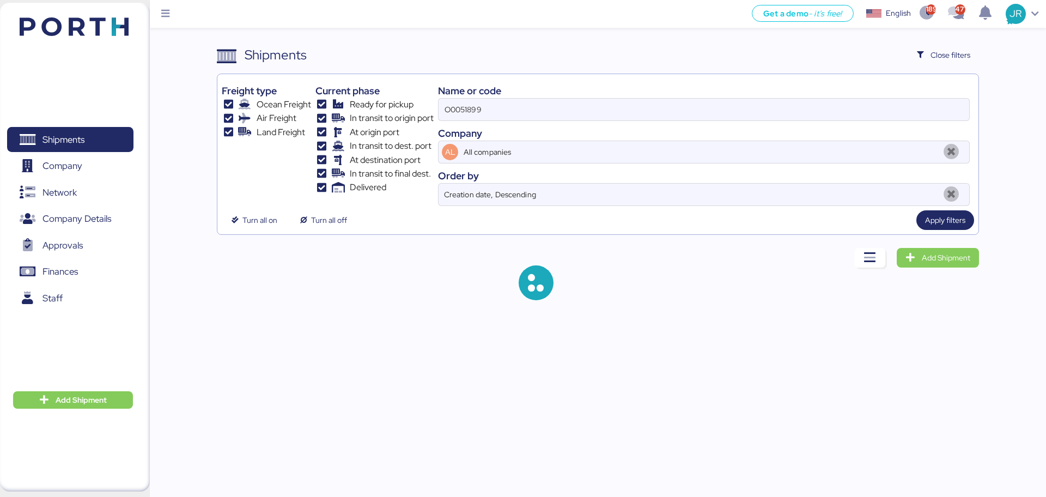
drag, startPoint x: 487, startPoint y: 110, endPoint x: 338, endPoint y: 115, distance: 148.8
click at [338, 115] on div "Freight type Ocean Freight Air Freight Land Freight Current phase Ready for pic…" at bounding box center [598, 141] width 752 height 127
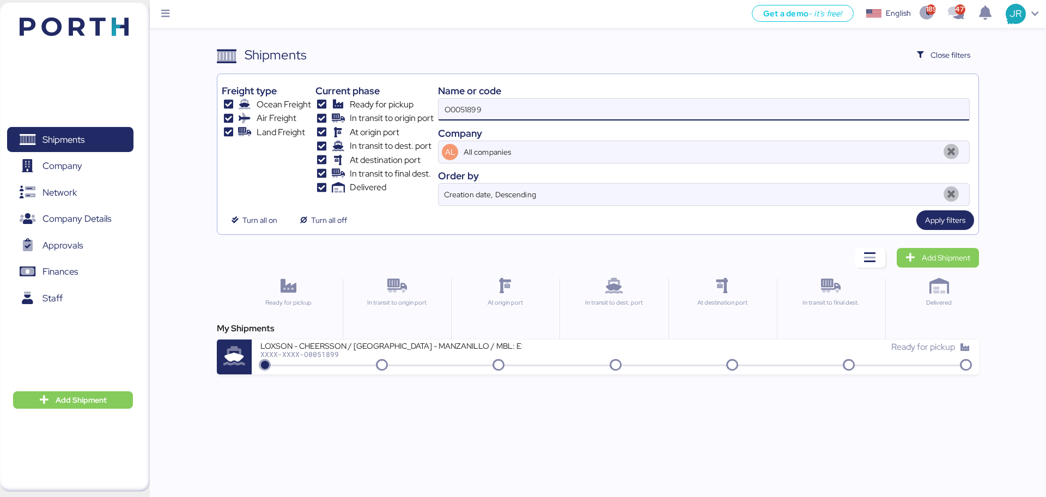
paste input "934"
type input "O0051934"
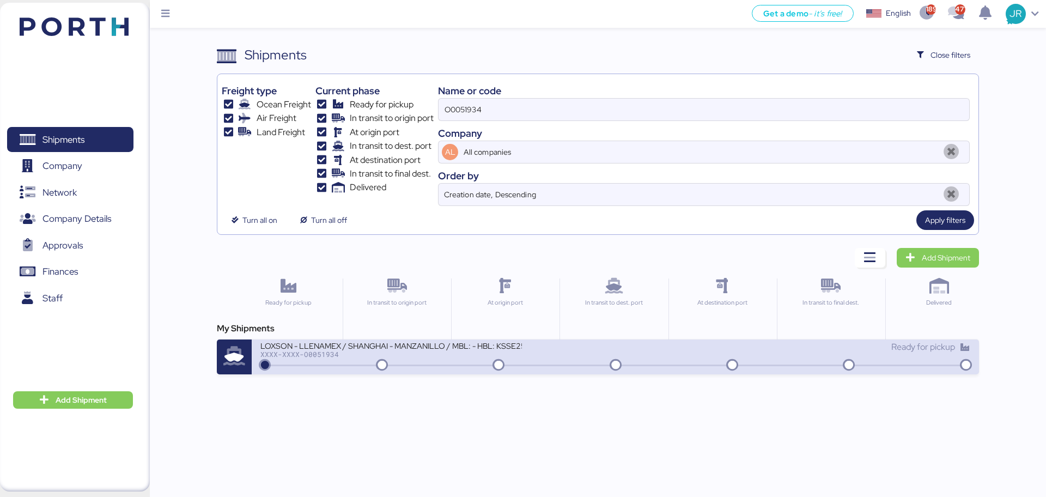
click at [344, 357] on div "XXXX-XXXX-O0051934" at bounding box center [390, 354] width 261 height 8
